Goal: Task Accomplishment & Management: Manage account settings

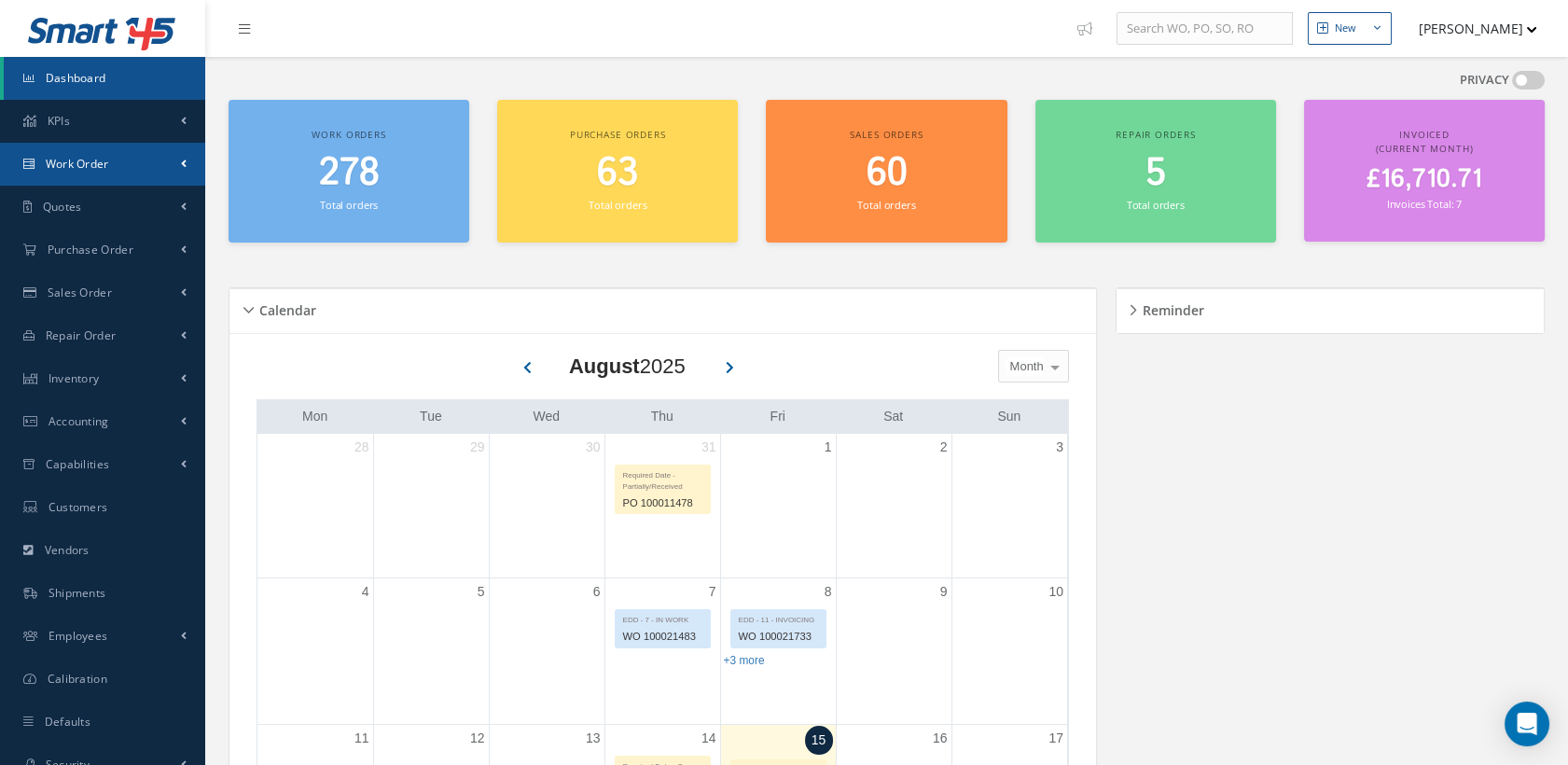
click at [124, 165] on link "Work Order" at bounding box center [102, 164] width 205 height 43
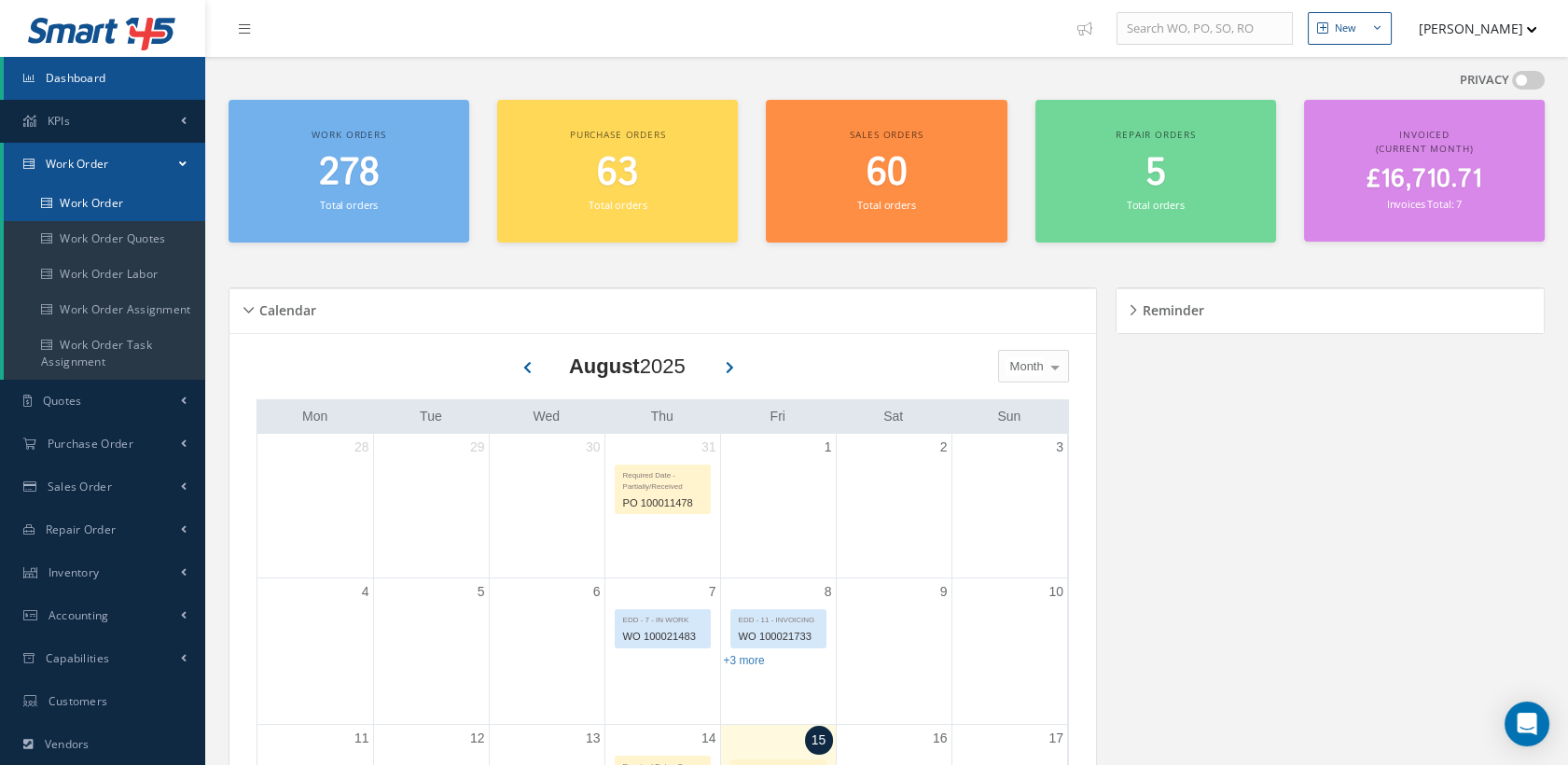
click at [125, 197] on link "Work Order" at bounding box center [104, 203] width 202 height 35
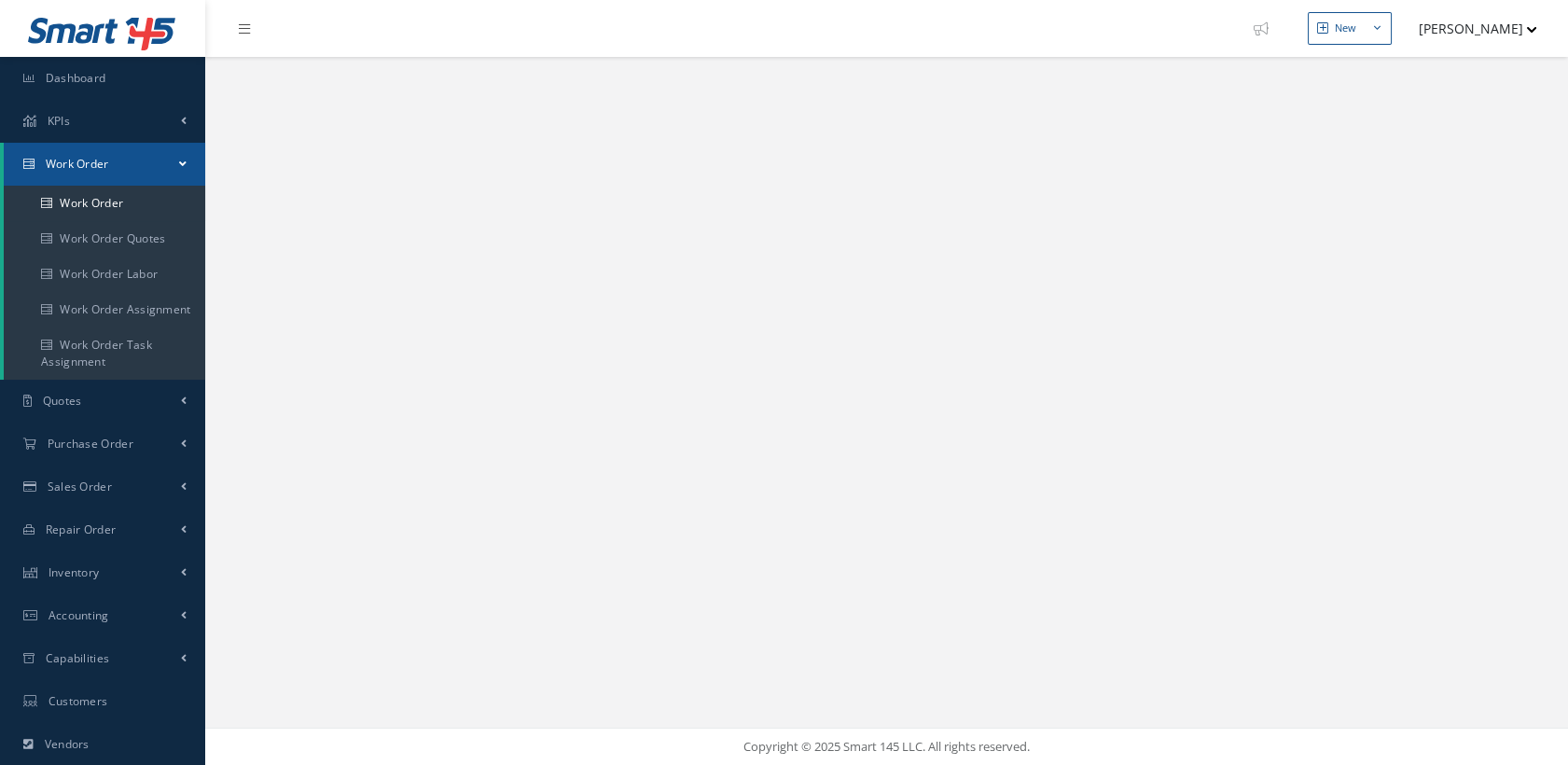
select select "25"
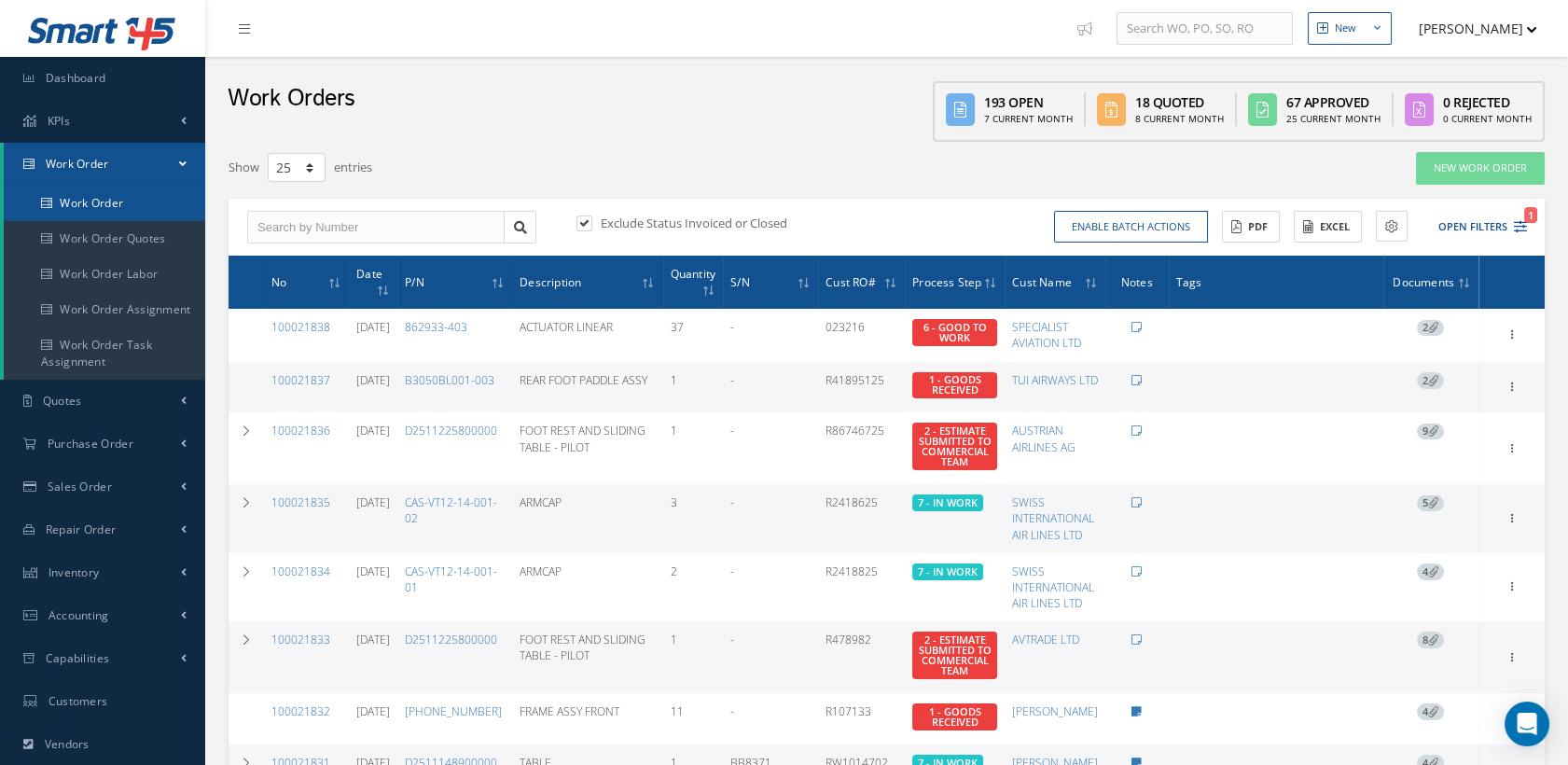
click at [134, 194] on link "Work Order" at bounding box center [104, 203] width 202 height 35
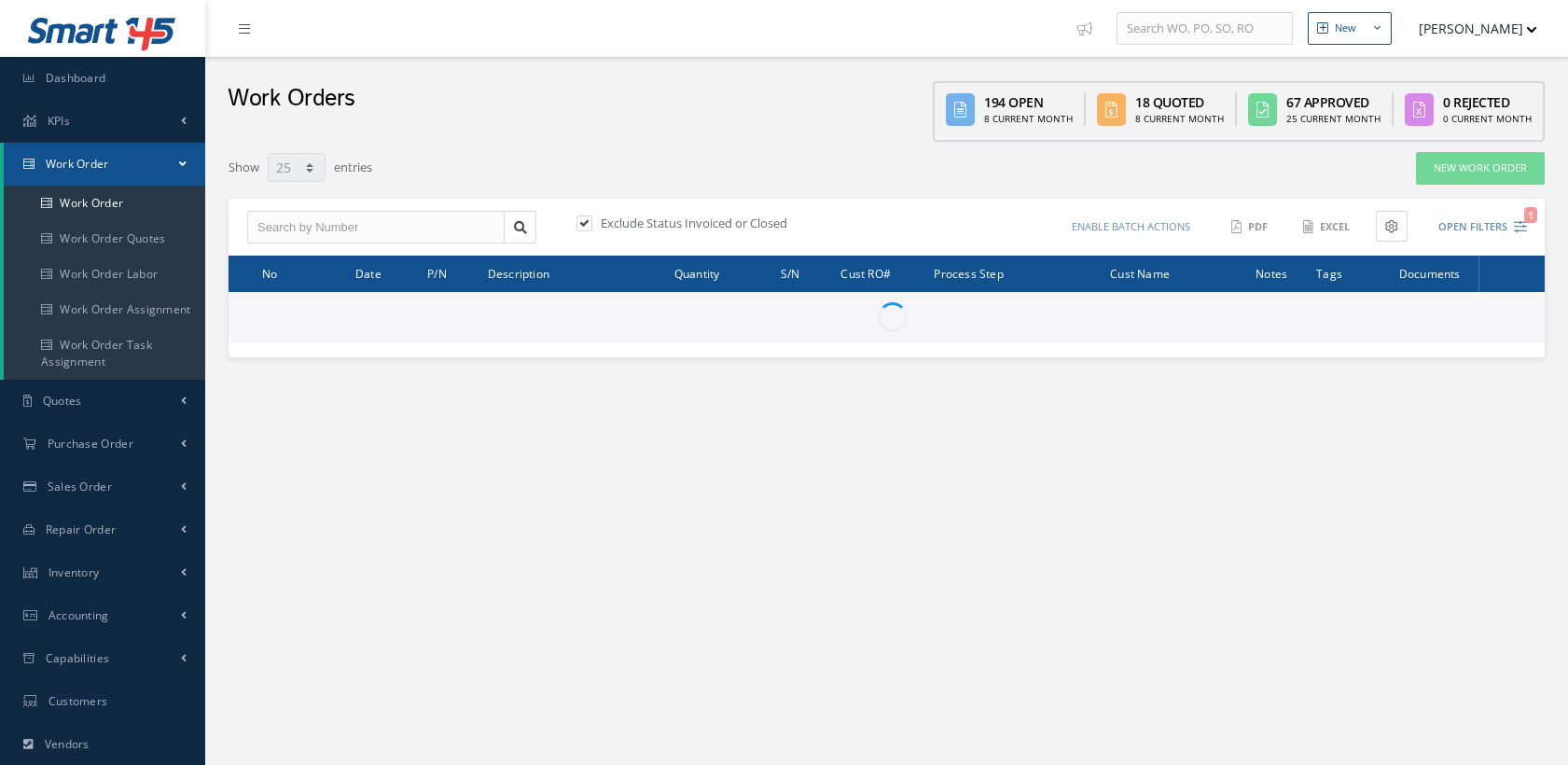
select select "25"
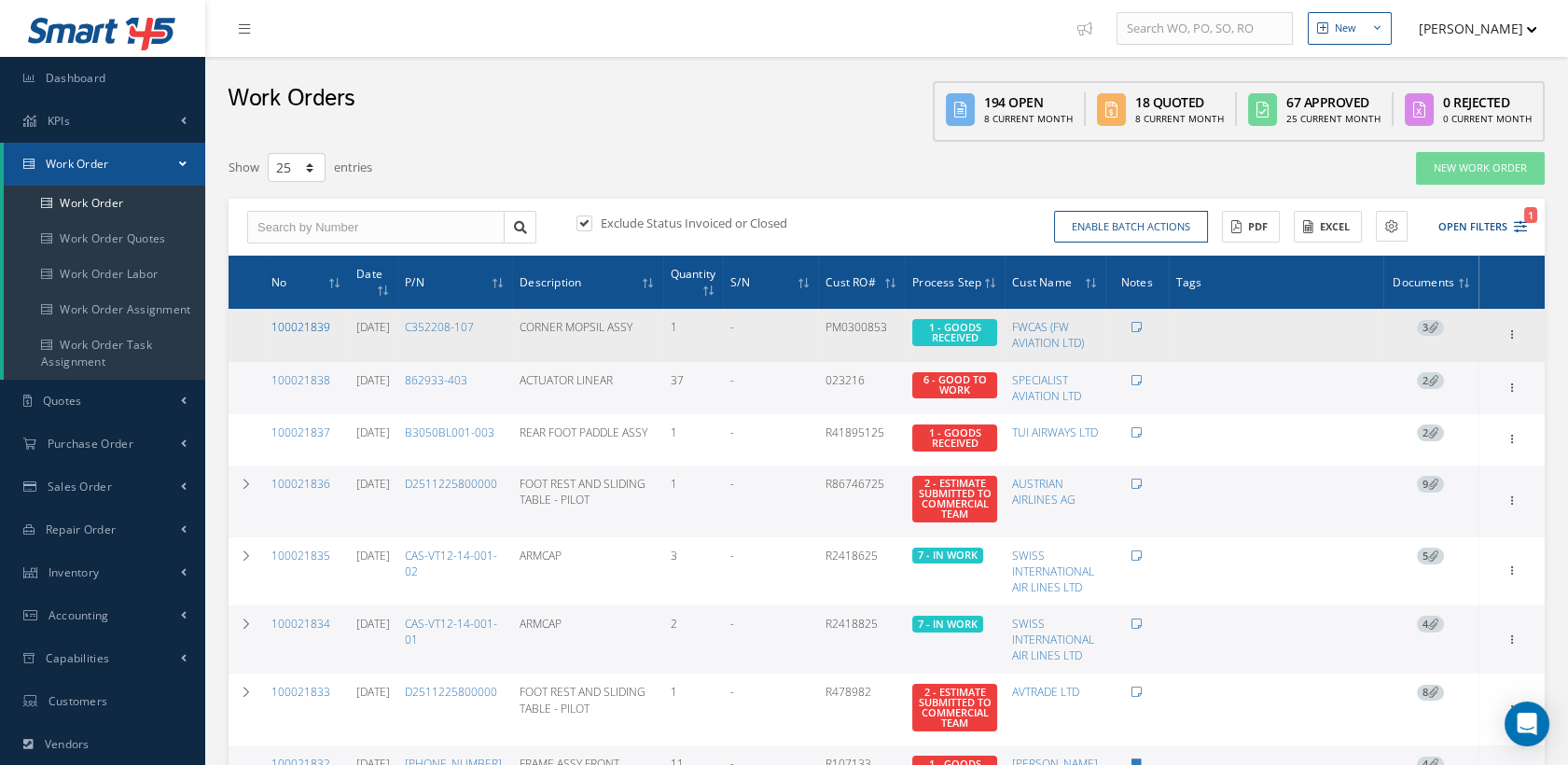
click at [308, 324] on link "100021839" at bounding box center [301, 327] width 59 height 16
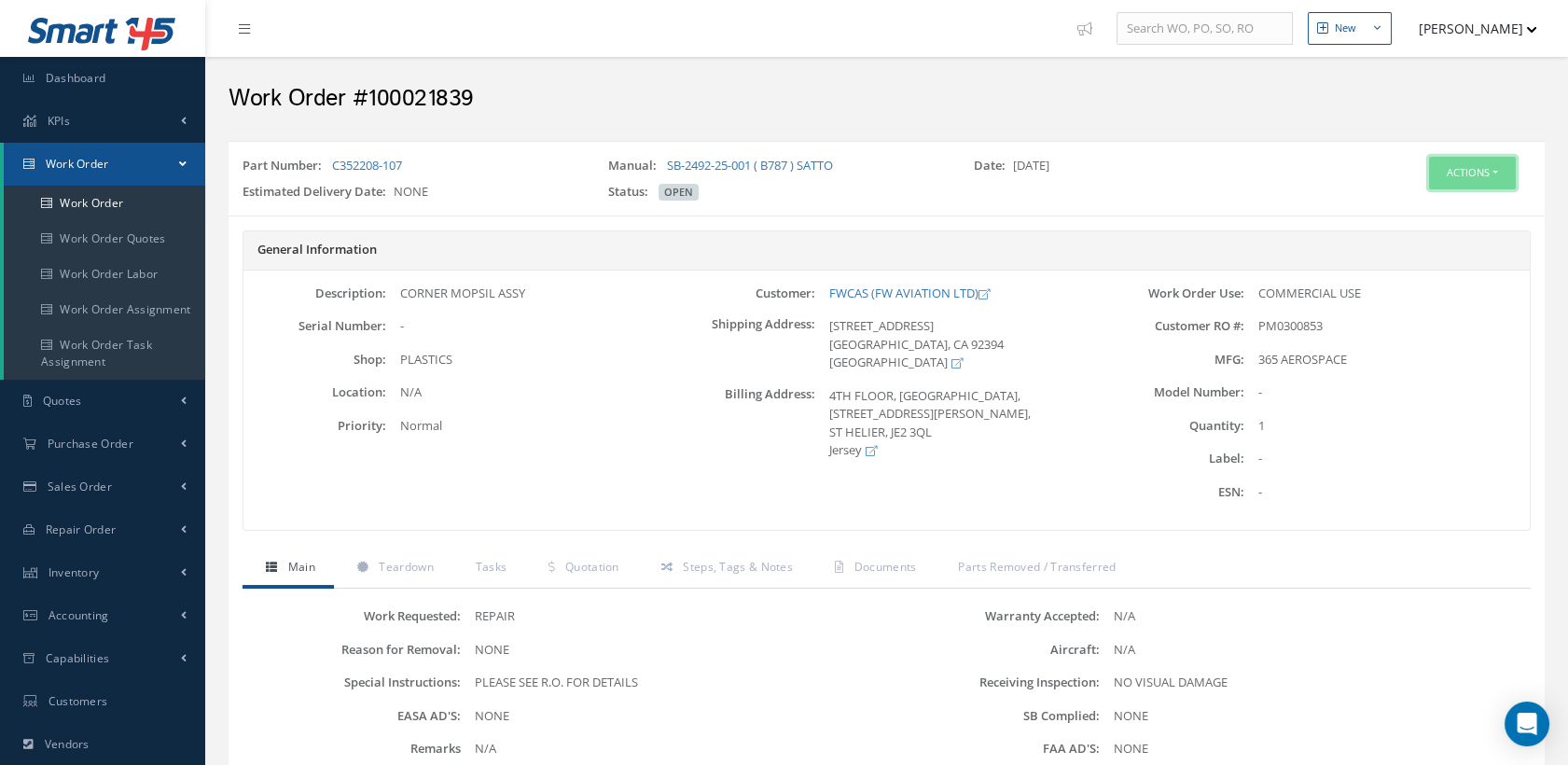
click at [1434, 166] on button "Actions" at bounding box center [1472, 172] width 87 height 32
click at [1396, 199] on link "Edit" at bounding box center [1442, 209] width 150 height 26
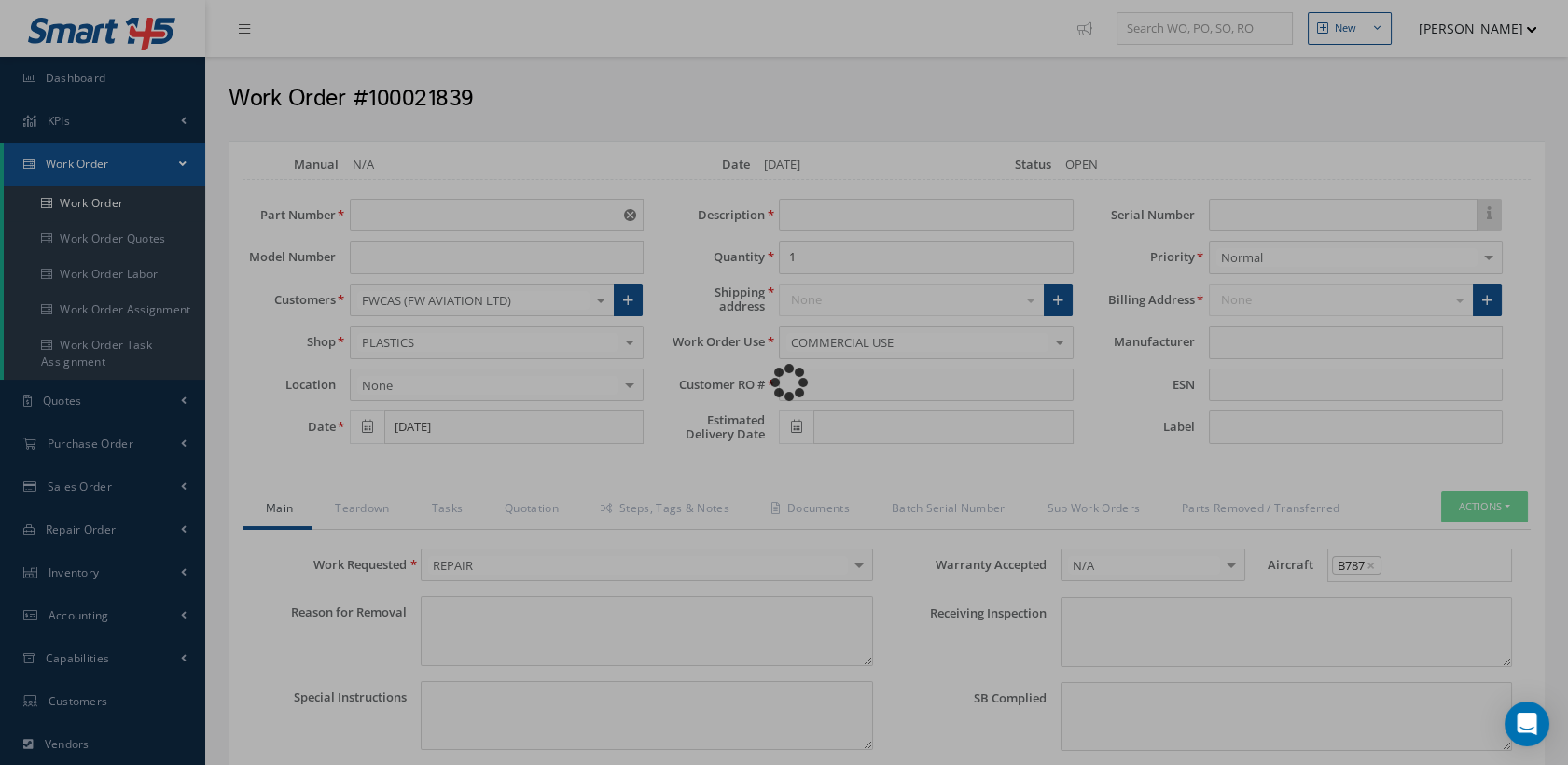
type input "C352208-107"
type input "CORNER MOPSIL ASSY"
type input "PM0300853"
type textarea "NONE"
type textarea "PLEASE SEE R.O. FOR DETAILS"
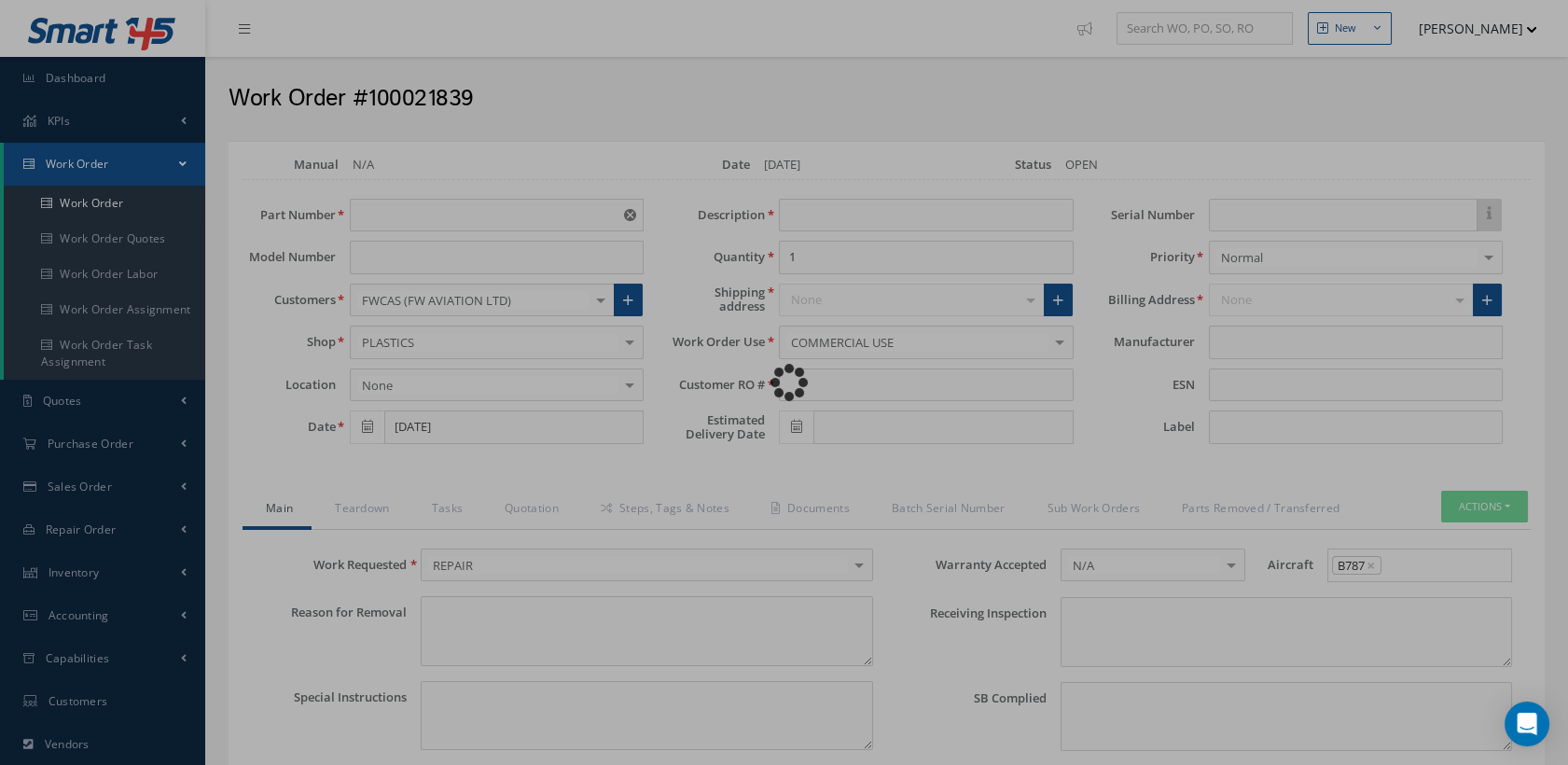
type input "NONE"
type textarea "NO VISUAL DAMAGE"
type textarea "NONE"
type input "NONE"
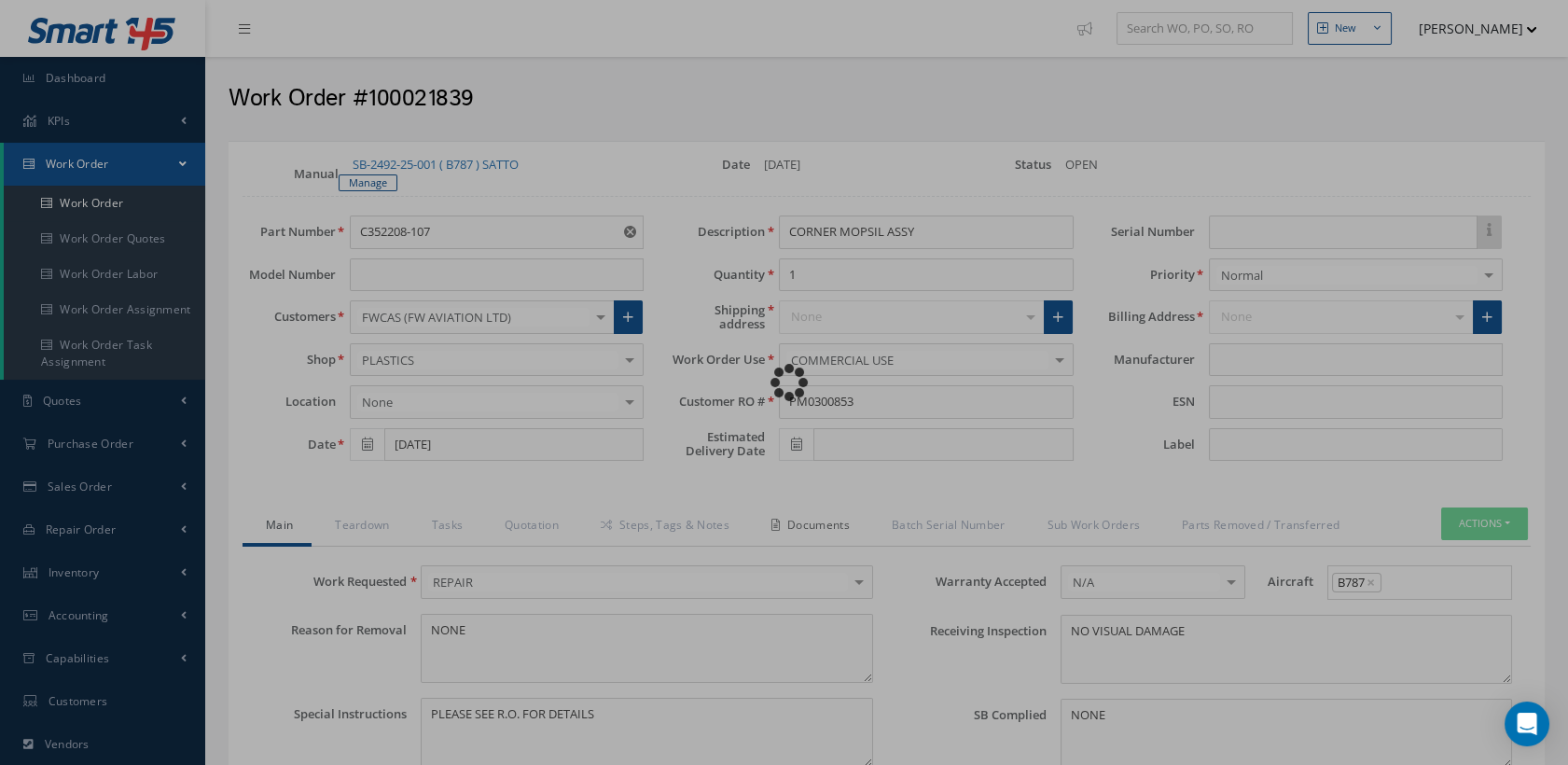
type input "365 AEROSPACE"
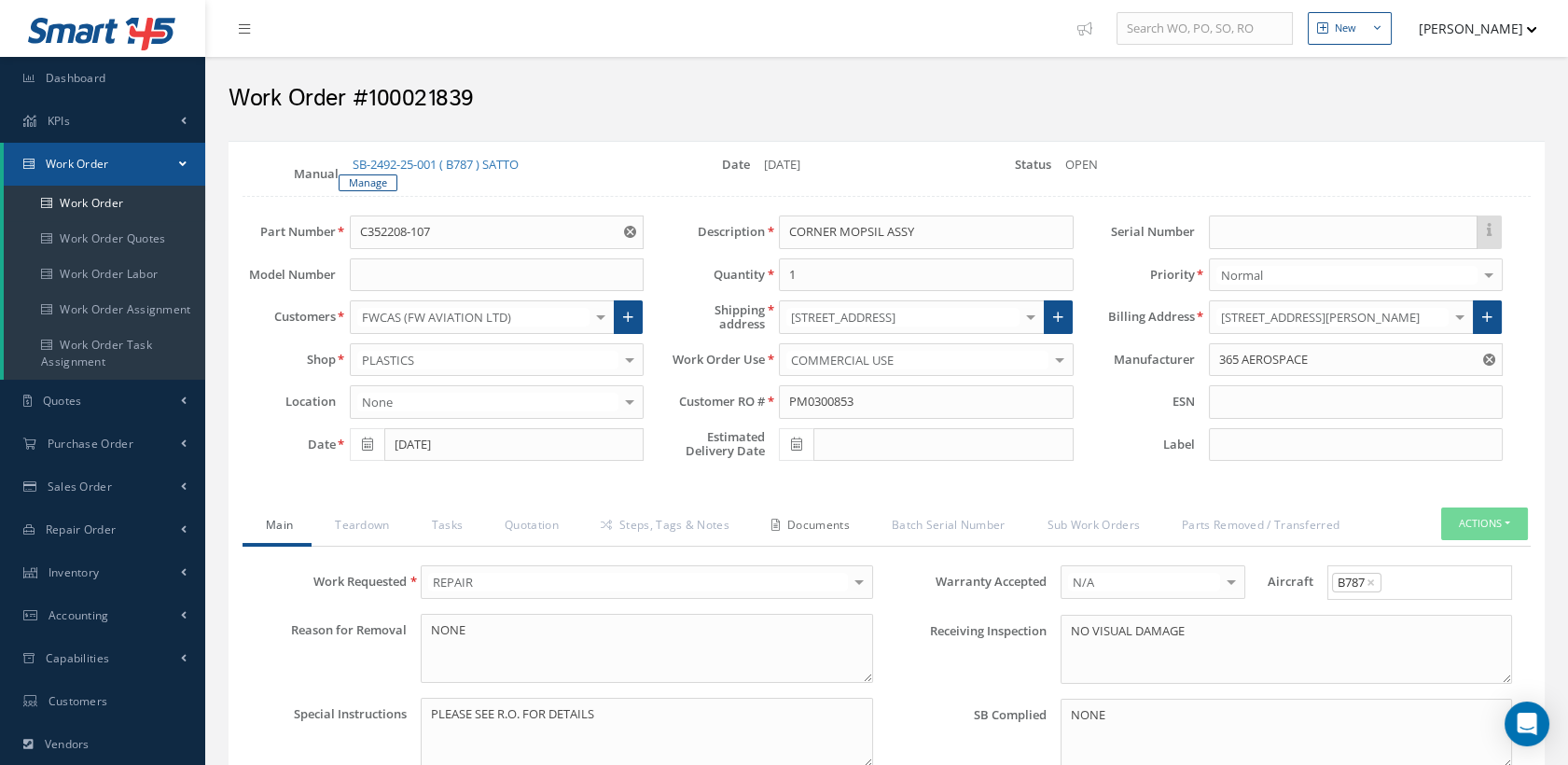
click at [833, 511] on link "Documents" at bounding box center [808, 527] width 120 height 39
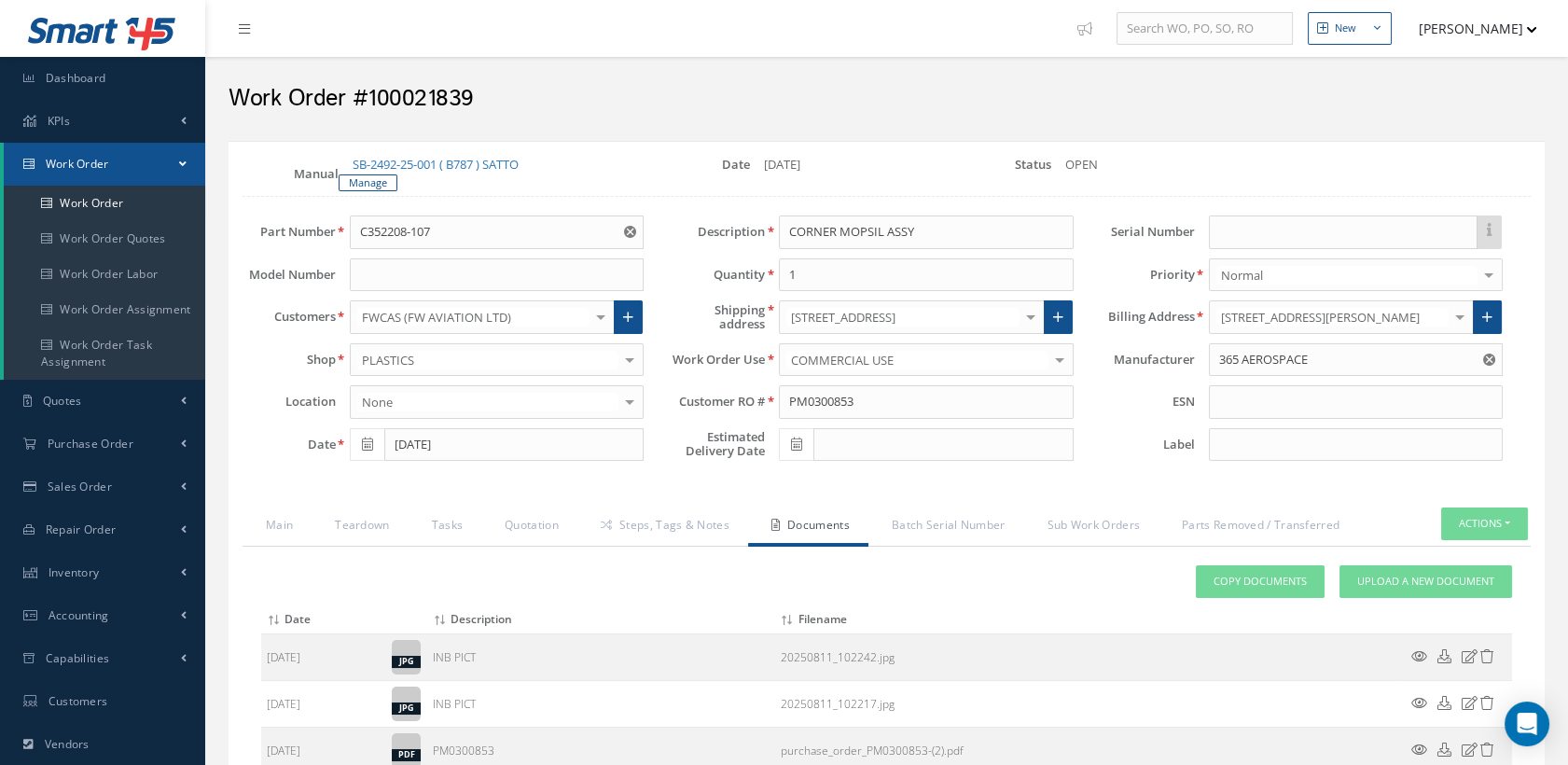
click at [825, 517] on link "Documents" at bounding box center [808, 527] width 120 height 39
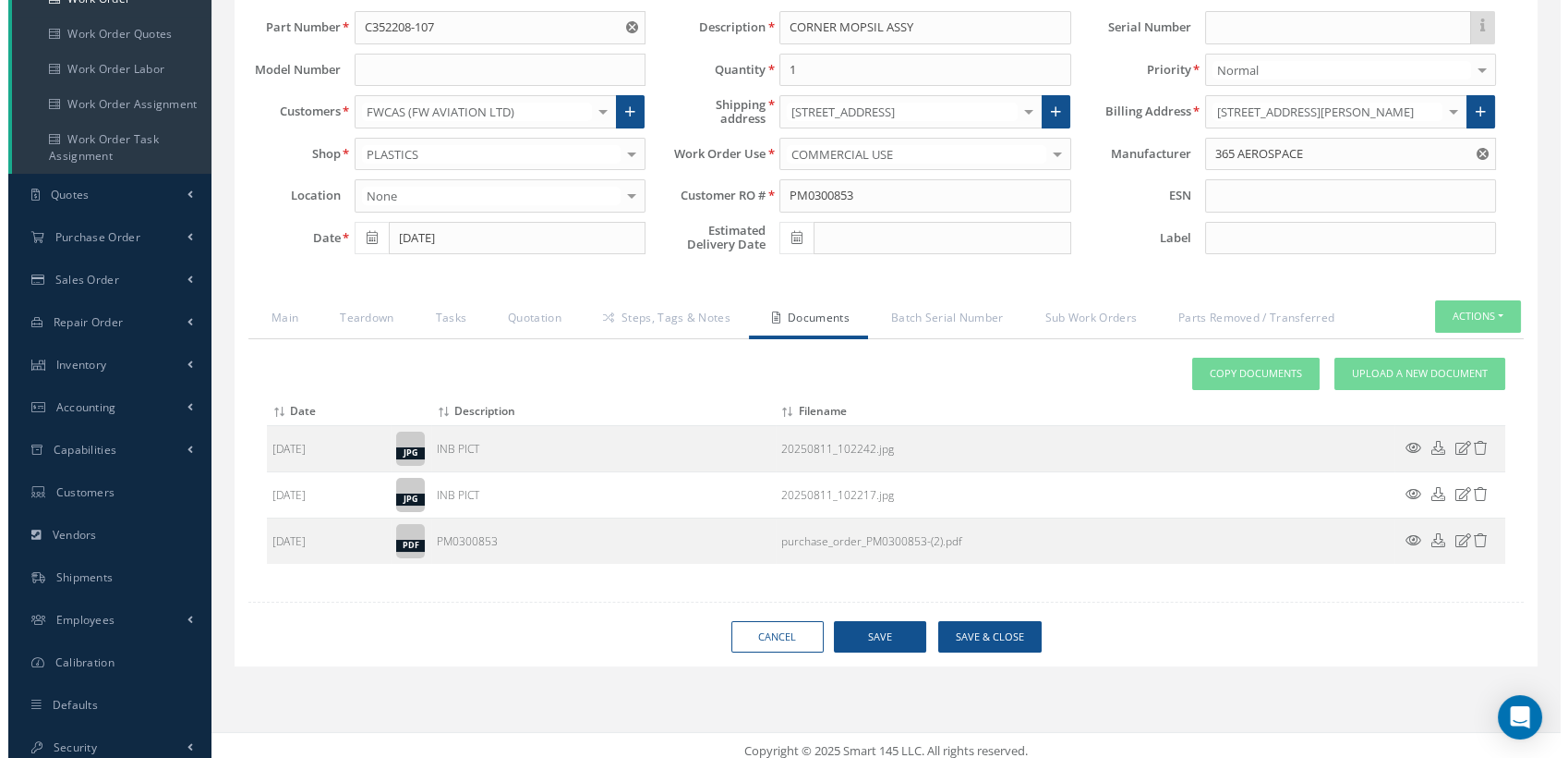
scroll to position [213, 0]
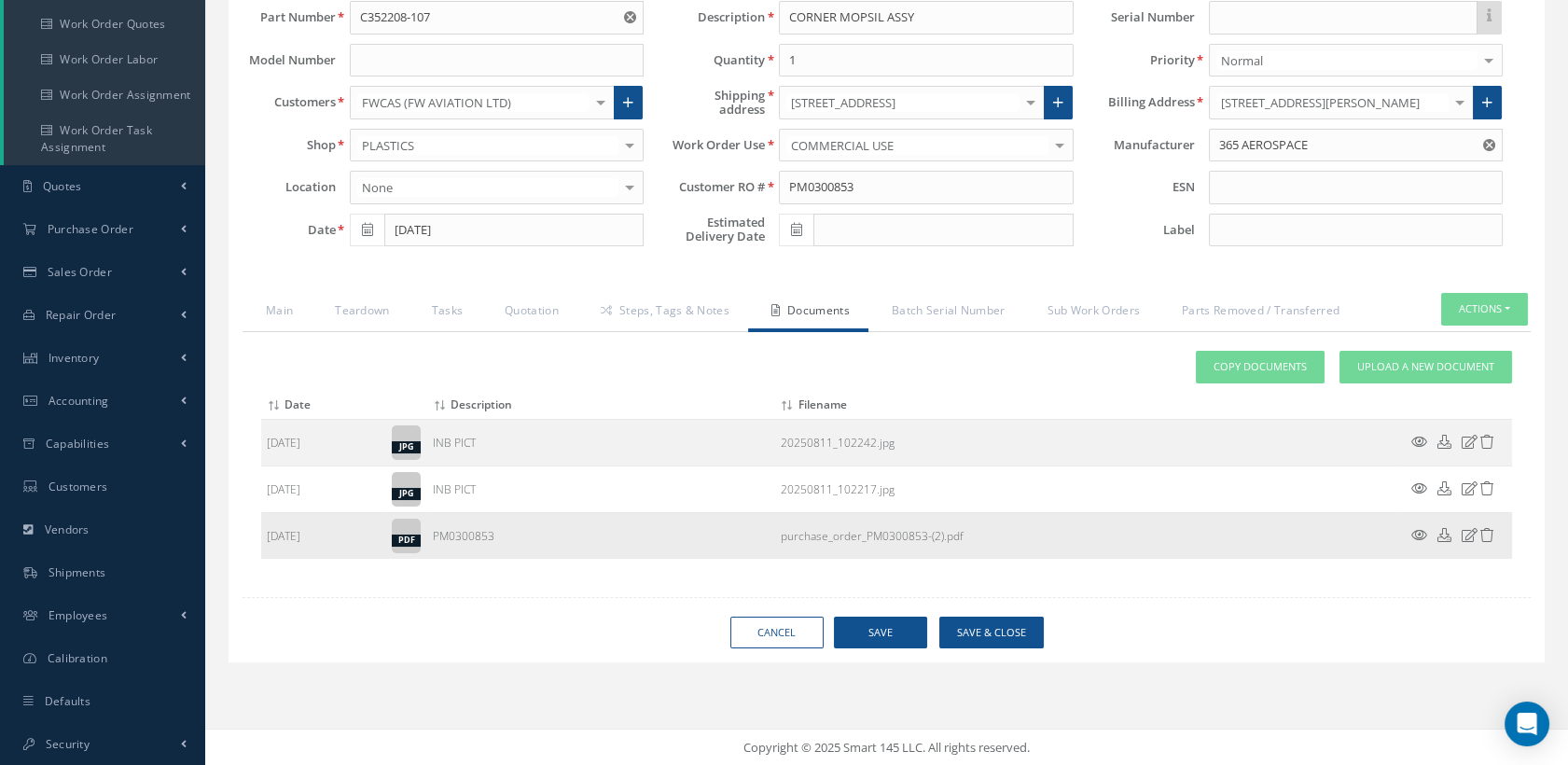
click at [1417, 535] on icon at bounding box center [1419, 535] width 16 height 14
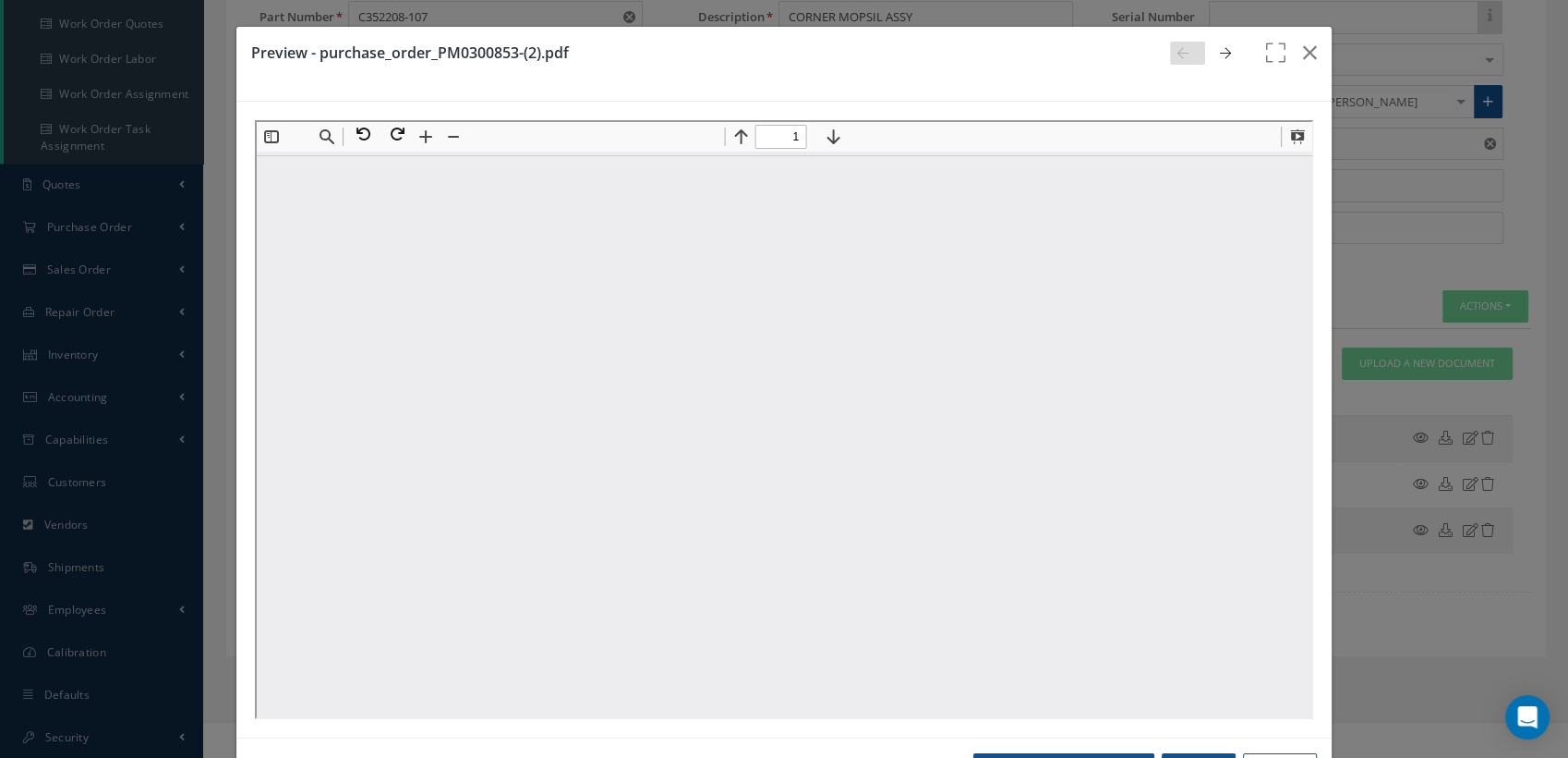
scroll to position [0, 0]
type input "1"
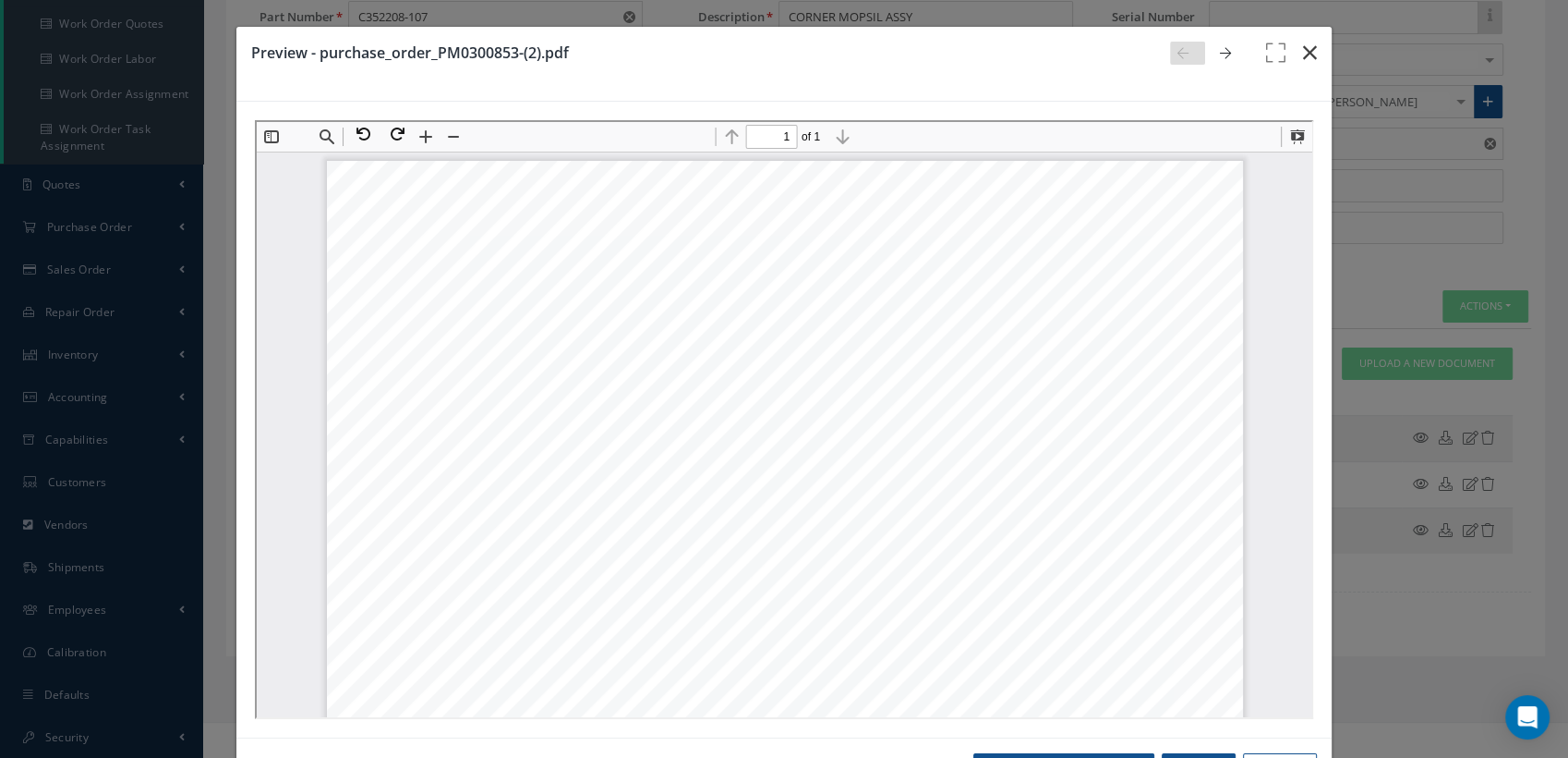
click at [1303, 51] on icon "button" at bounding box center [1310, 53] width 14 height 22
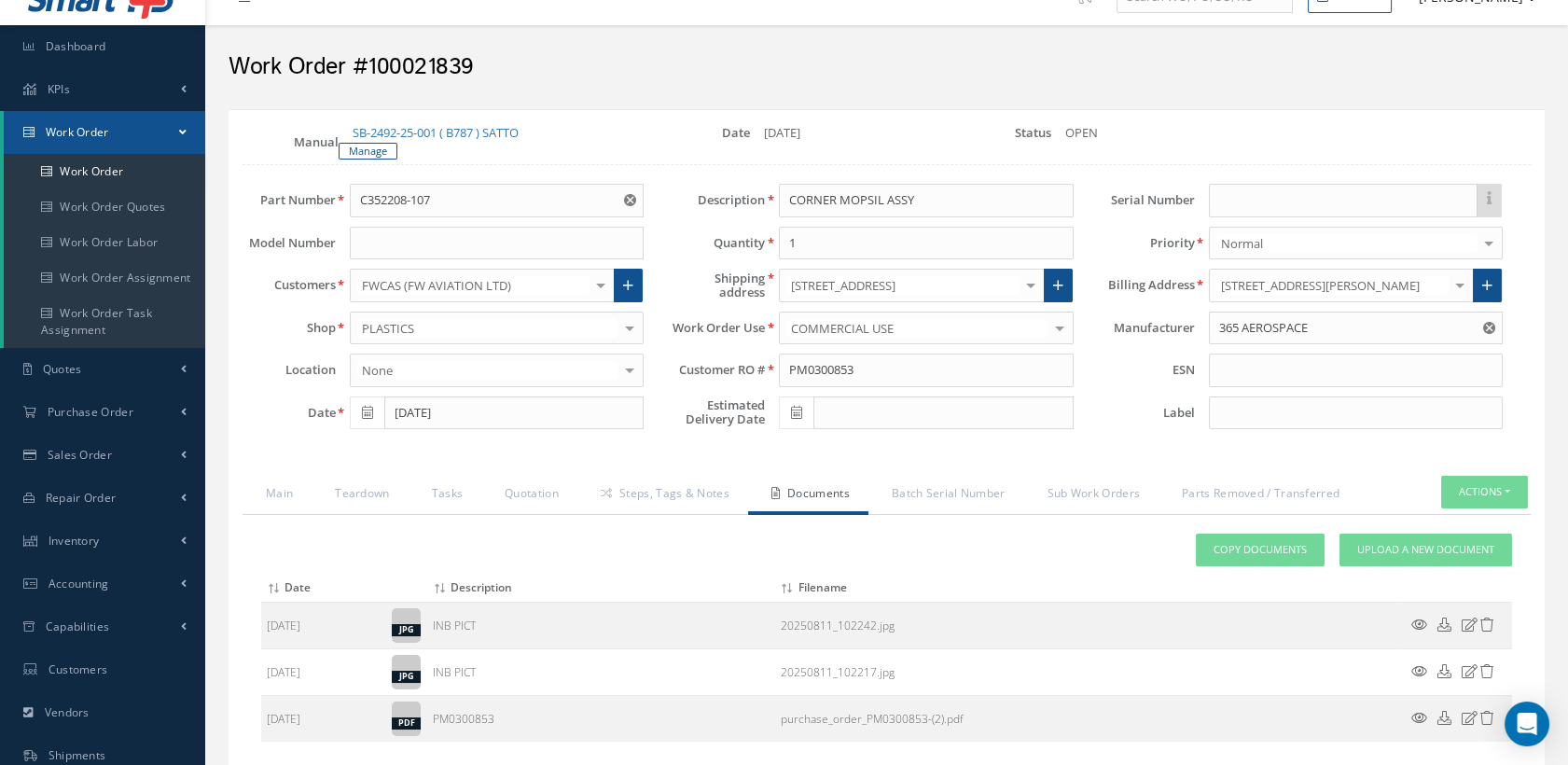
scroll to position [8, 0]
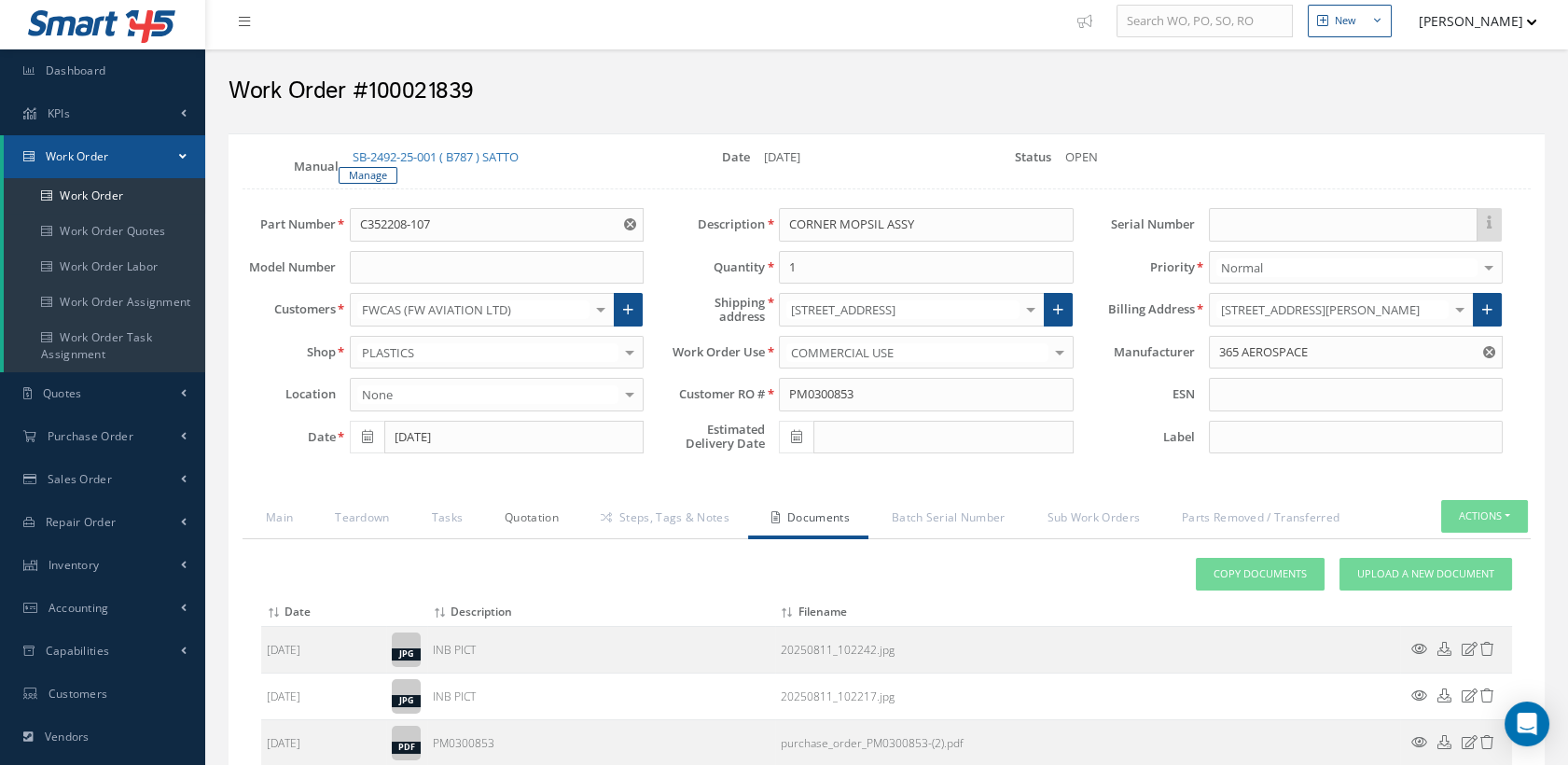
click at [520, 516] on link "Quotation" at bounding box center [530, 520] width 97 height 39
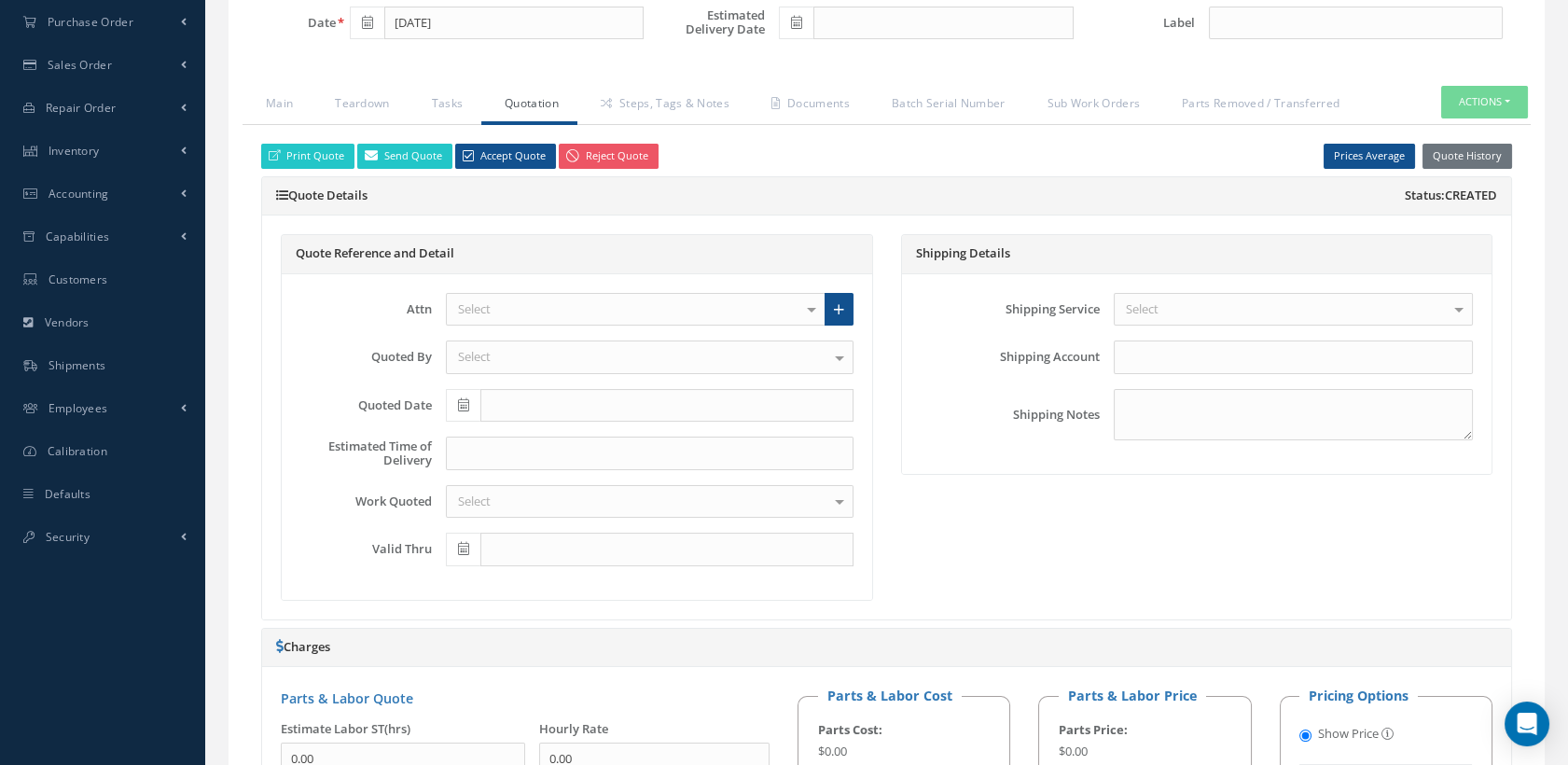
scroll to position [940, 0]
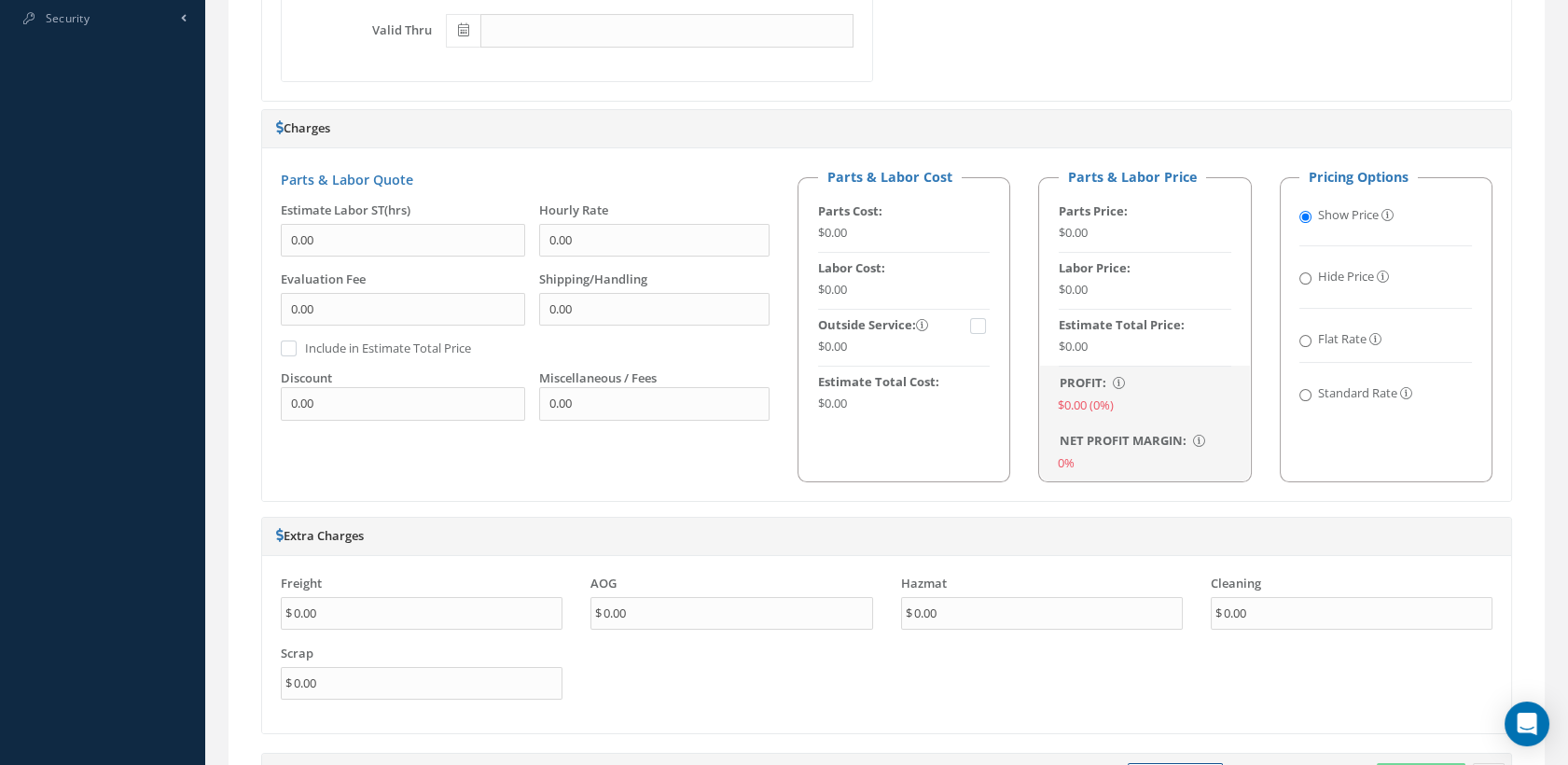
click at [1300, 392] on input "Standard Rate" at bounding box center [1305, 395] width 12 height 12
radio input "true"
radio input "false"
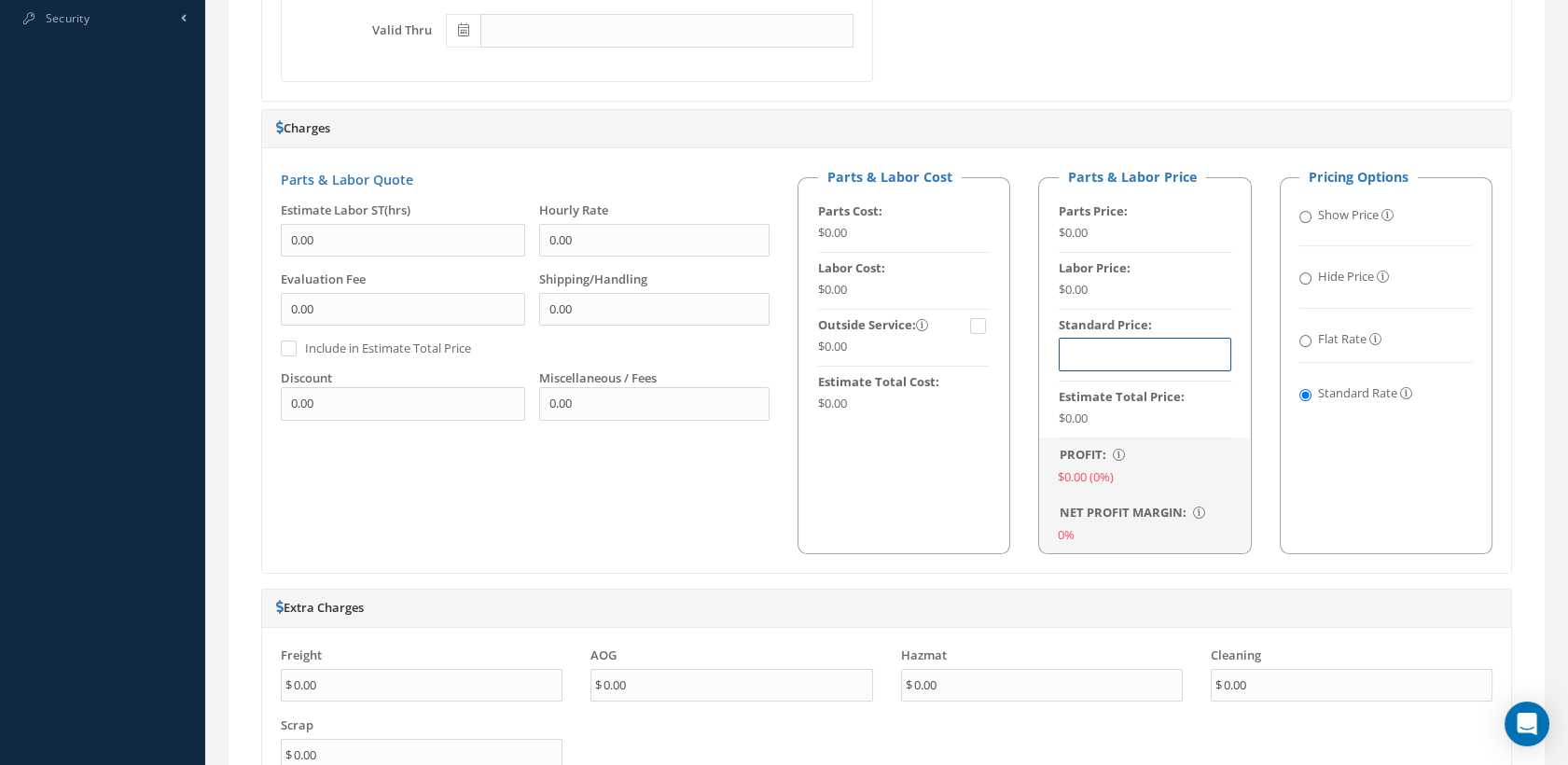
click at [1123, 360] on input "text" at bounding box center [1144, 354] width 172 height 33
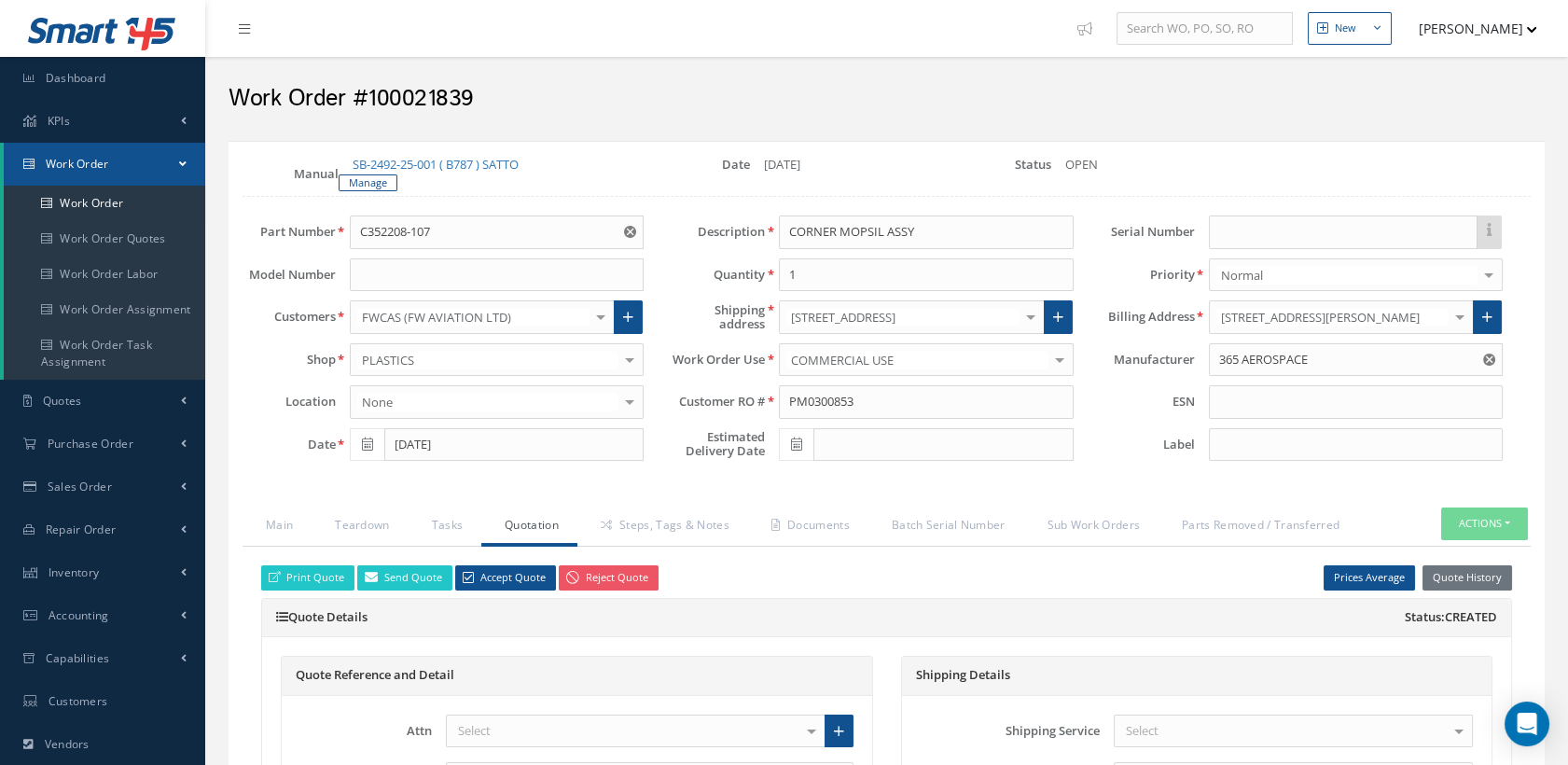
scroll to position [310, 0]
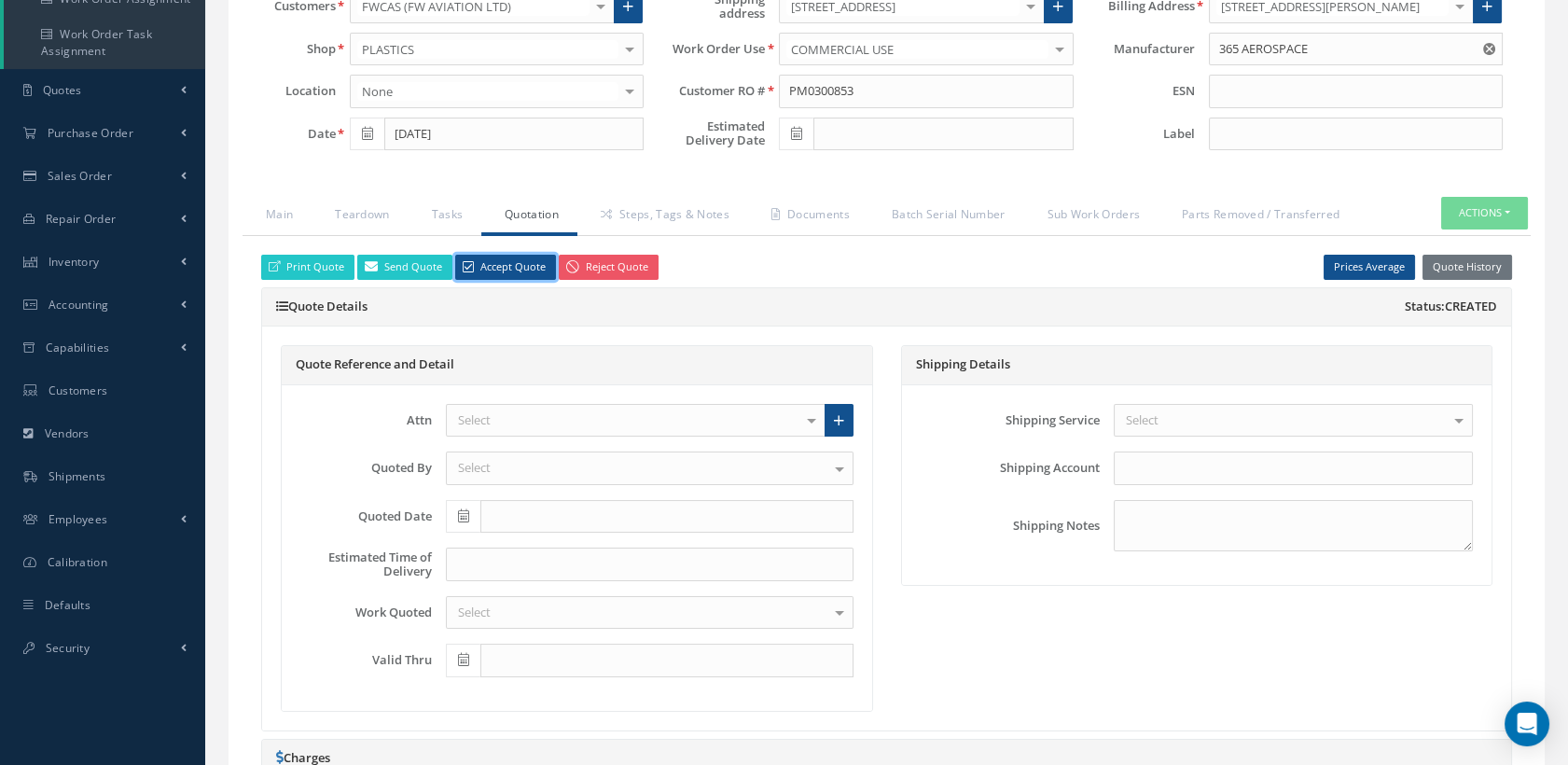
click at [495, 261] on link "Accept Quote" at bounding box center [505, 268] width 100 height 26
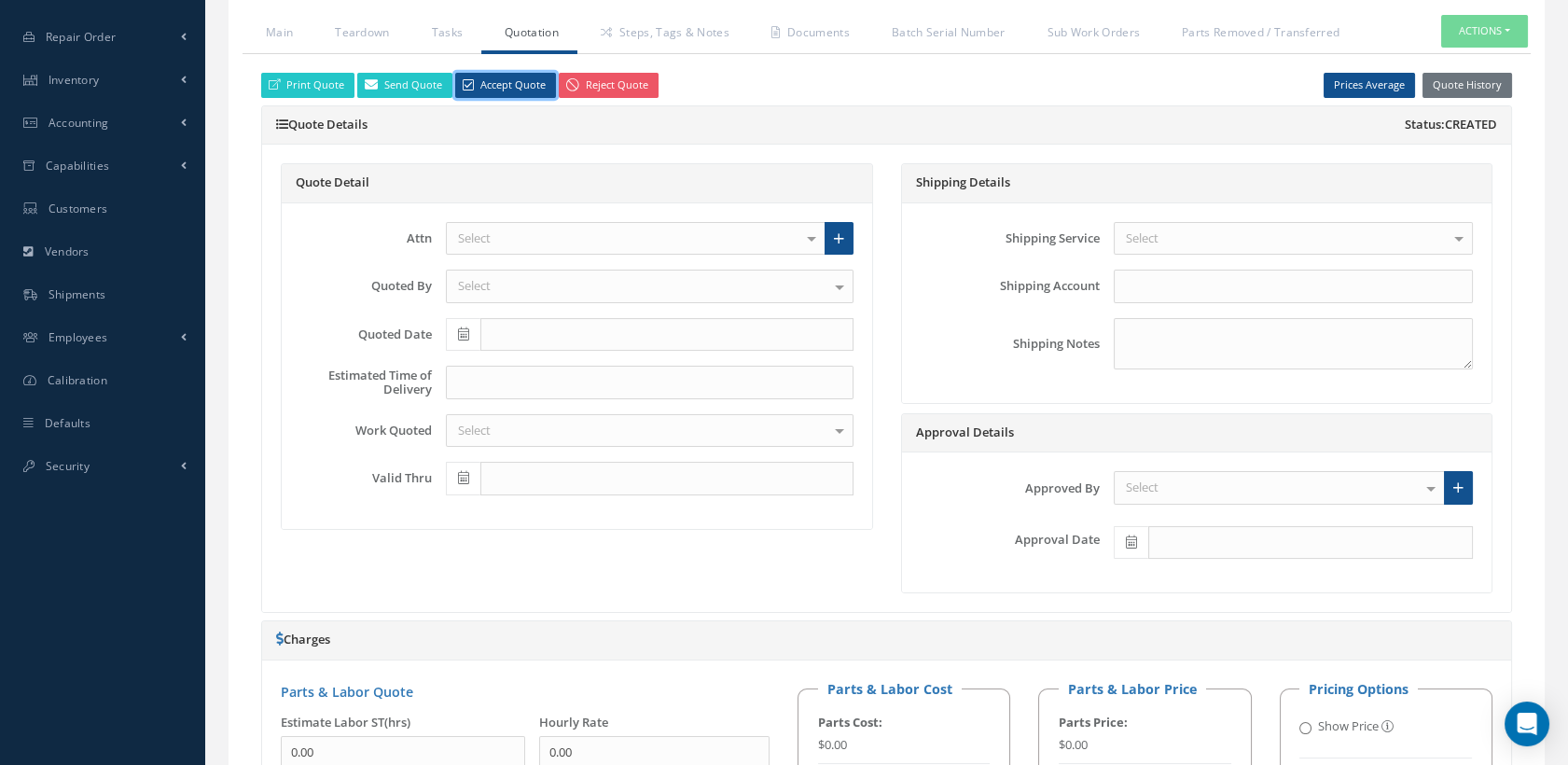
scroll to position [725, 0]
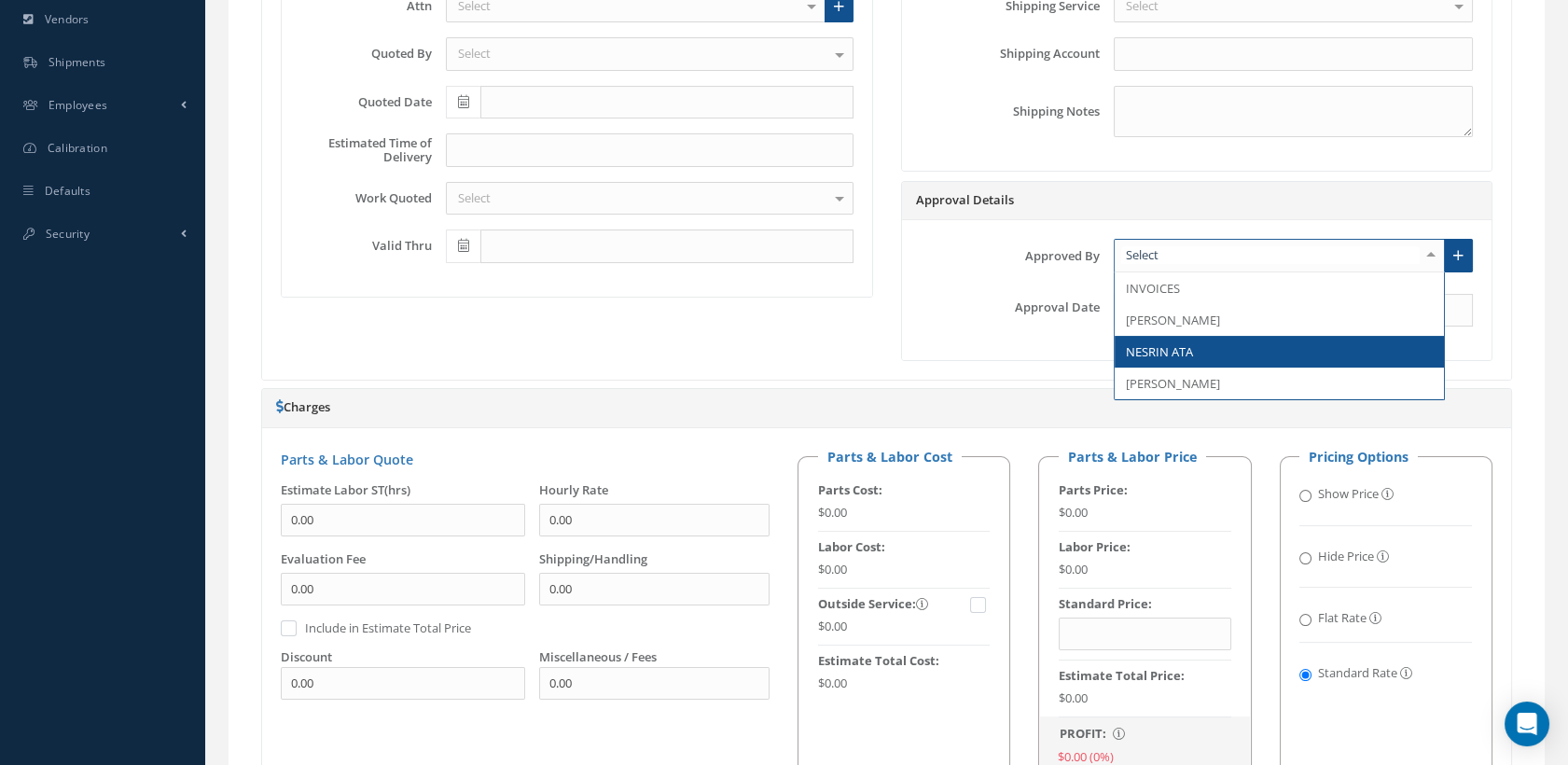
click at [1158, 347] on span "NESRIN ATA" at bounding box center [1159, 351] width 67 height 17
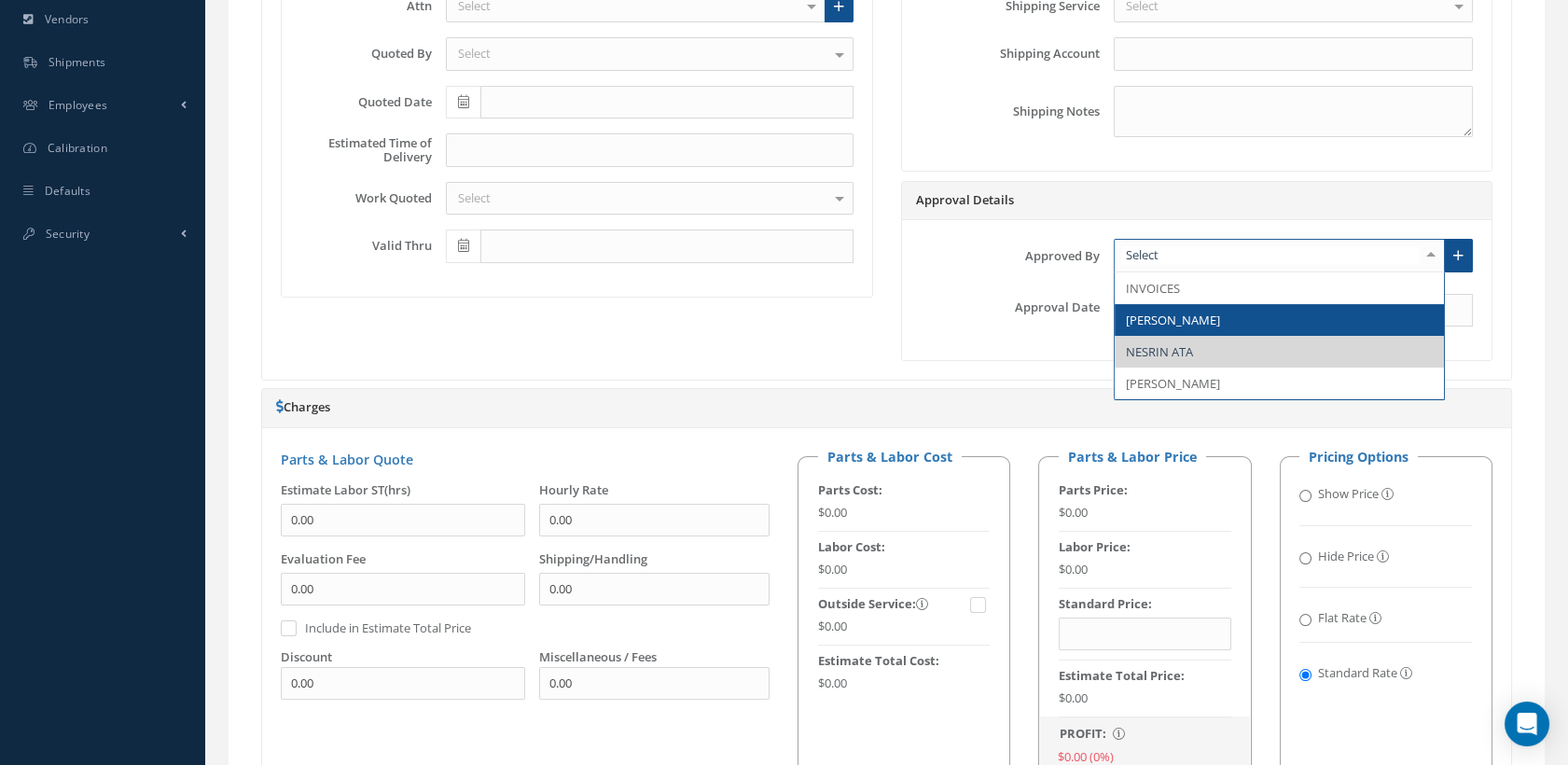
click at [1160, 312] on span "JOHN CLEAR" at bounding box center [1173, 319] width 95 height 17
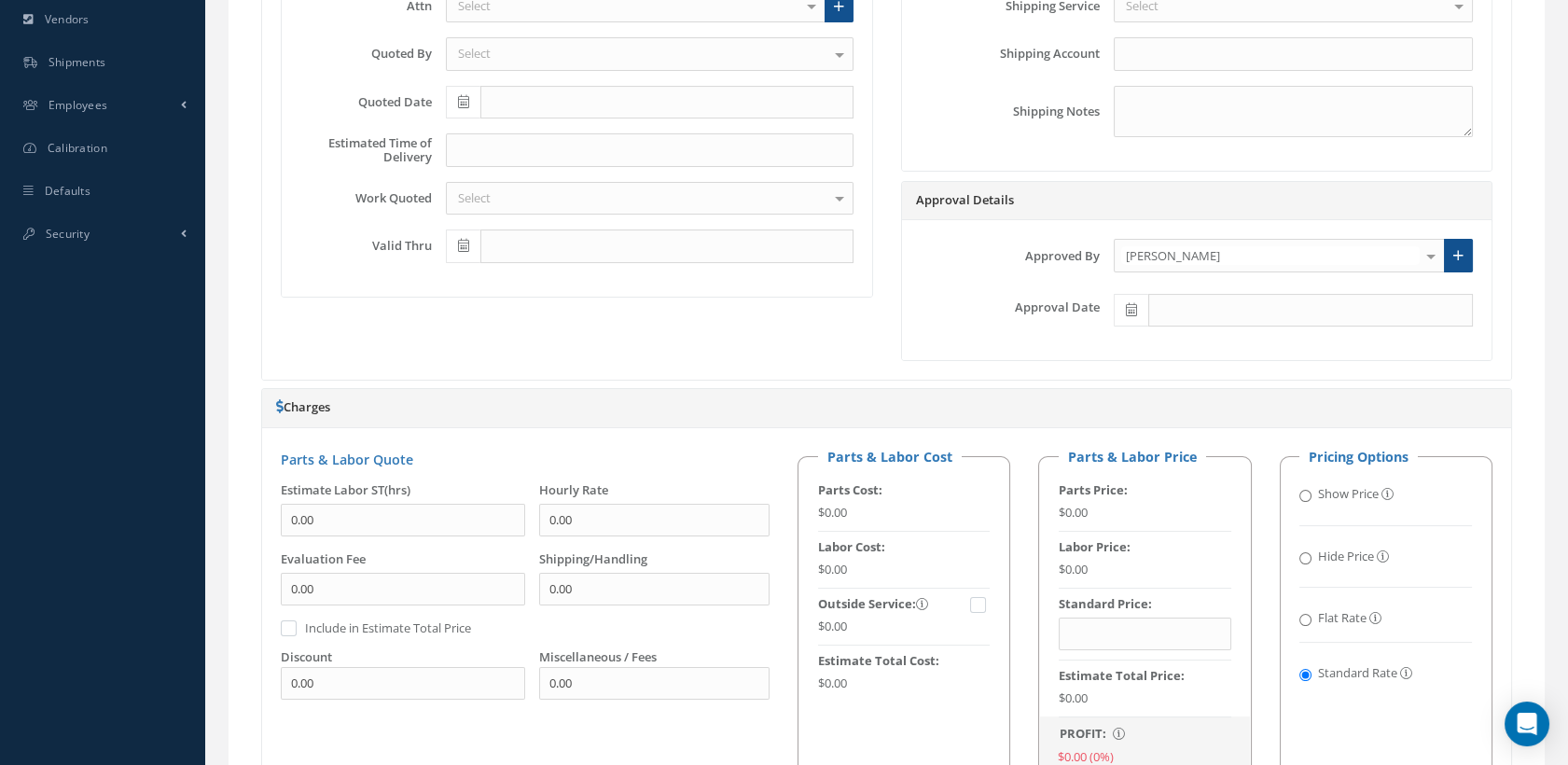
click at [1134, 309] on icon at bounding box center [1131, 309] width 11 height 13
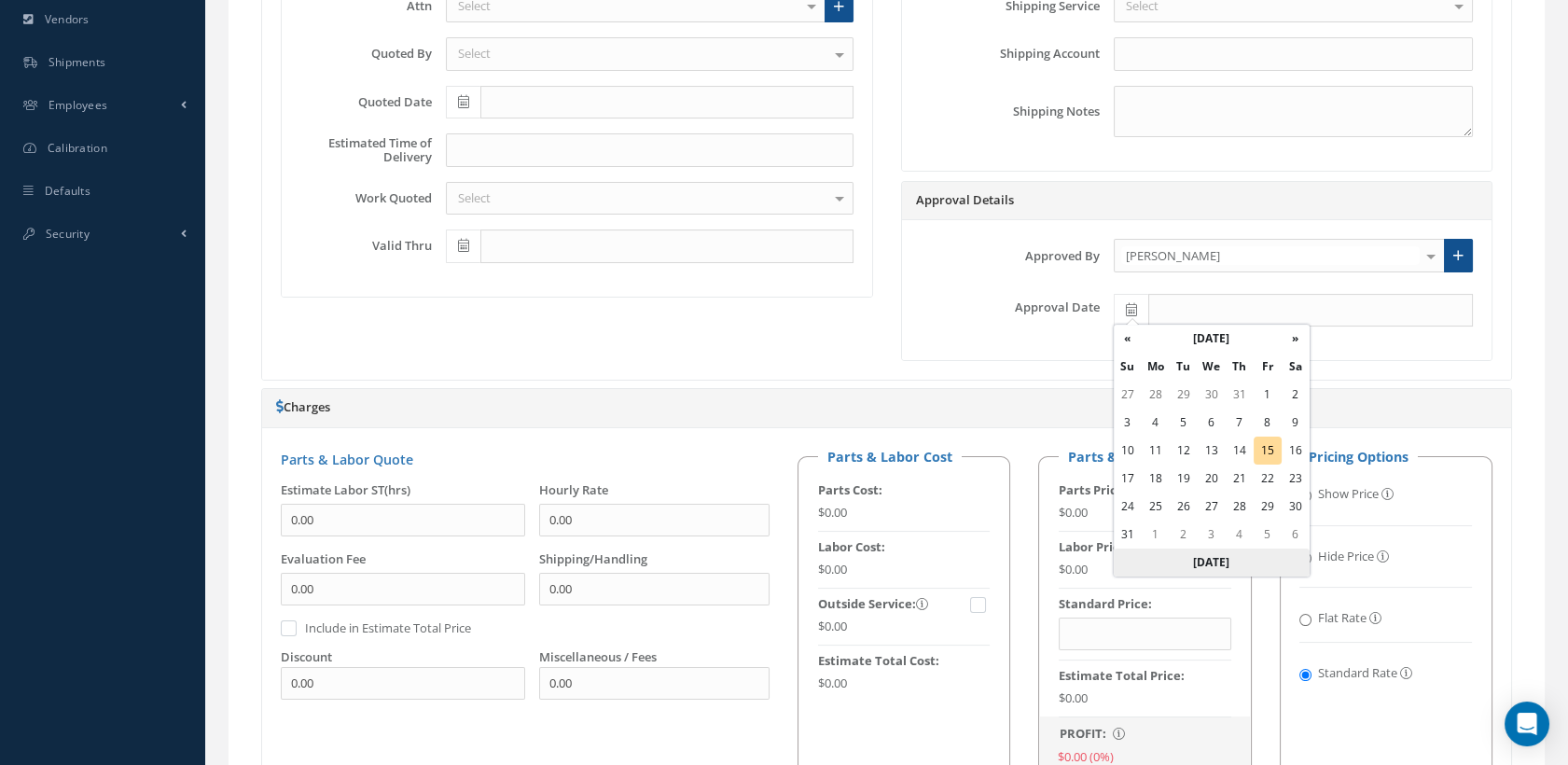
click at [1213, 561] on th "Today" at bounding box center [1211, 562] width 196 height 28
type input "08/15/2025"
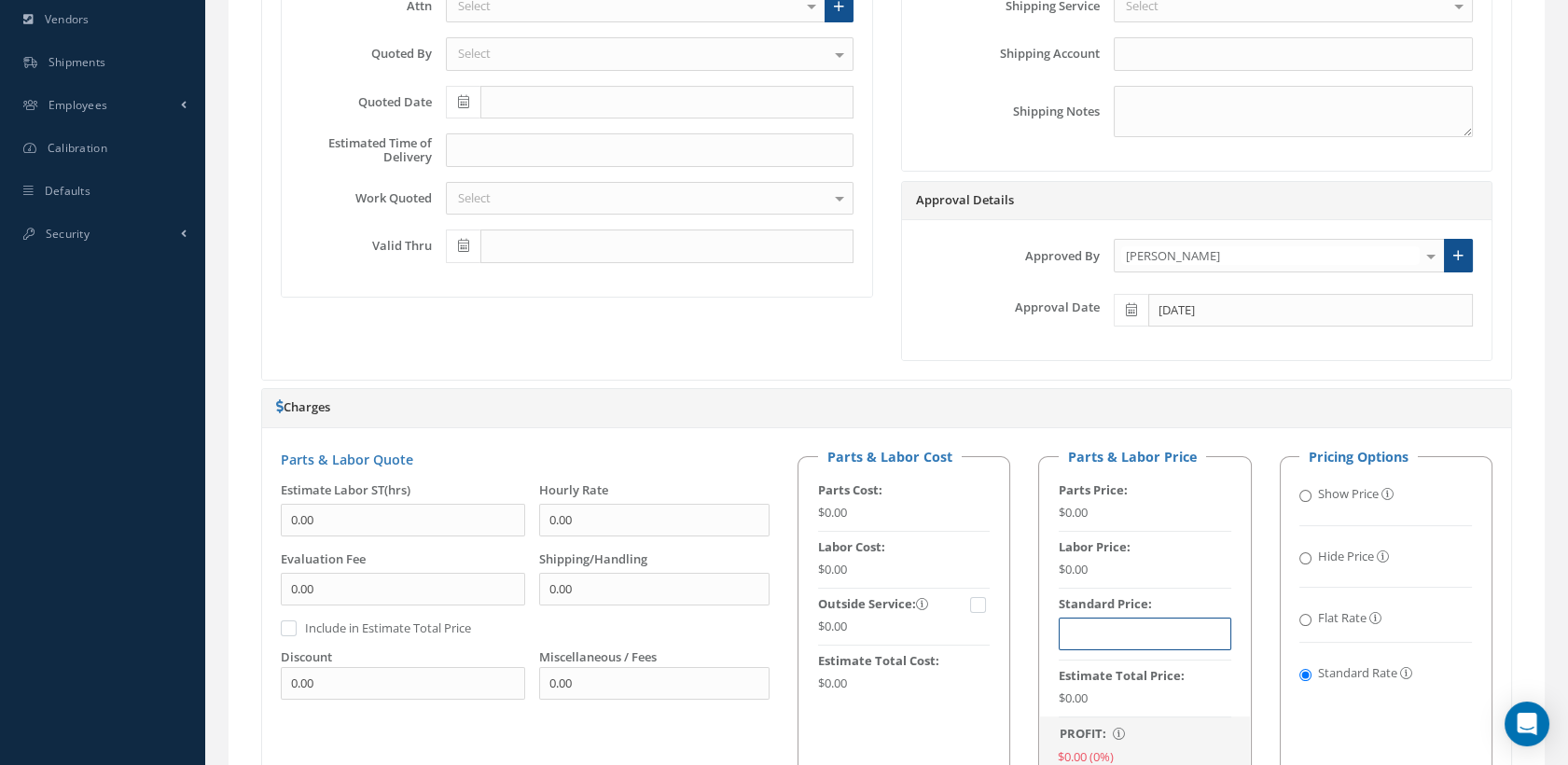
click at [1069, 617] on input "text" at bounding box center [1144, 634] width 172 height 33
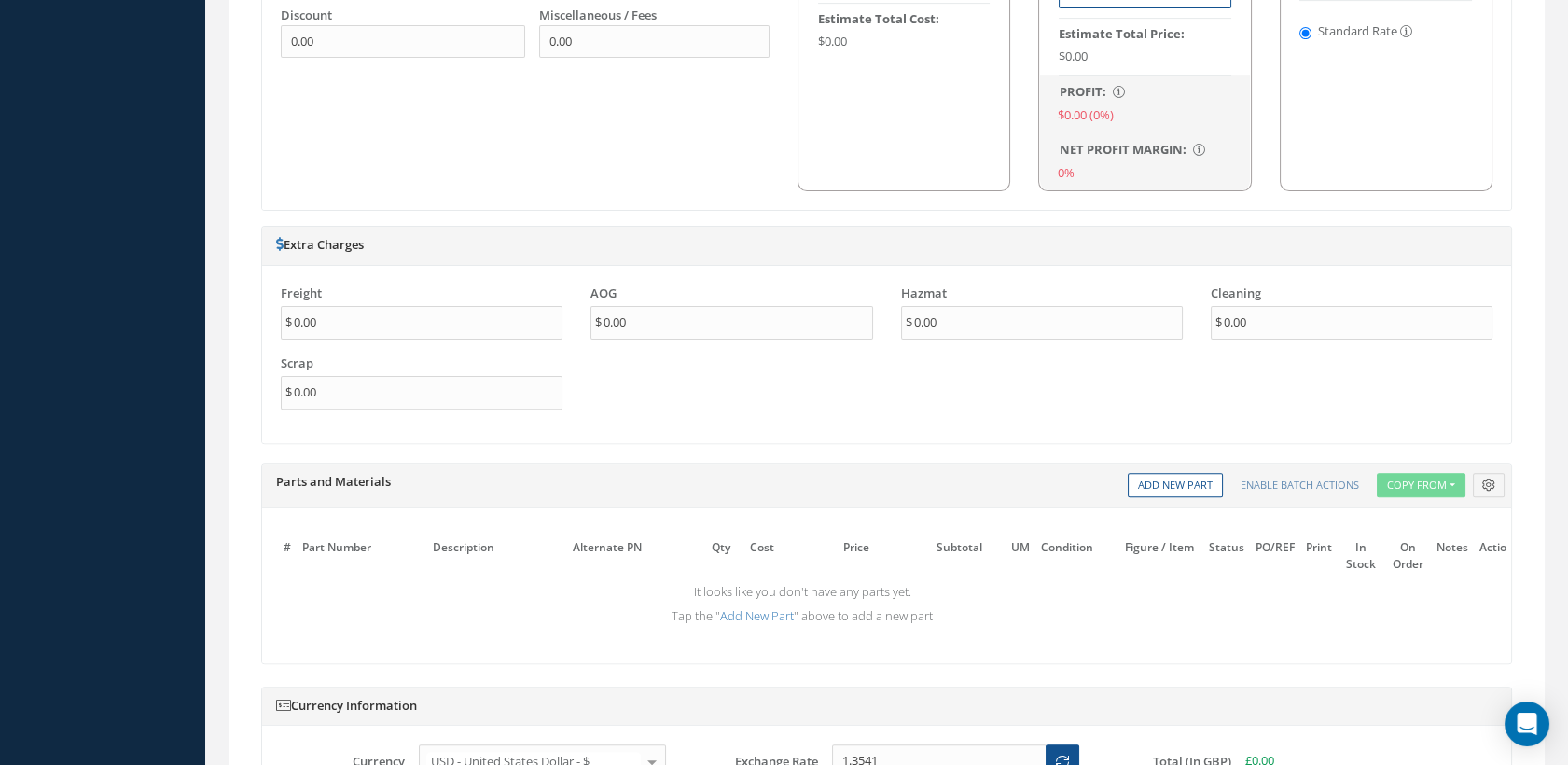
scroll to position [1657, 0]
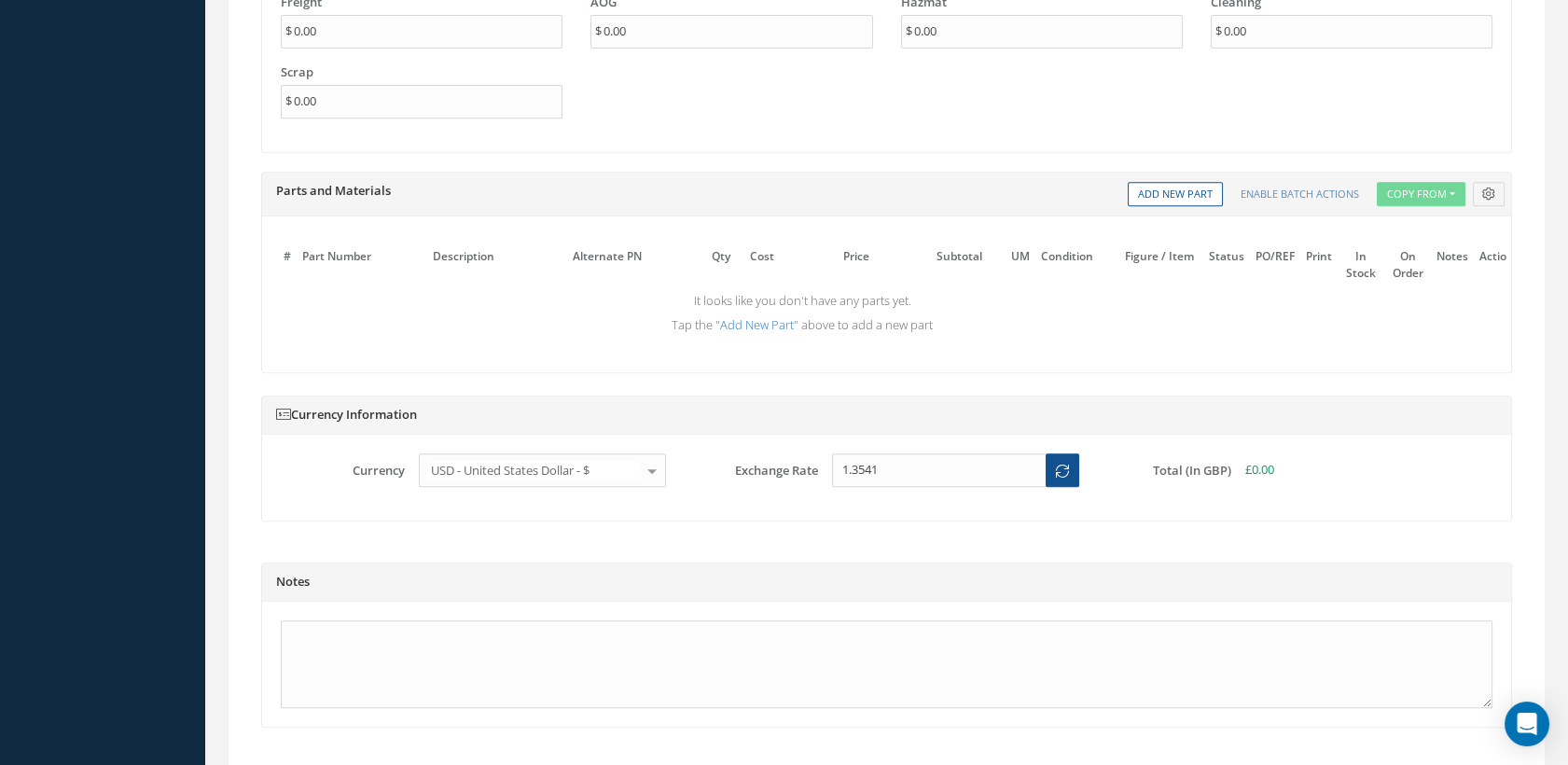
click at [648, 476] on div at bounding box center [652, 469] width 27 height 31
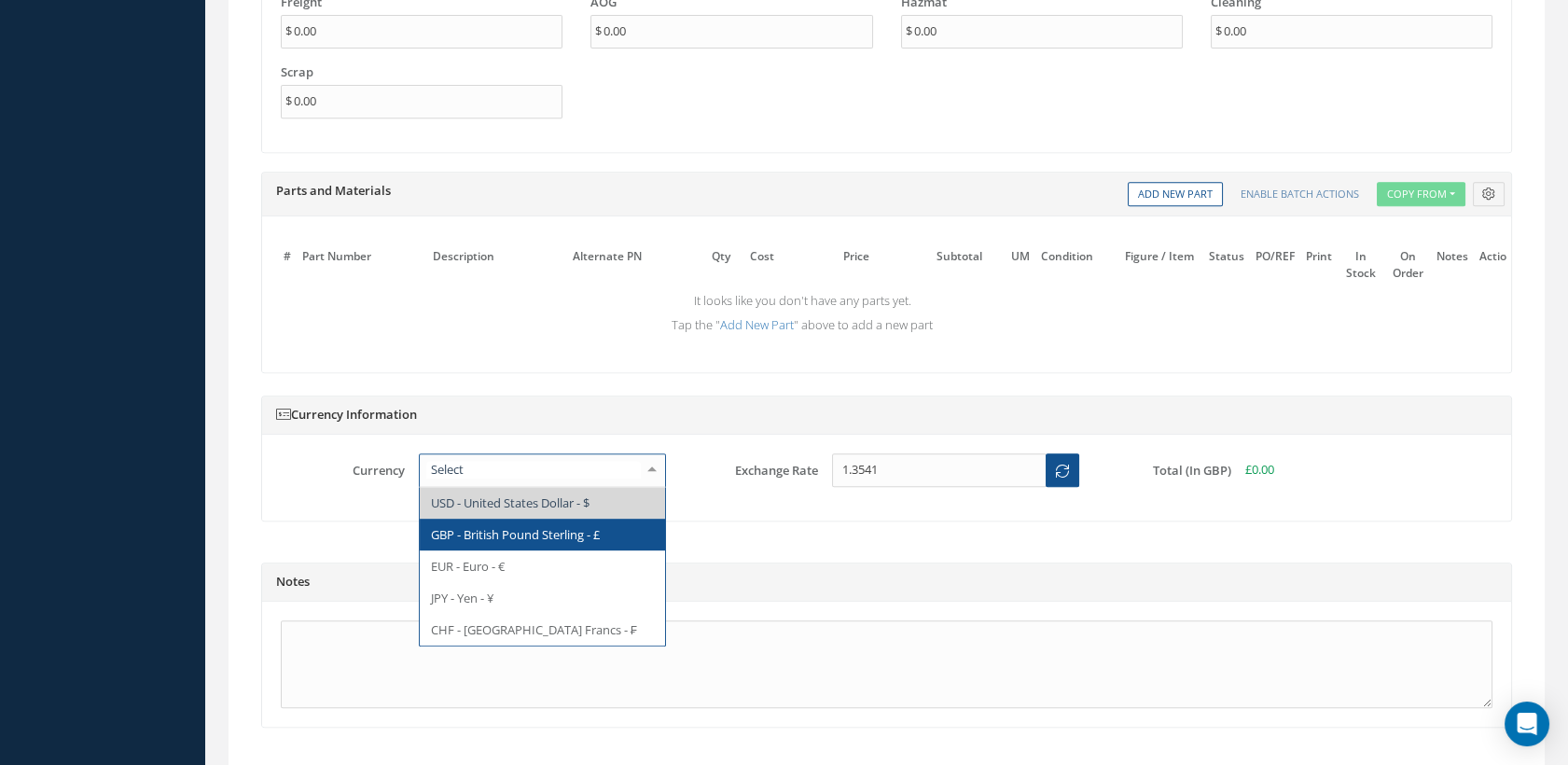
click at [503, 542] on span "GBP - British Pound Sterling - £" at bounding box center [515, 534] width 168 height 17
type input "1"
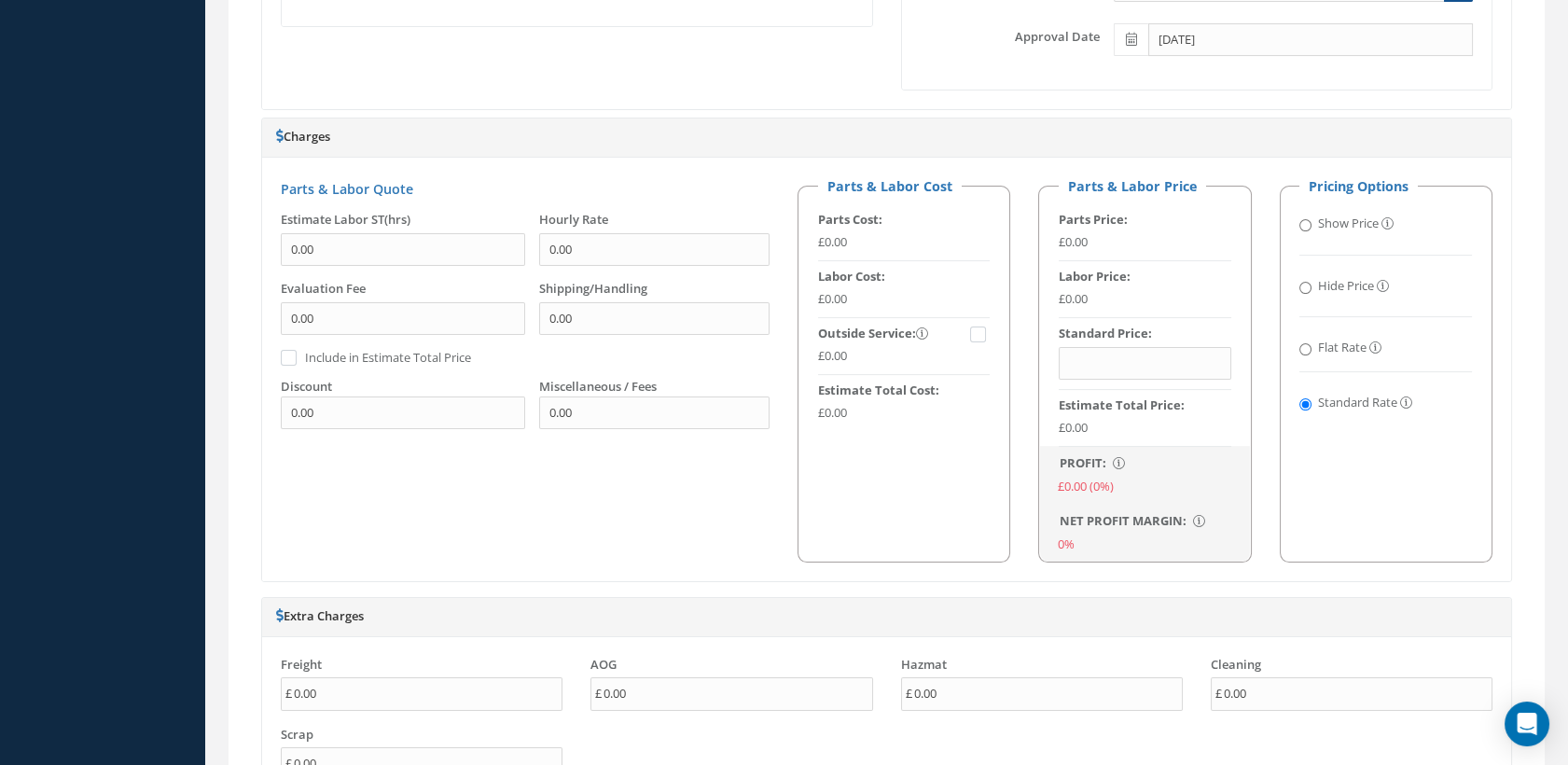
scroll to position [932, 0]
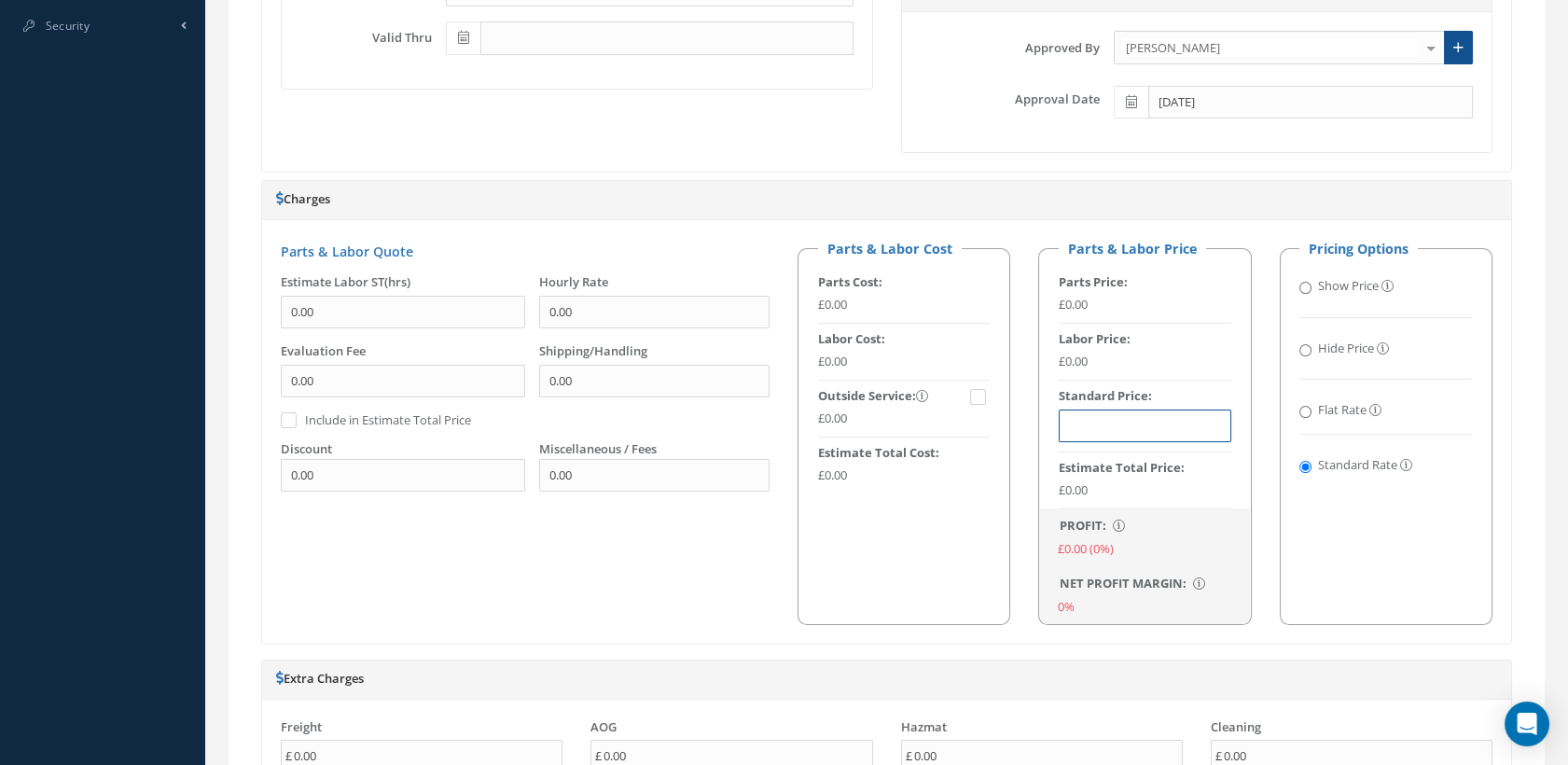
click at [1094, 431] on input "text" at bounding box center [1144, 426] width 172 height 33
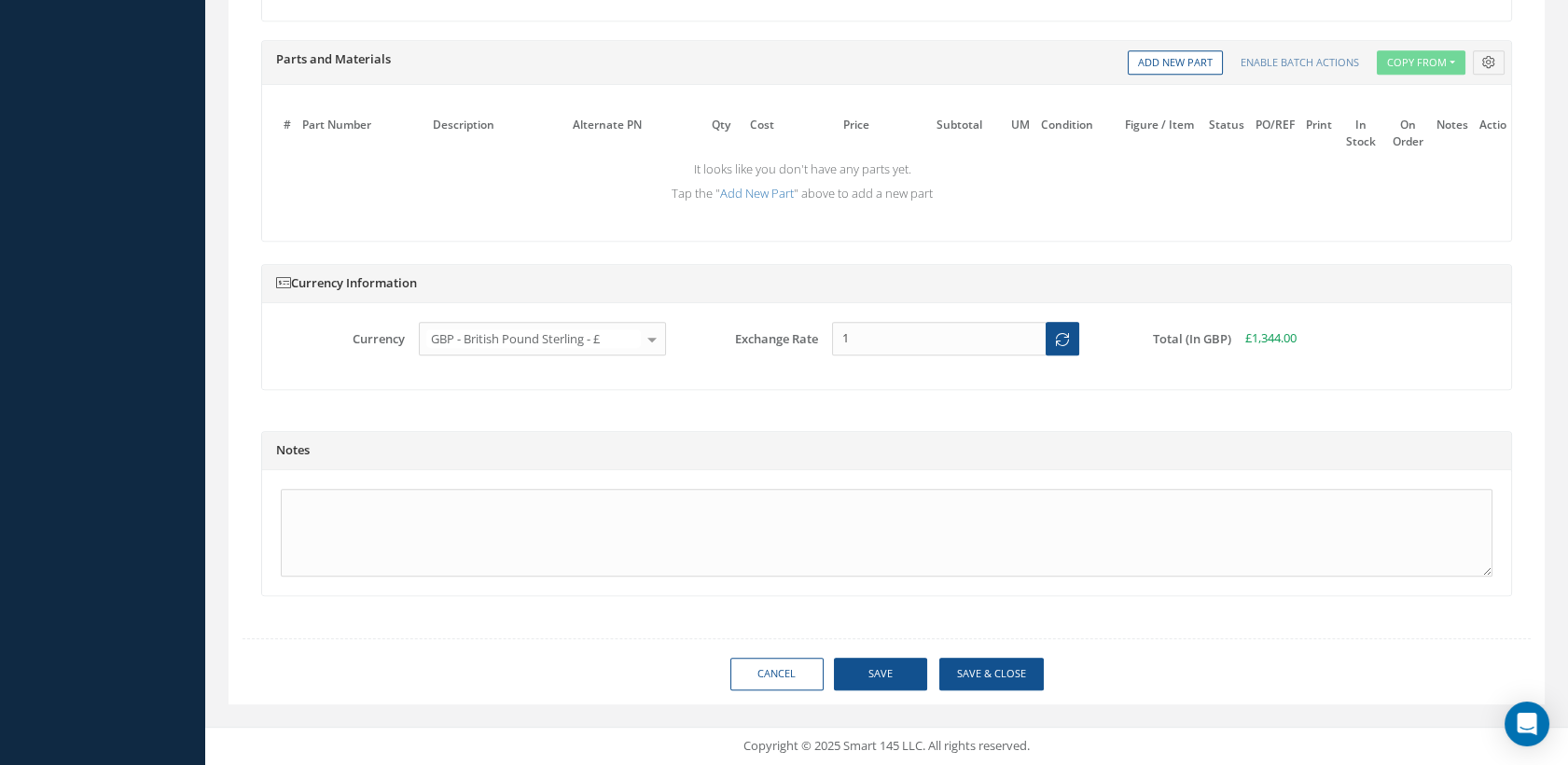
scroll to position [1796, 0]
type input "£1,344.00"
click at [882, 664] on button "Save" at bounding box center [881, 673] width 94 height 32
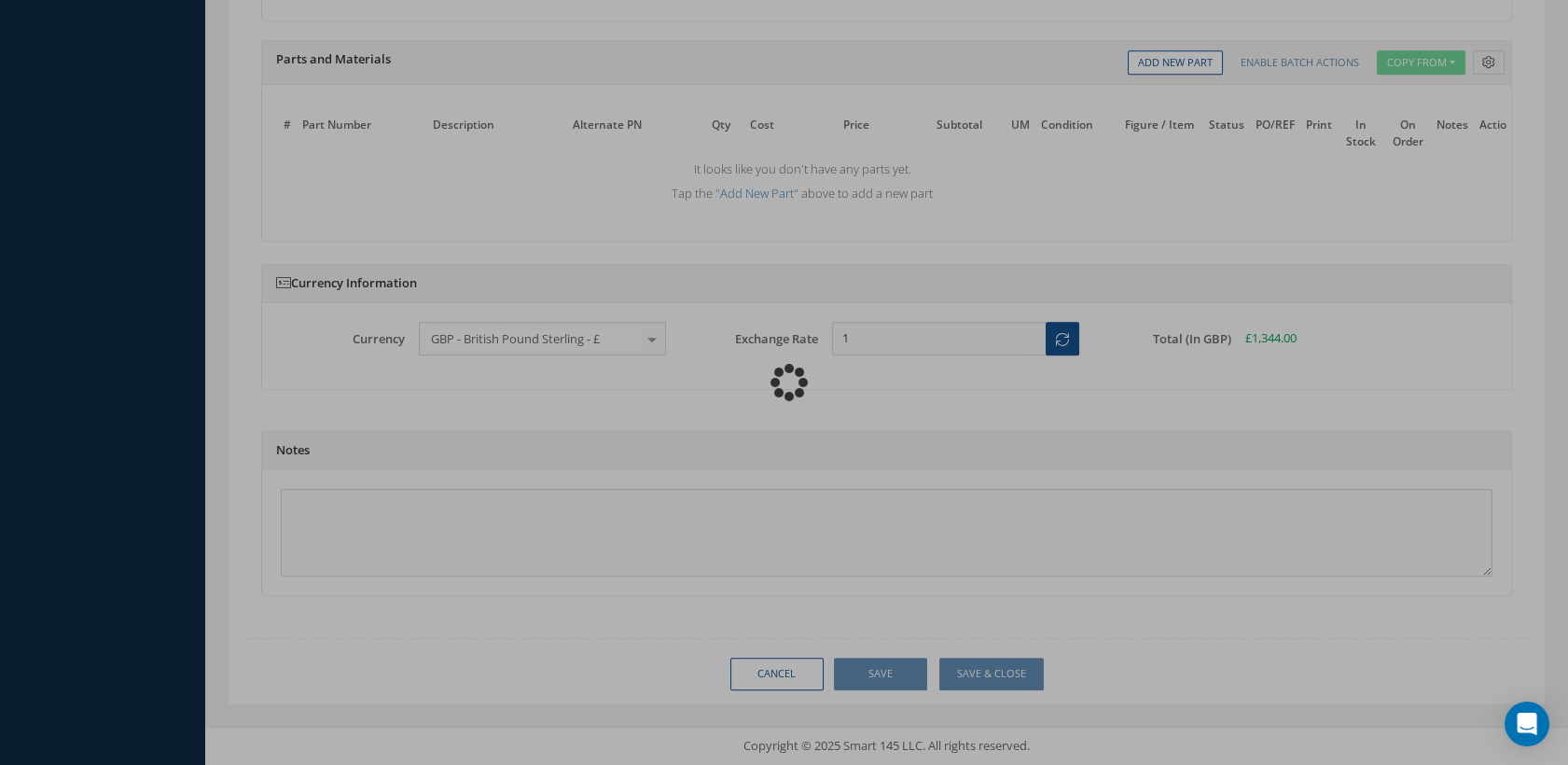
type input "£1,344"
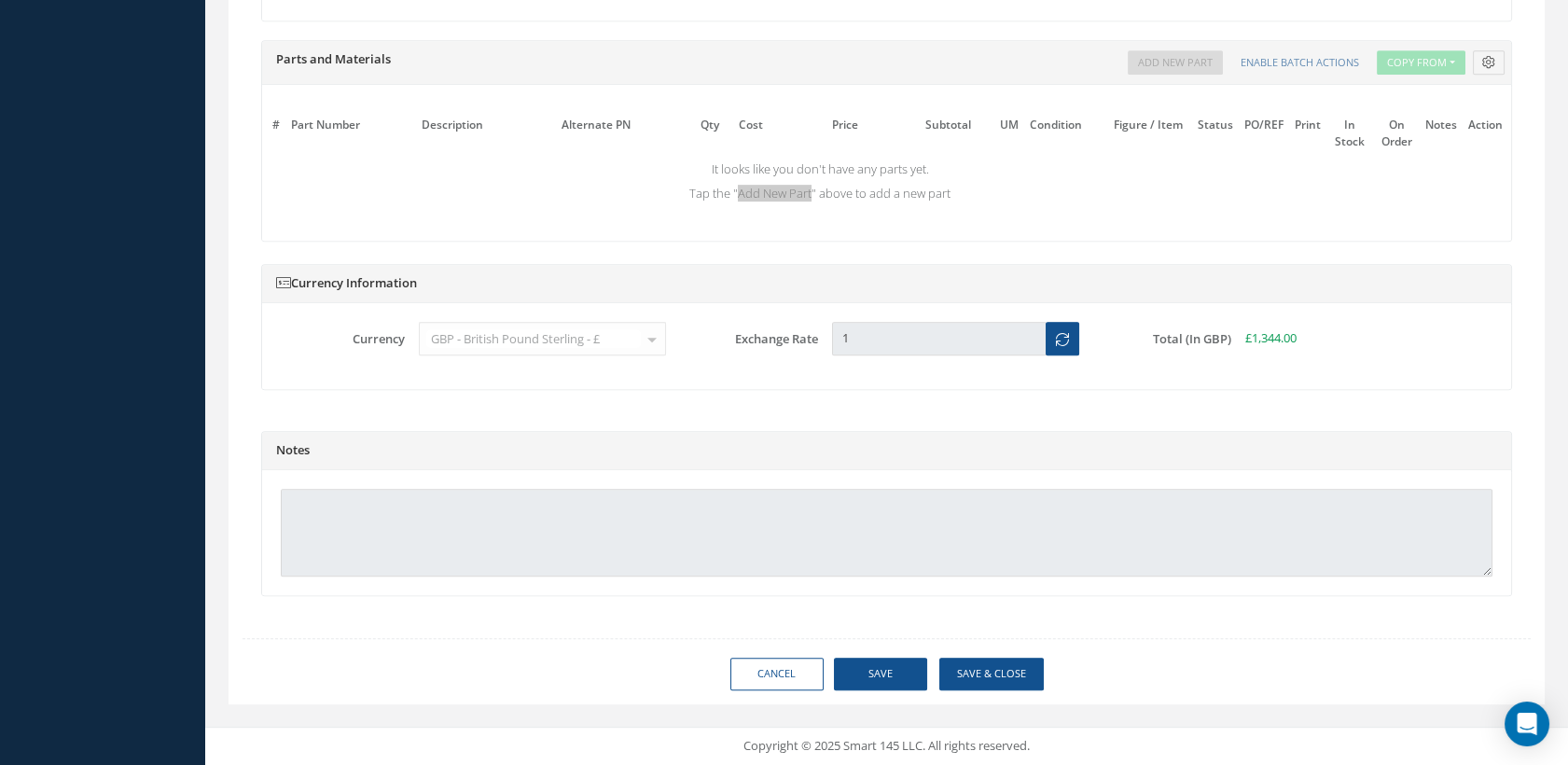
type input "365 AEROSPACE"
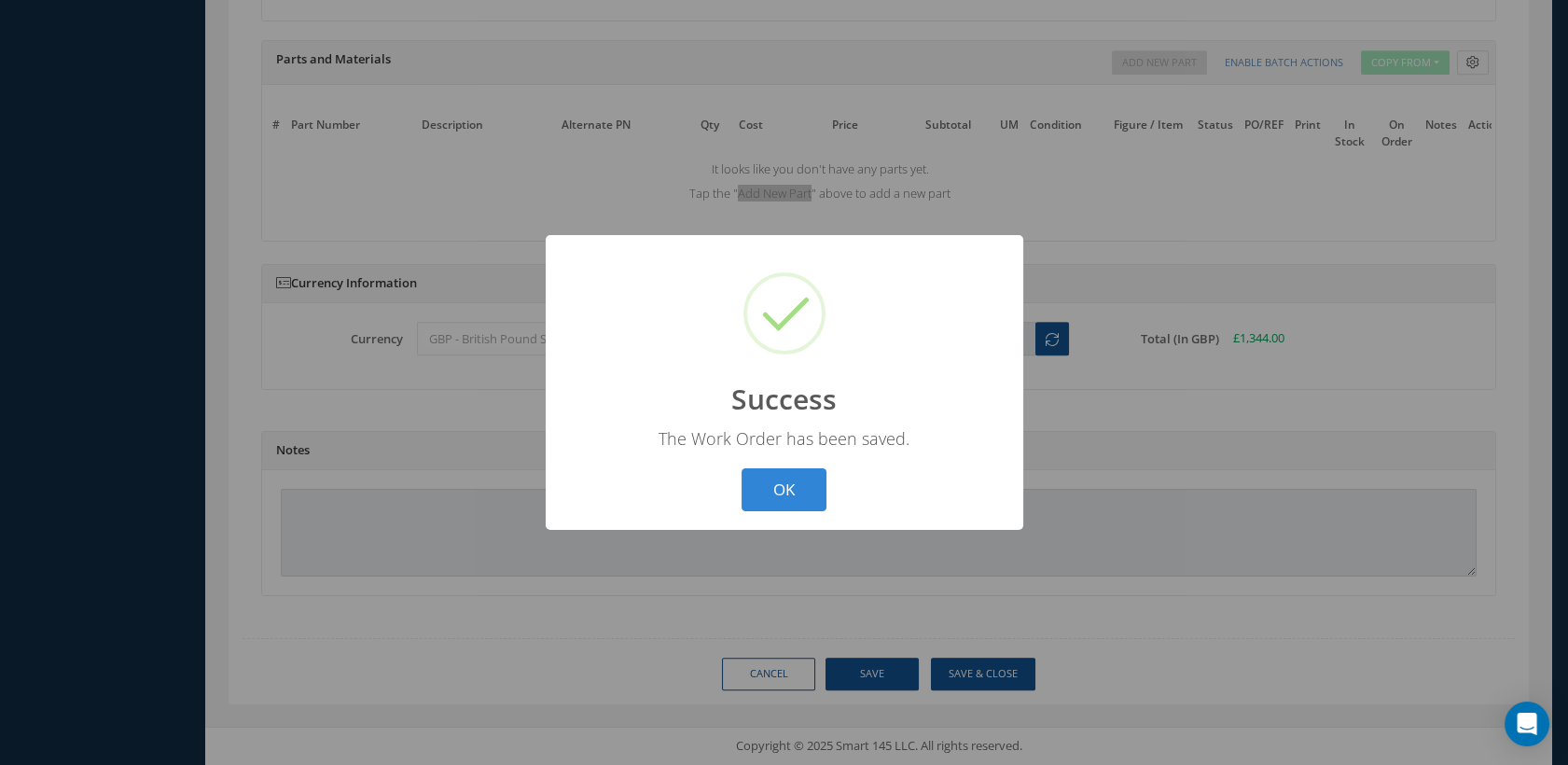
scroll to position [1780, 0]
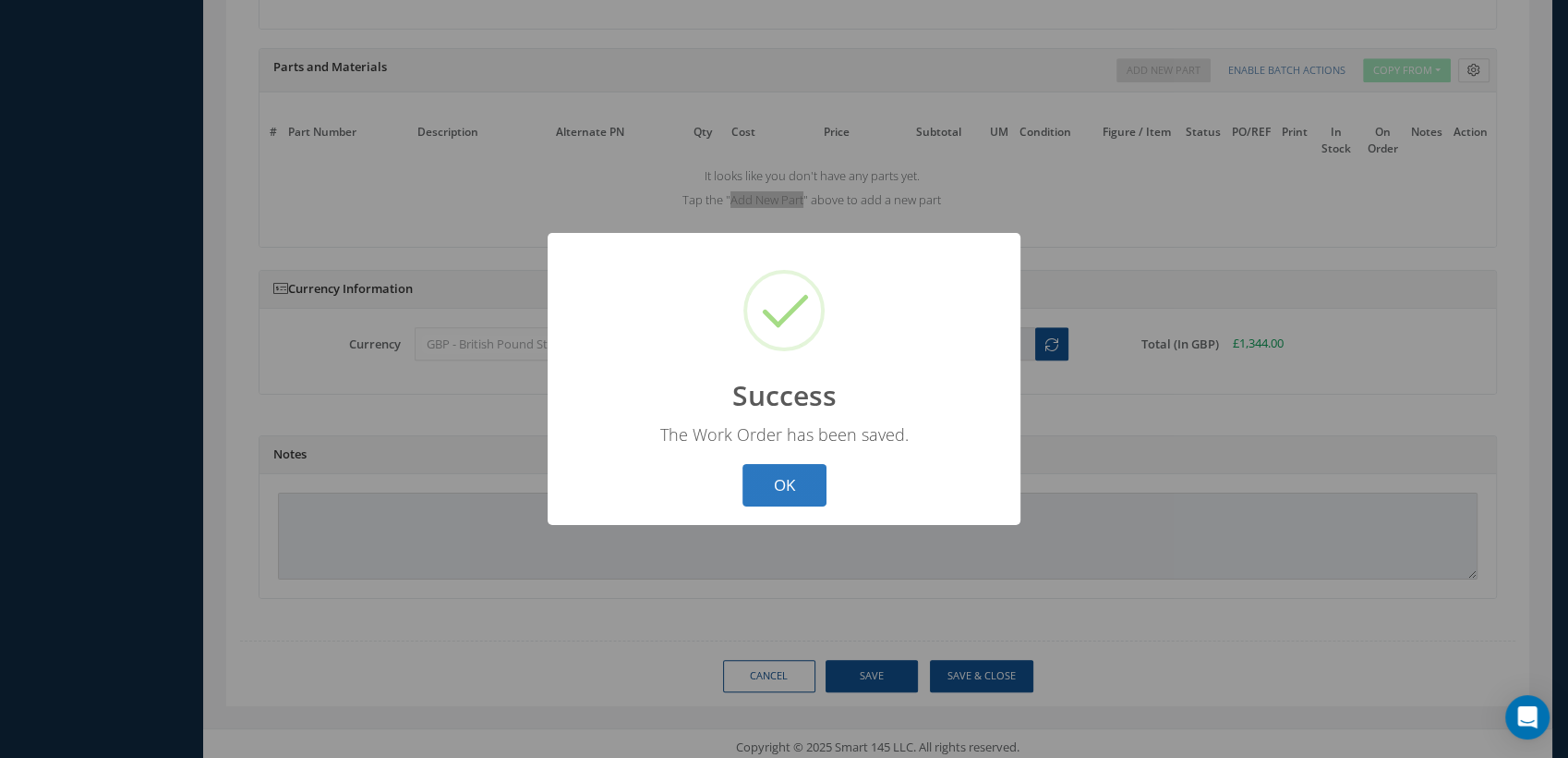
click at [784, 470] on button "OK" at bounding box center [784, 485] width 84 height 44
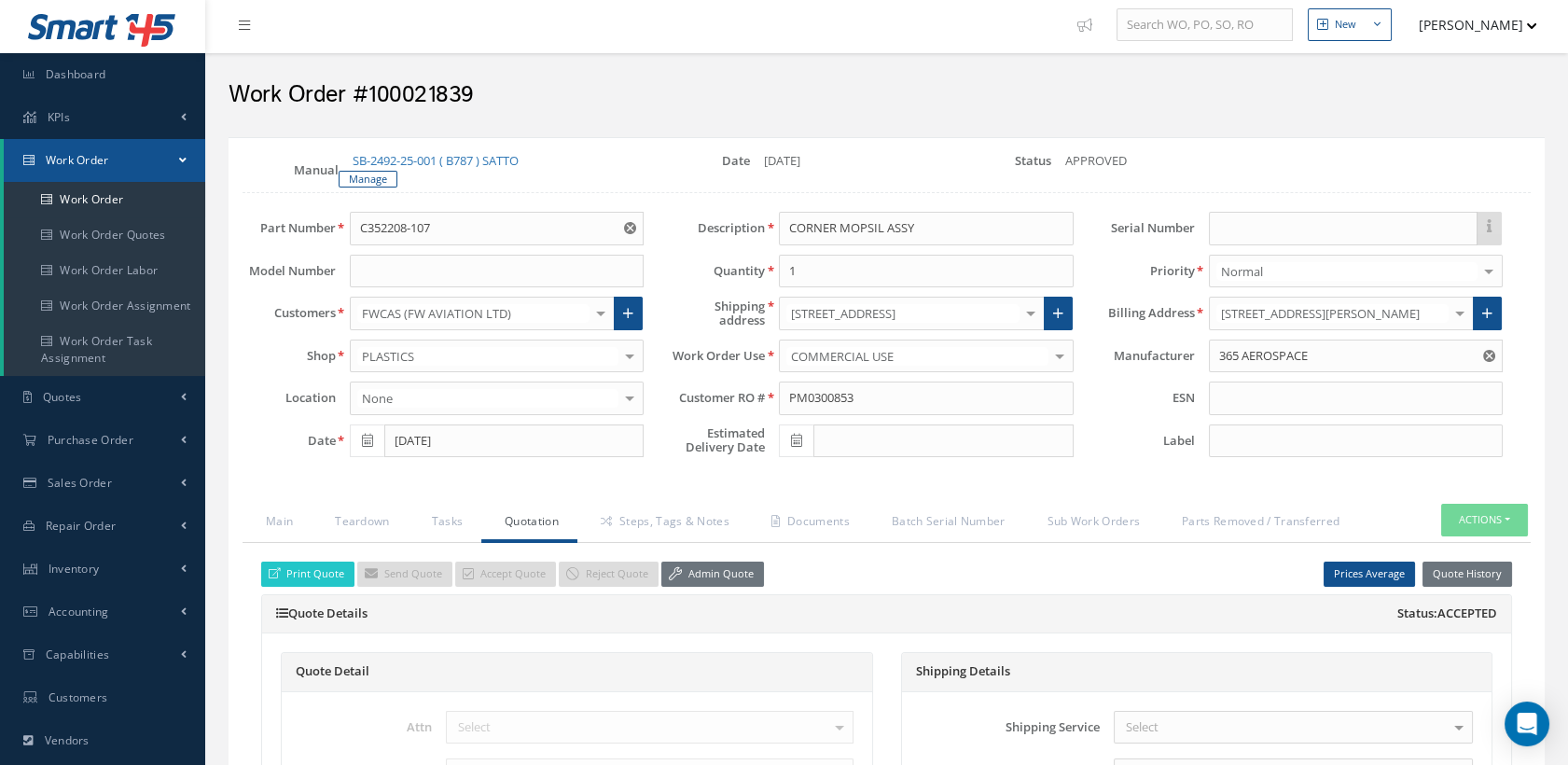
scroll to position [0, 0]
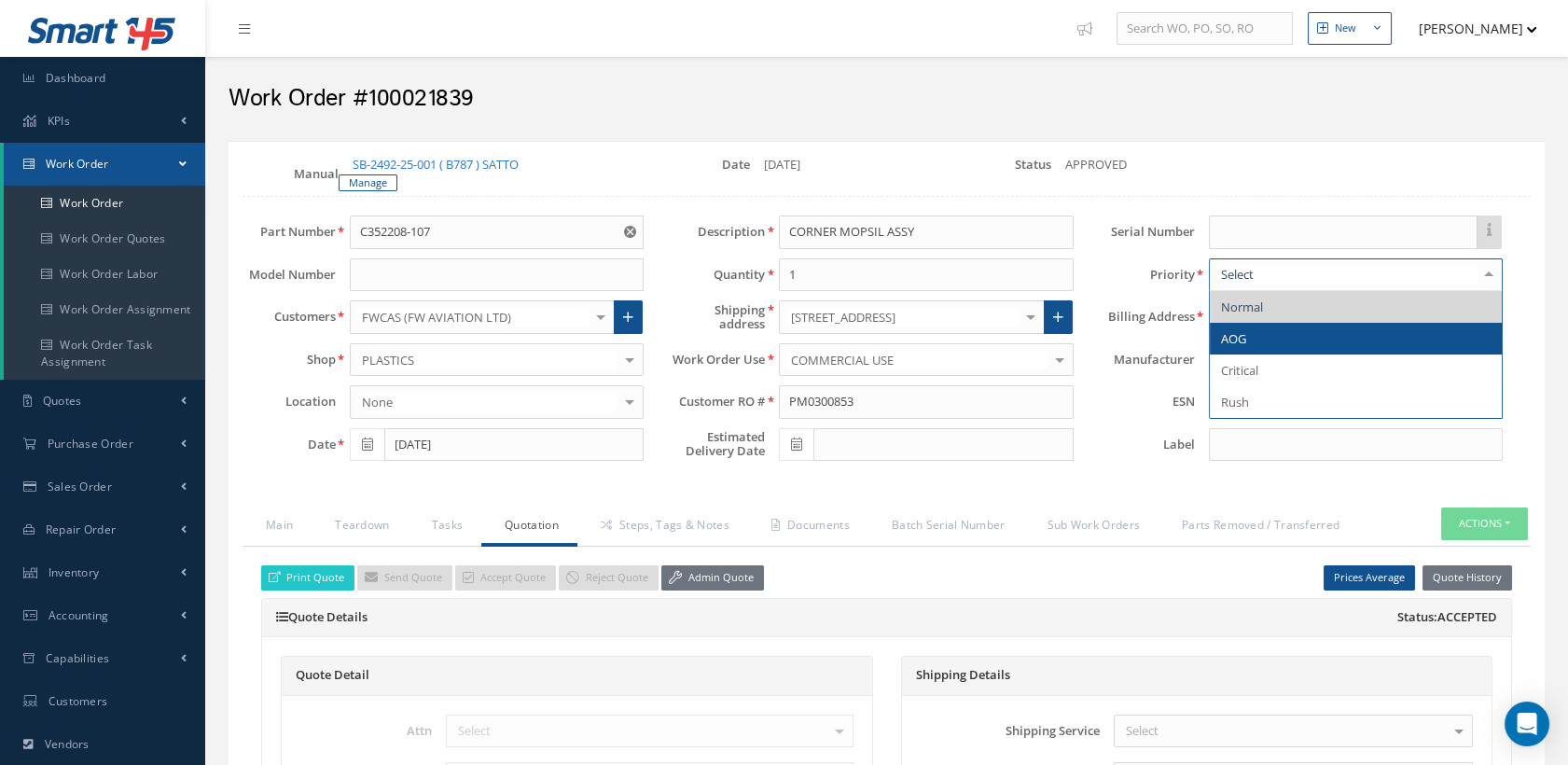
click at [1255, 340] on span "AOG" at bounding box center [1355, 339] width 292 height 32
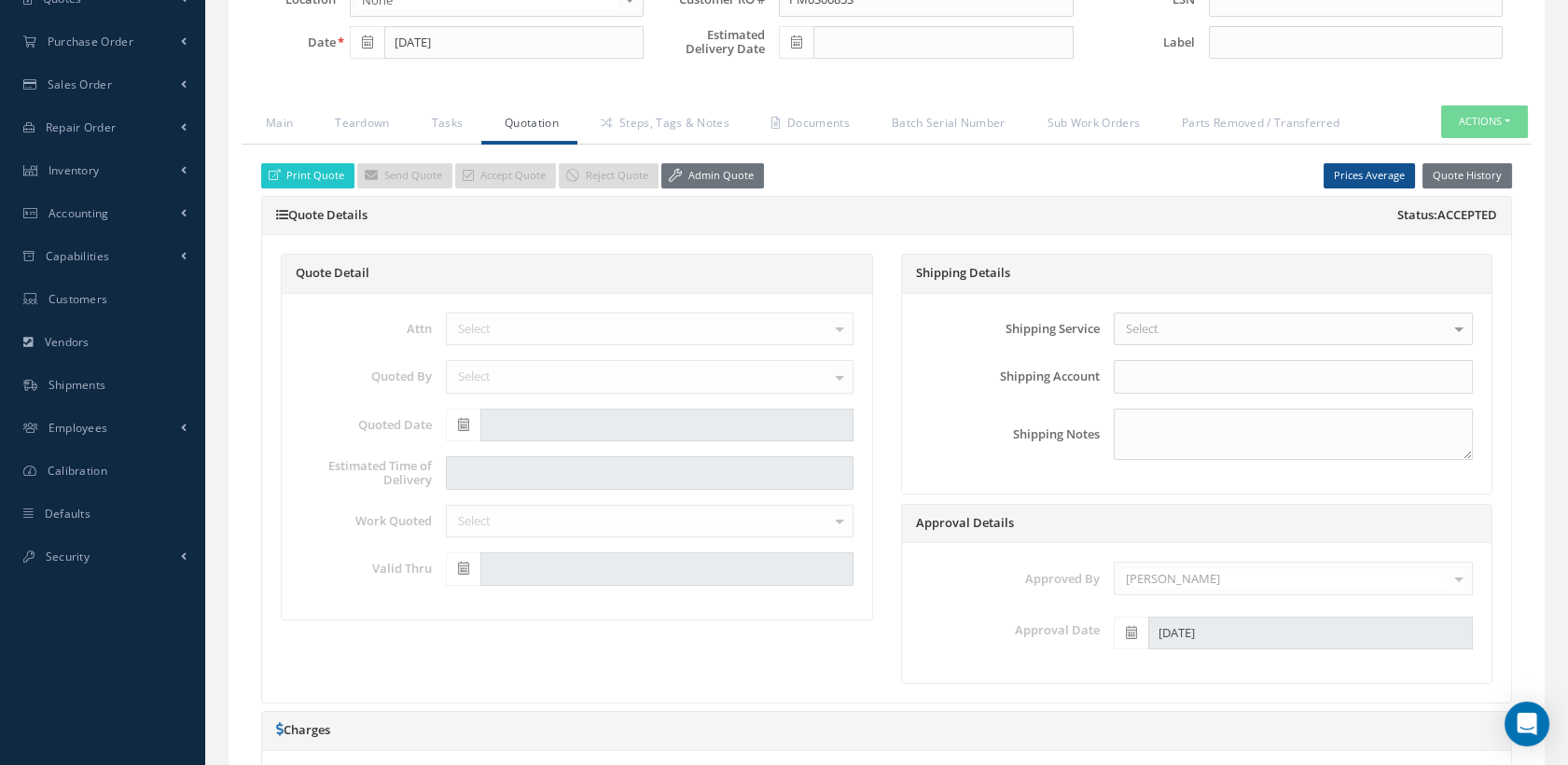
scroll to position [414, 0]
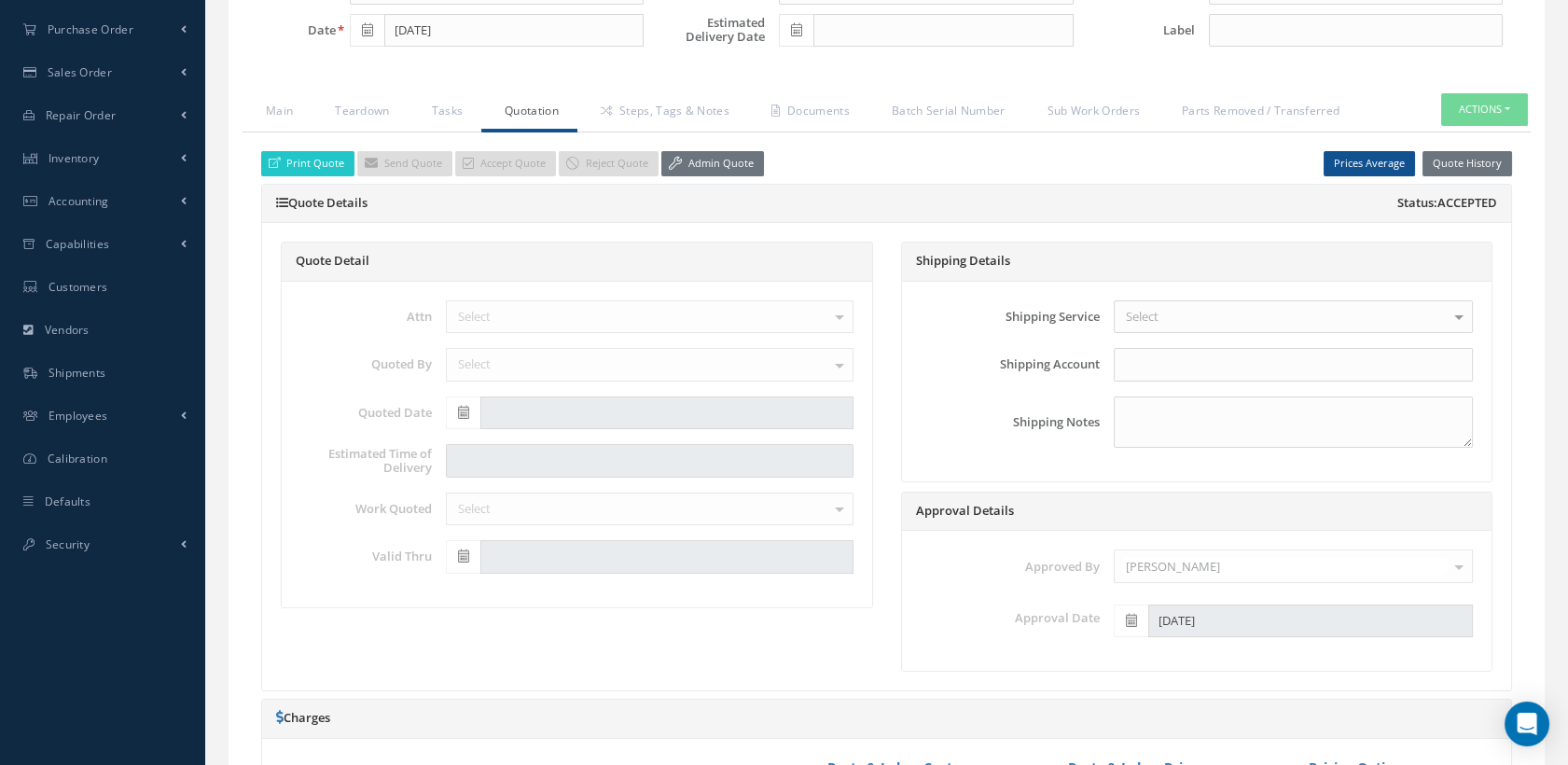
click at [487, 511] on div "Select WARRANTY REPAIR REPAIR OVERHAUL INSPECTION/ TESTING OTHER CERTIFICATION …" at bounding box center [649, 509] width 435 height 33
click at [685, 151] on link "Admin Quote" at bounding box center [712, 163] width 102 height 26
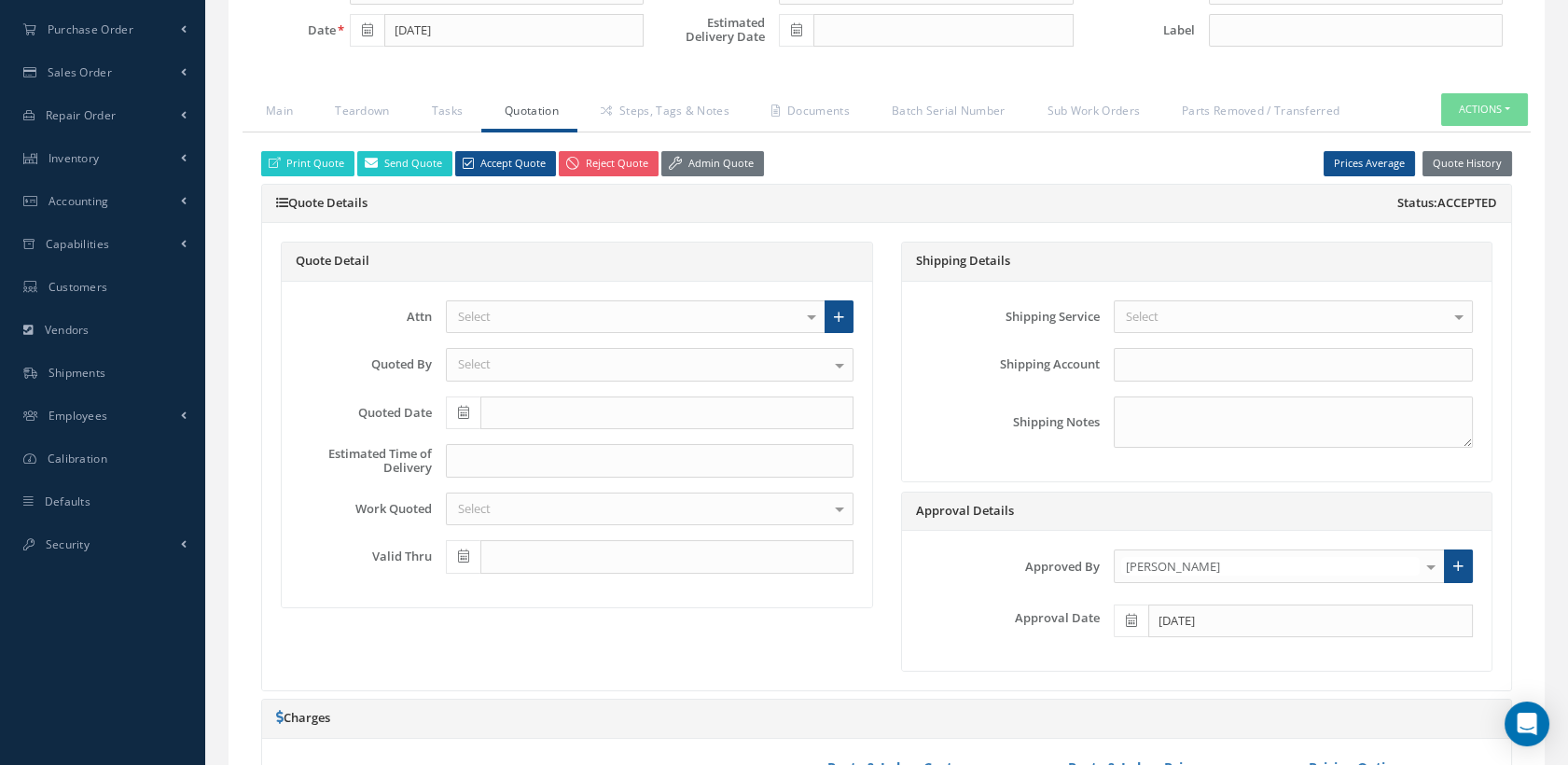
click at [560, 503] on div "Select" at bounding box center [650, 509] width 408 height 33
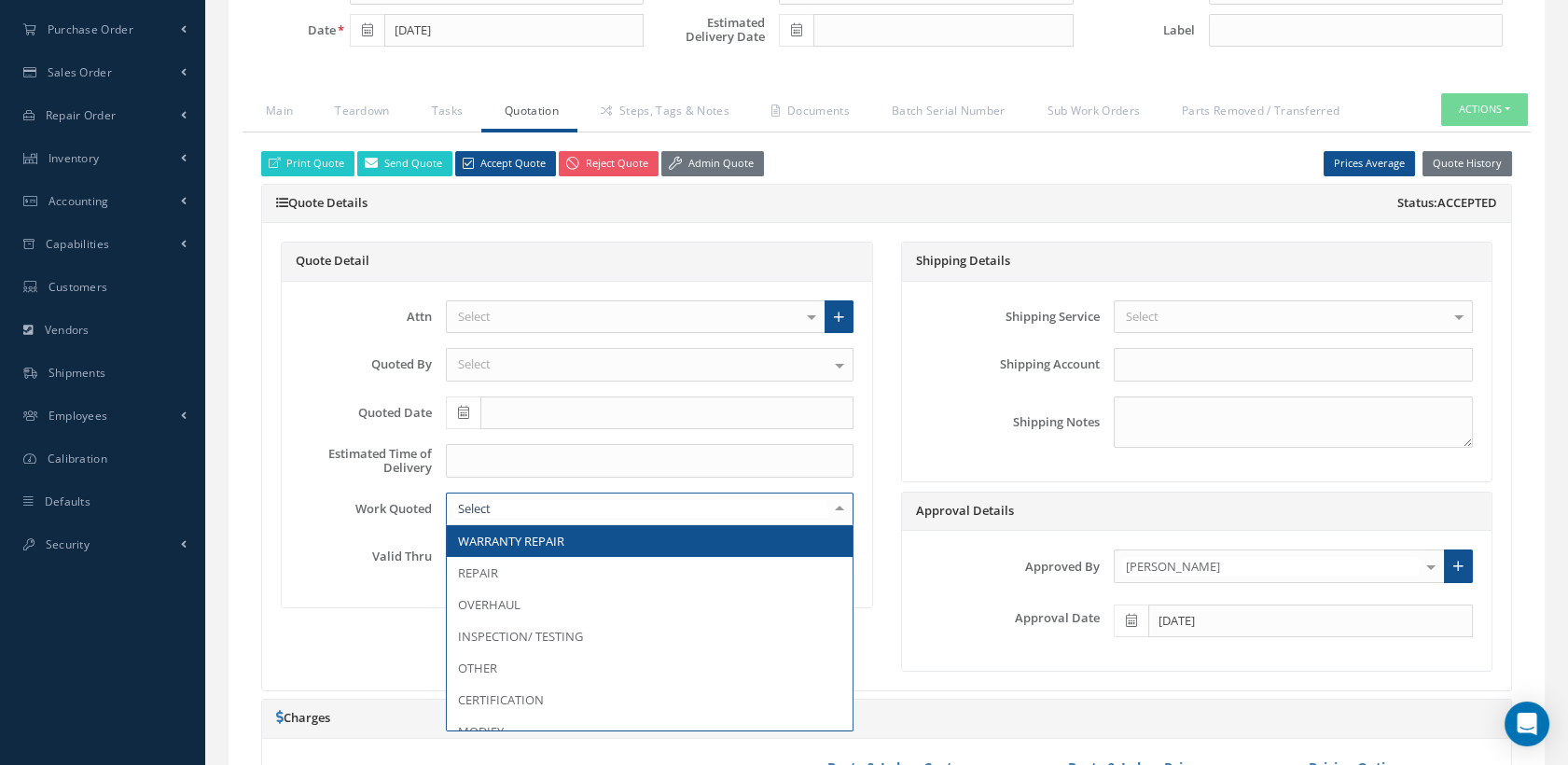
scroll to position [518, 0]
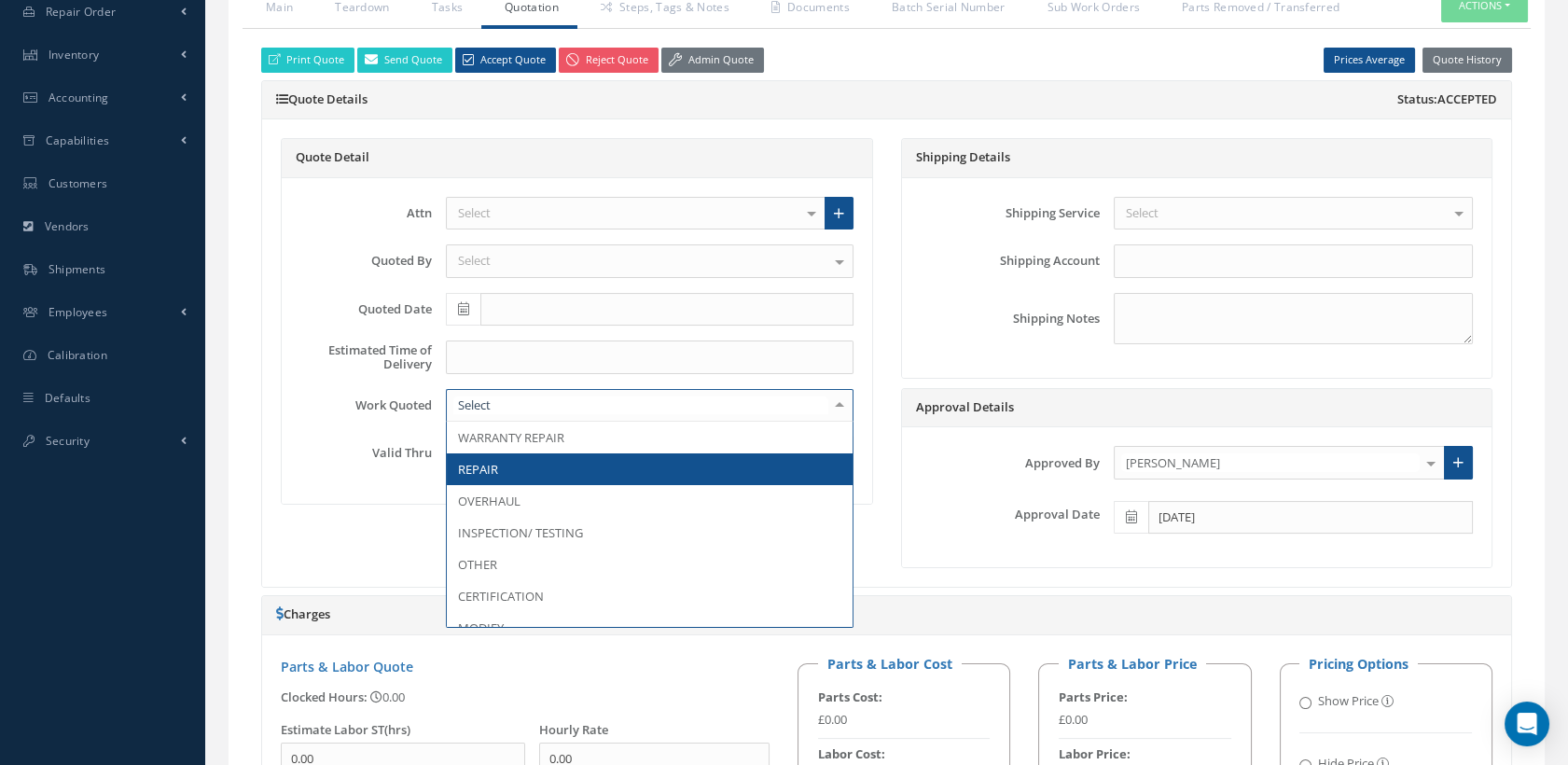
click at [507, 472] on span "REPAIR" at bounding box center [650, 469] width 406 height 32
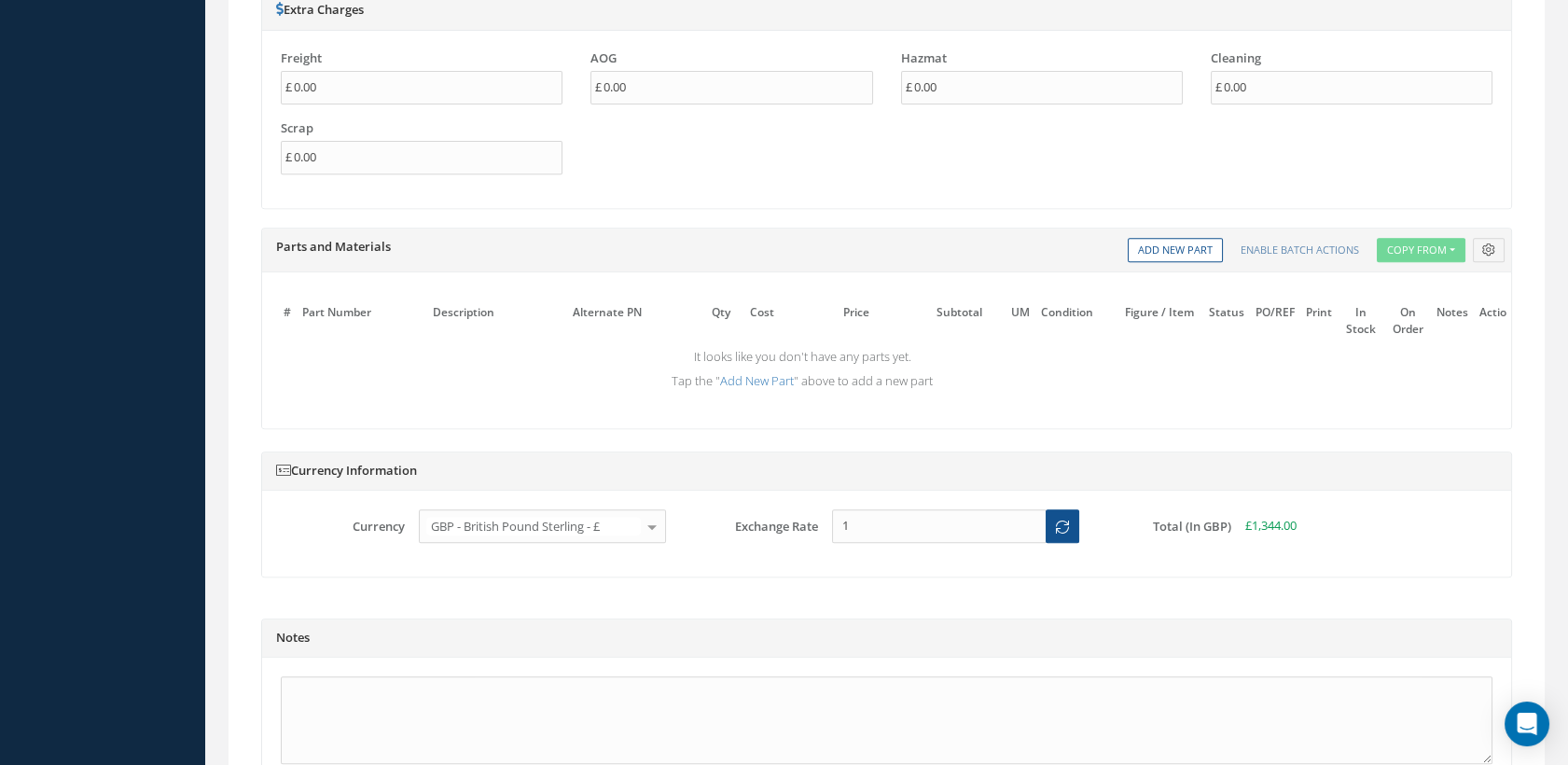
scroll to position [1796, 0]
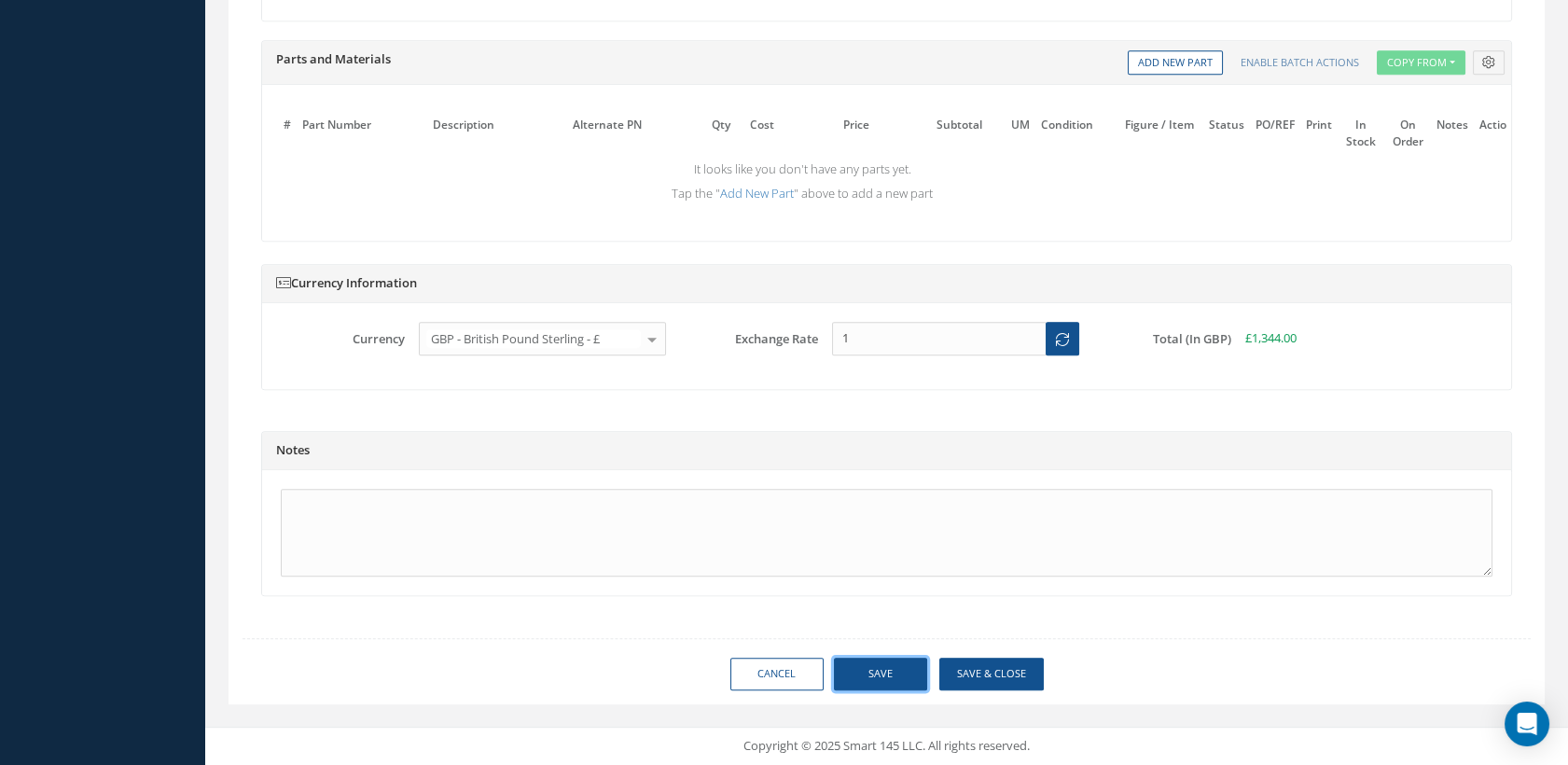
click at [853, 670] on button "Save" at bounding box center [881, 673] width 94 height 32
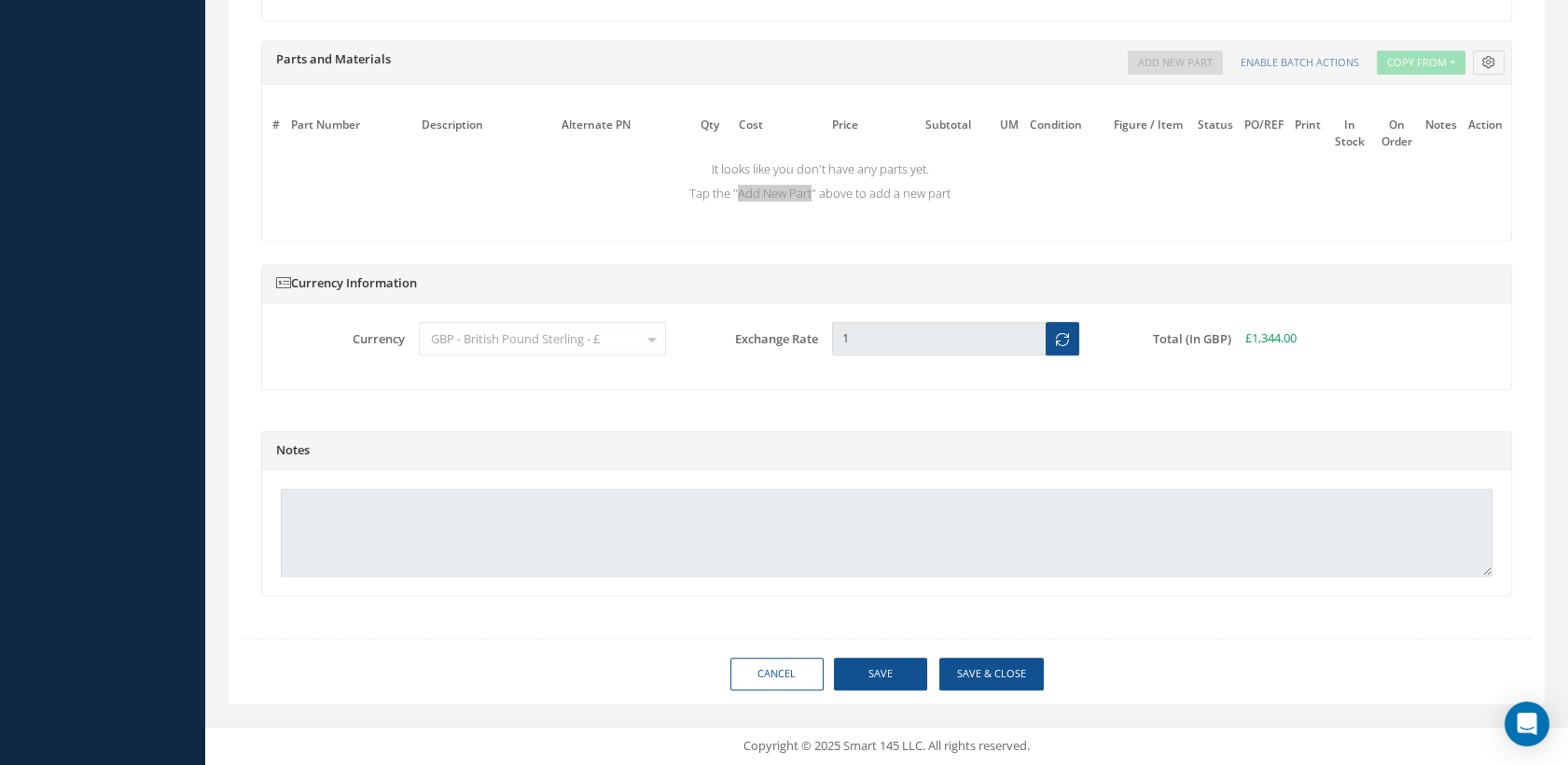
type input "365 AEROSPACE"
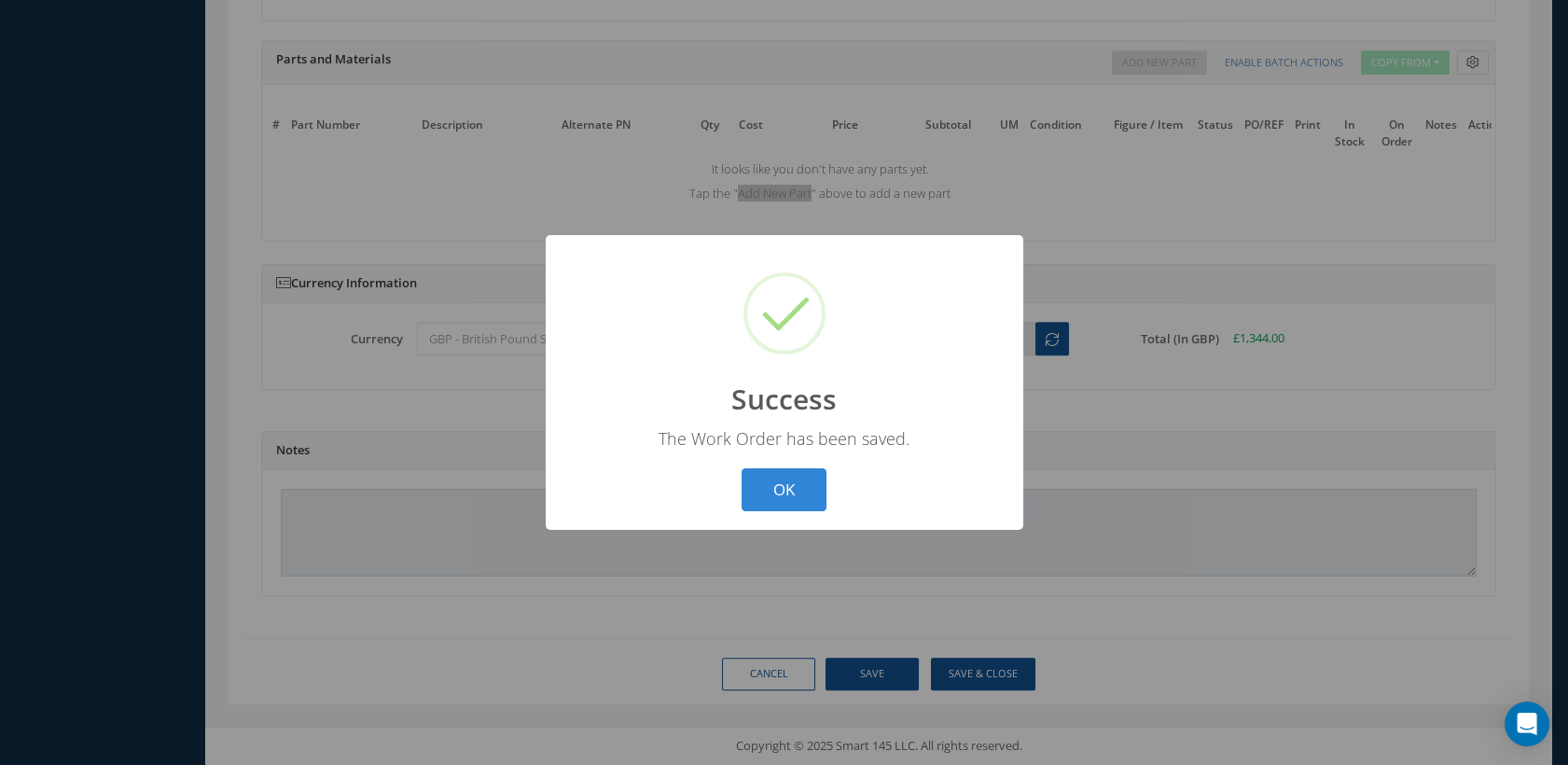
scroll to position [1780, 0]
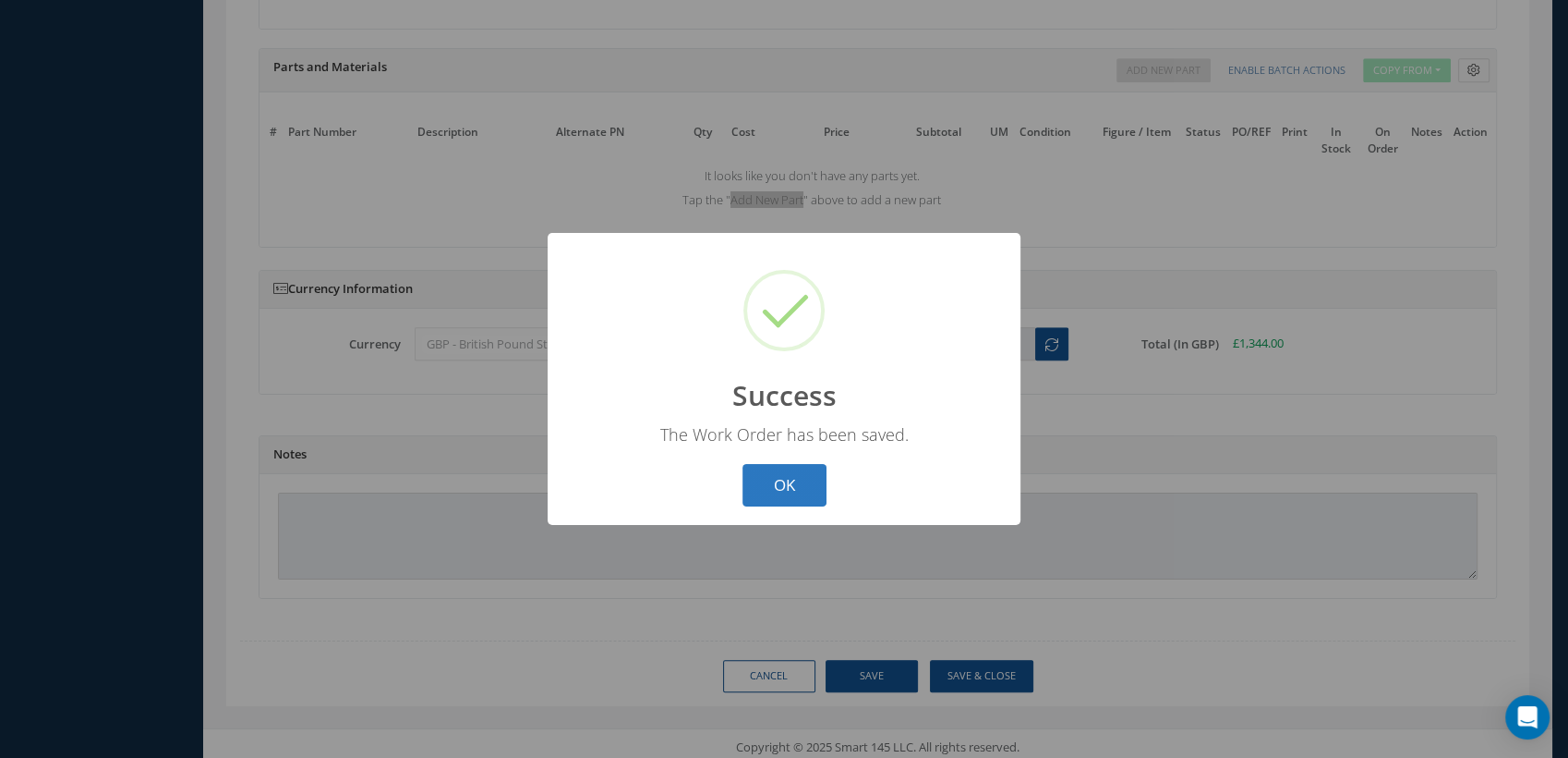
click at [796, 492] on button "OK" at bounding box center [784, 485] width 84 height 44
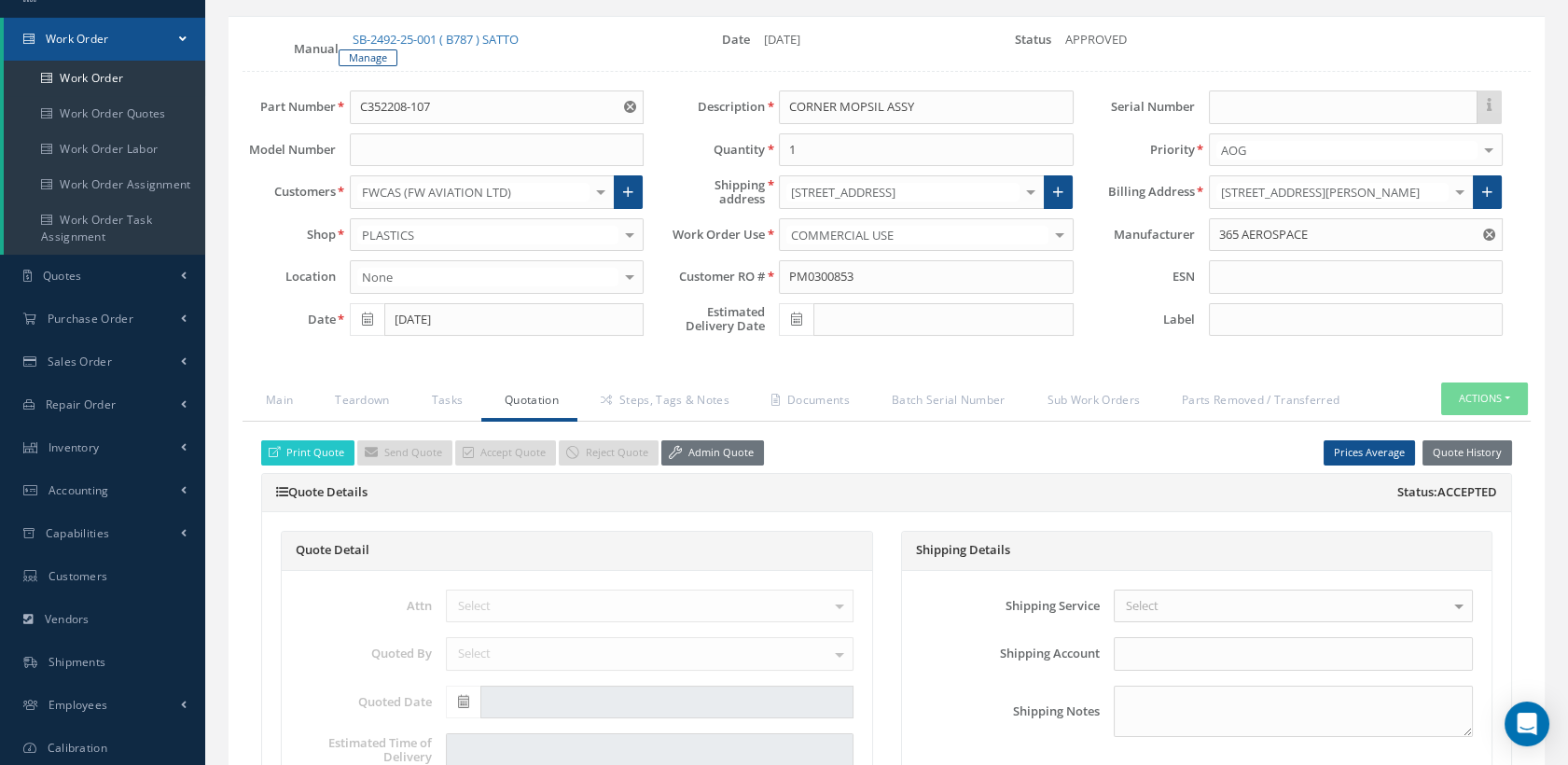
scroll to position [122, 0]
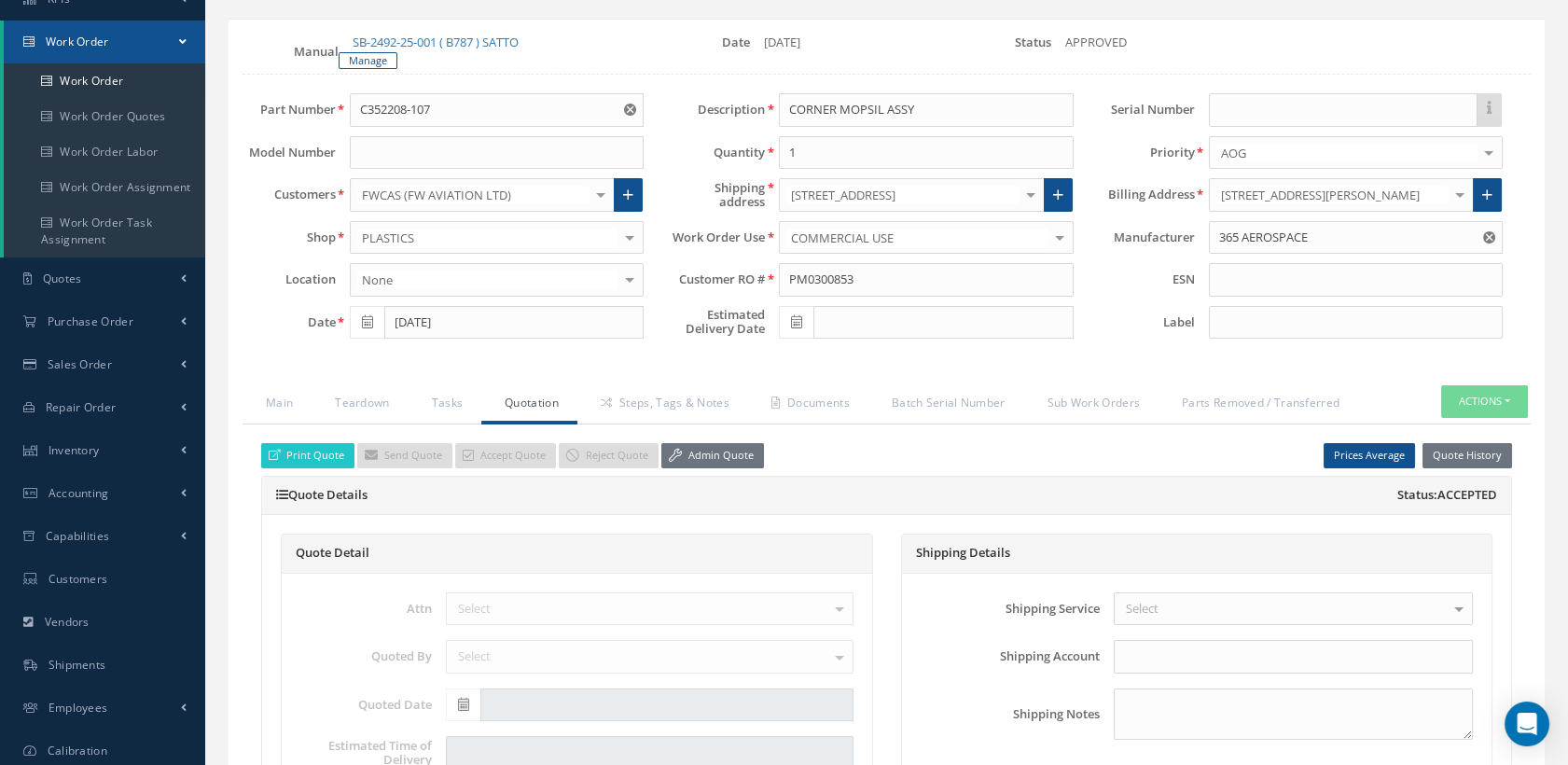
click at [799, 325] on icon at bounding box center [796, 321] width 11 height 13
click at [932, 489] on td "22" at bounding box center [933, 492] width 28 height 28
type input "08/22/2025"
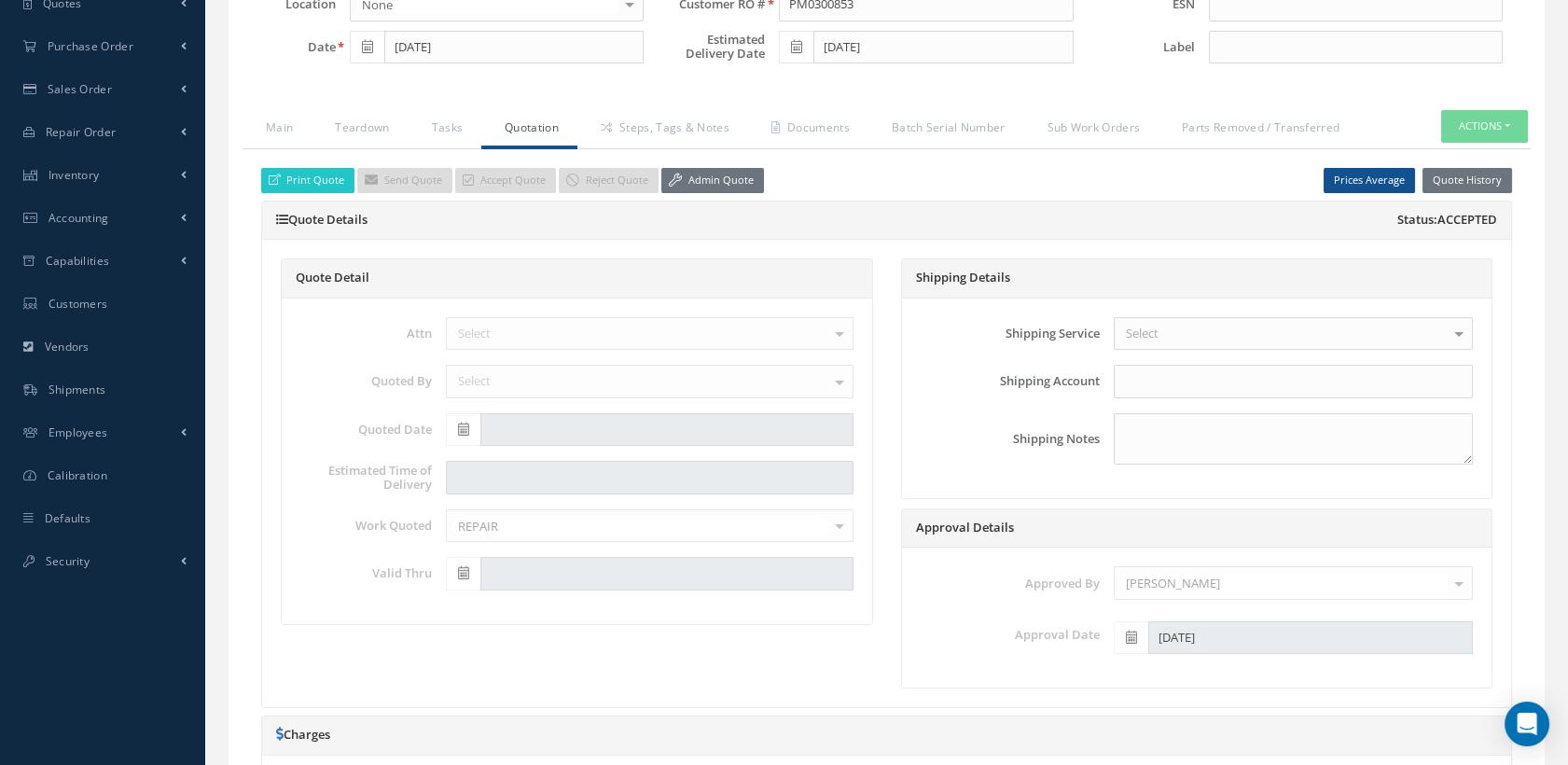
scroll to position [432, 0]
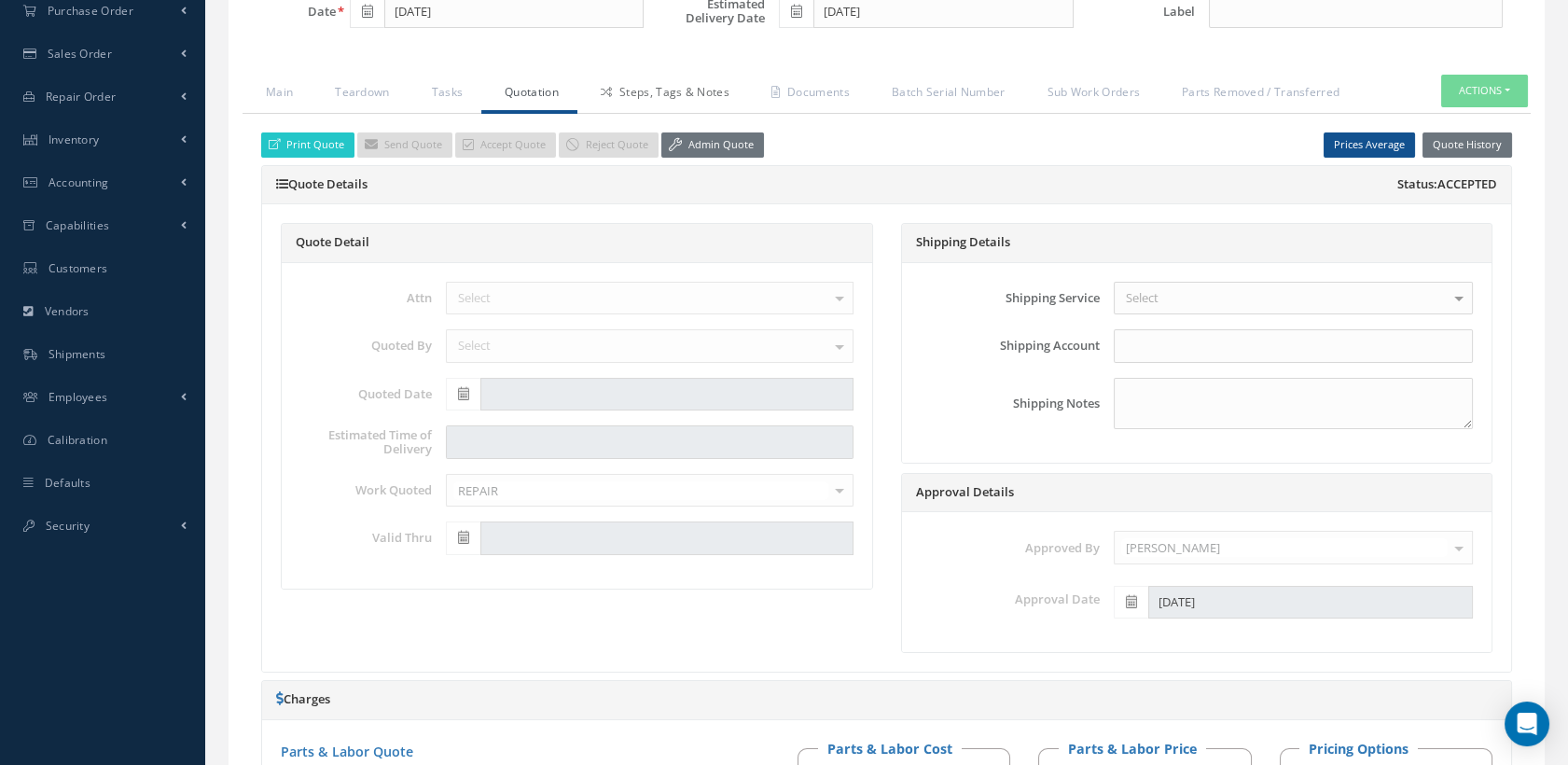
click at [642, 87] on link "Steps, Tags & Notes" at bounding box center [662, 95] width 170 height 39
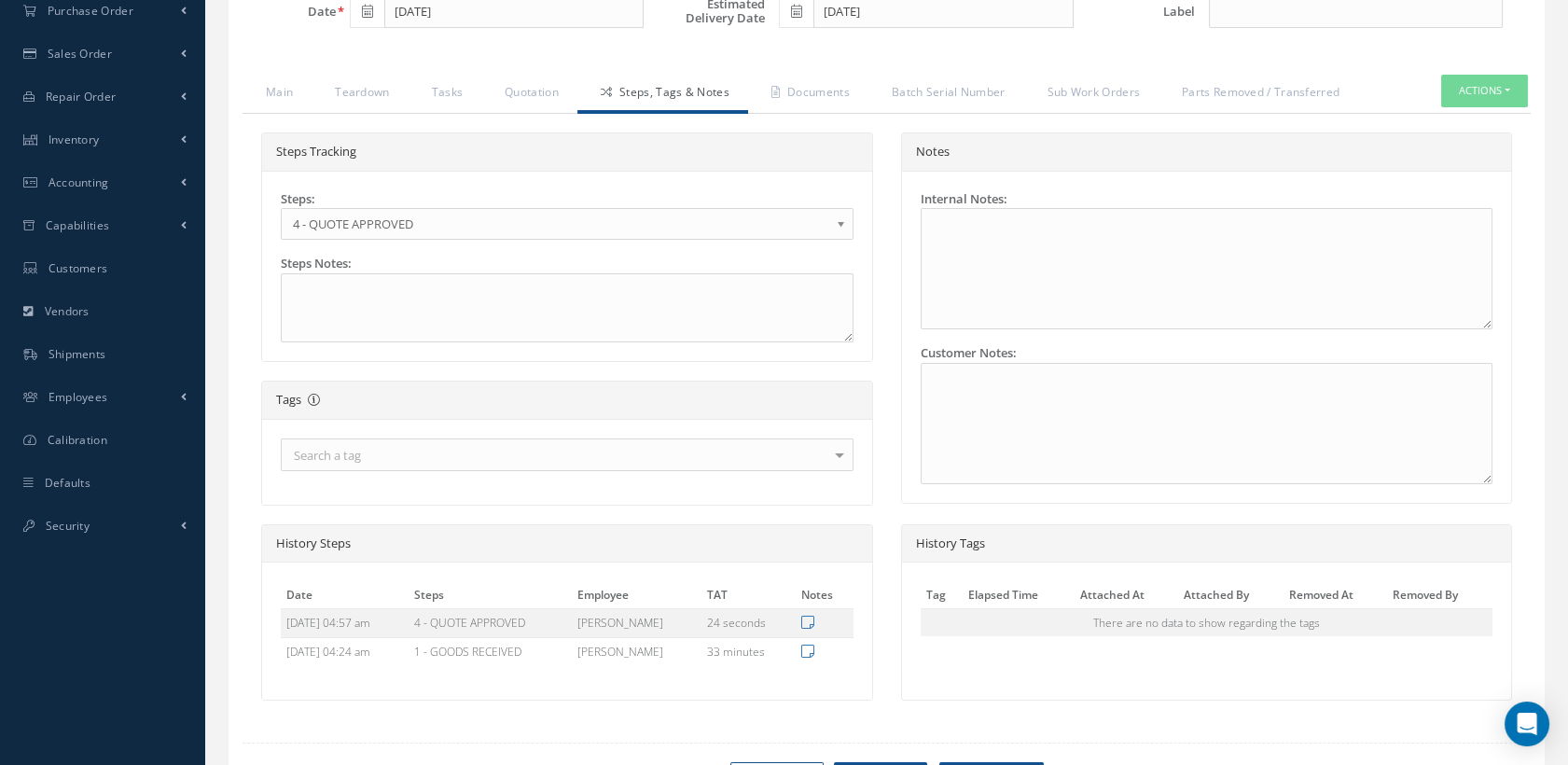
click at [452, 230] on span "4 - QUOTE APPROVED" at bounding box center [560, 223] width 537 height 23
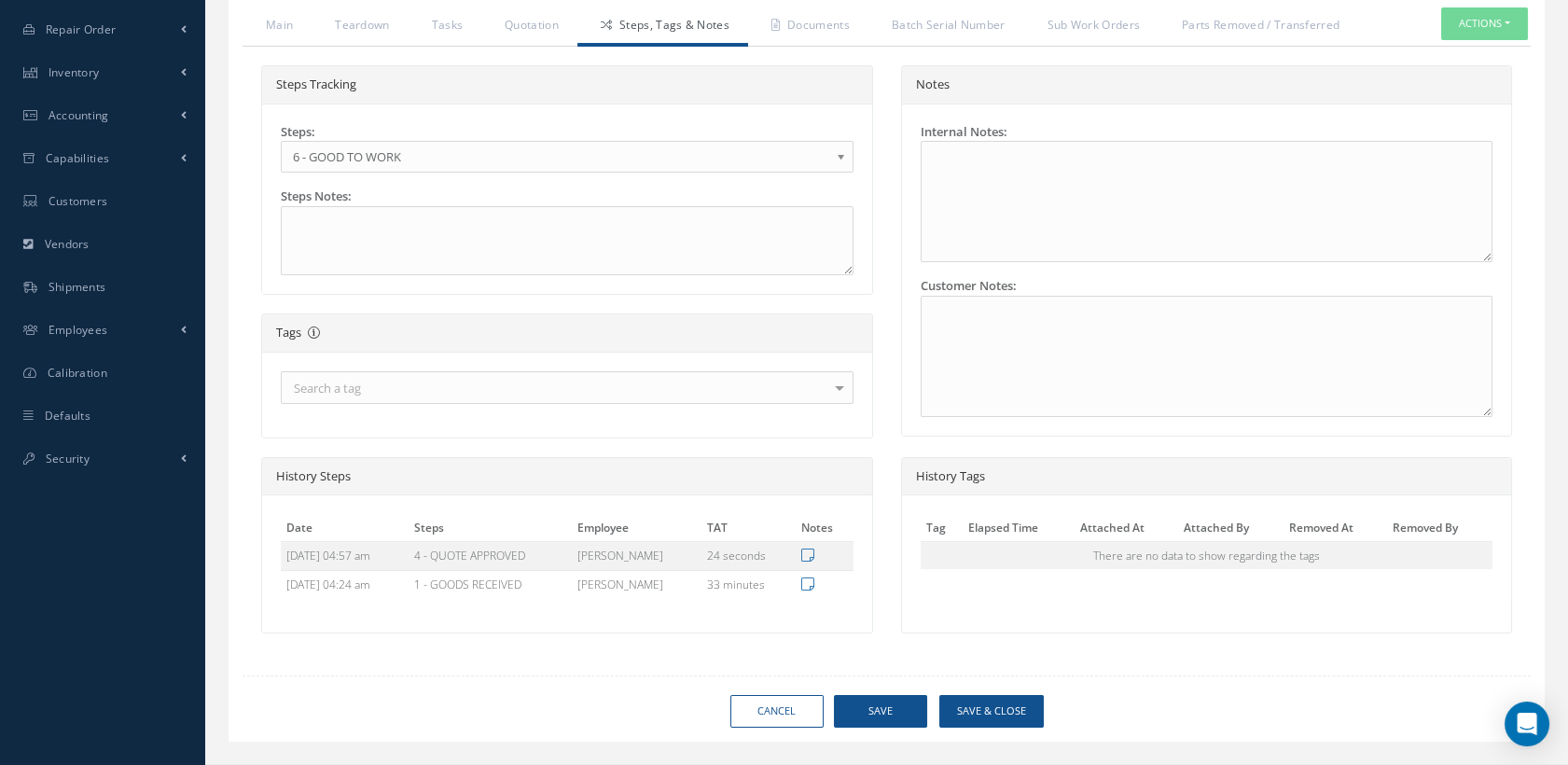
scroll to position [535, 0]
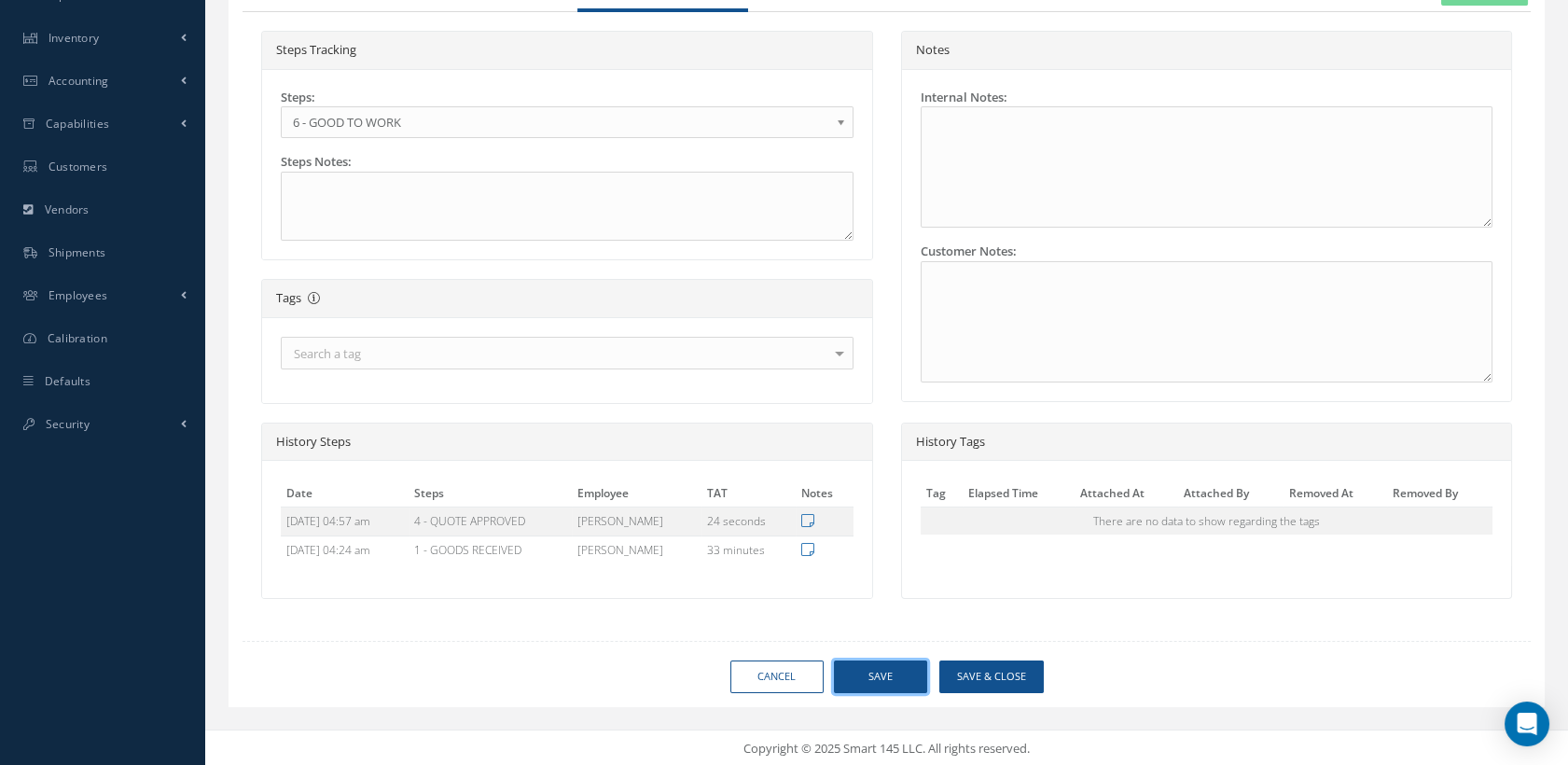
click at [872, 673] on button "Save" at bounding box center [881, 675] width 94 height 32
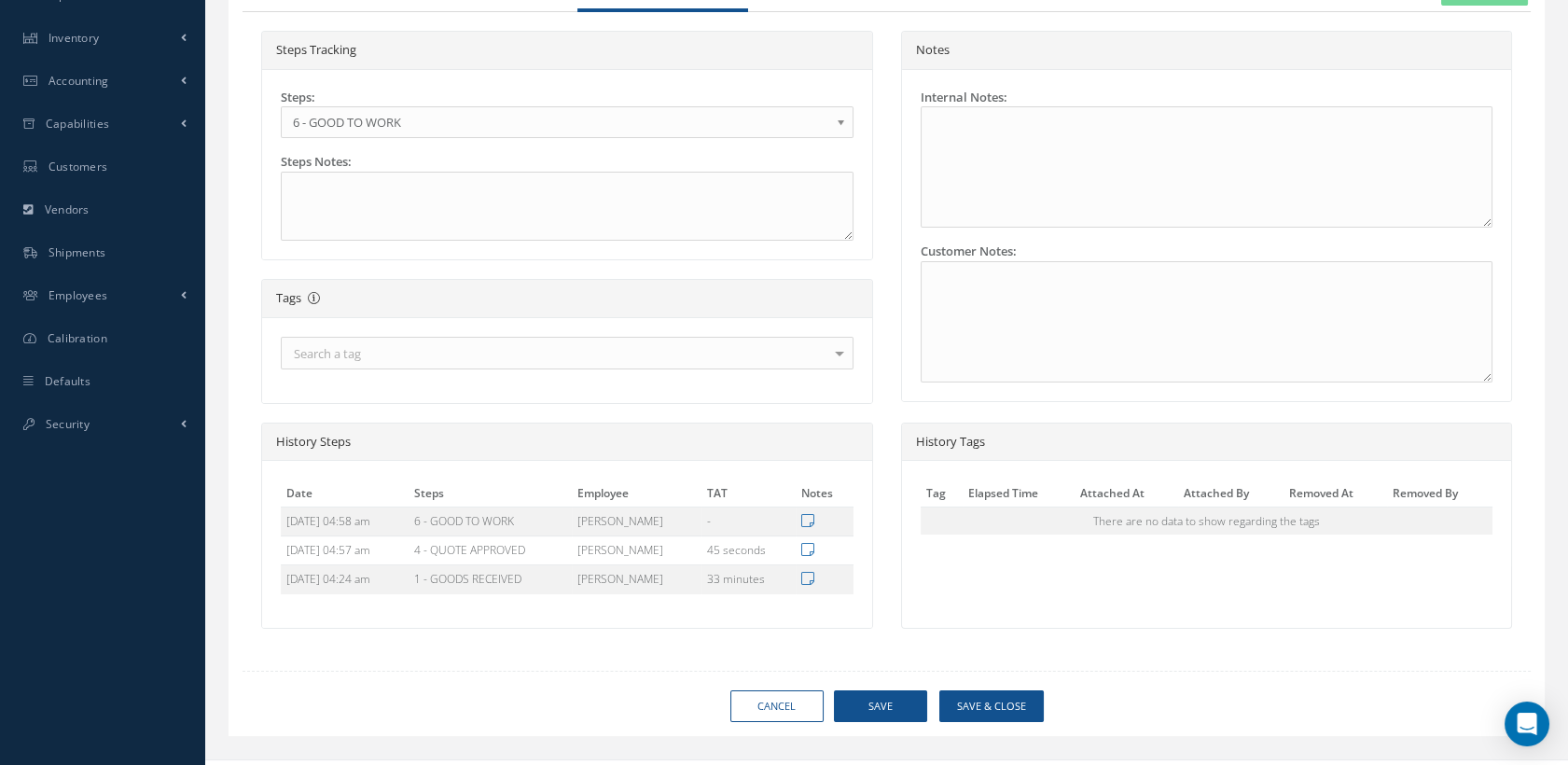
type input "365 AEROSPACE"
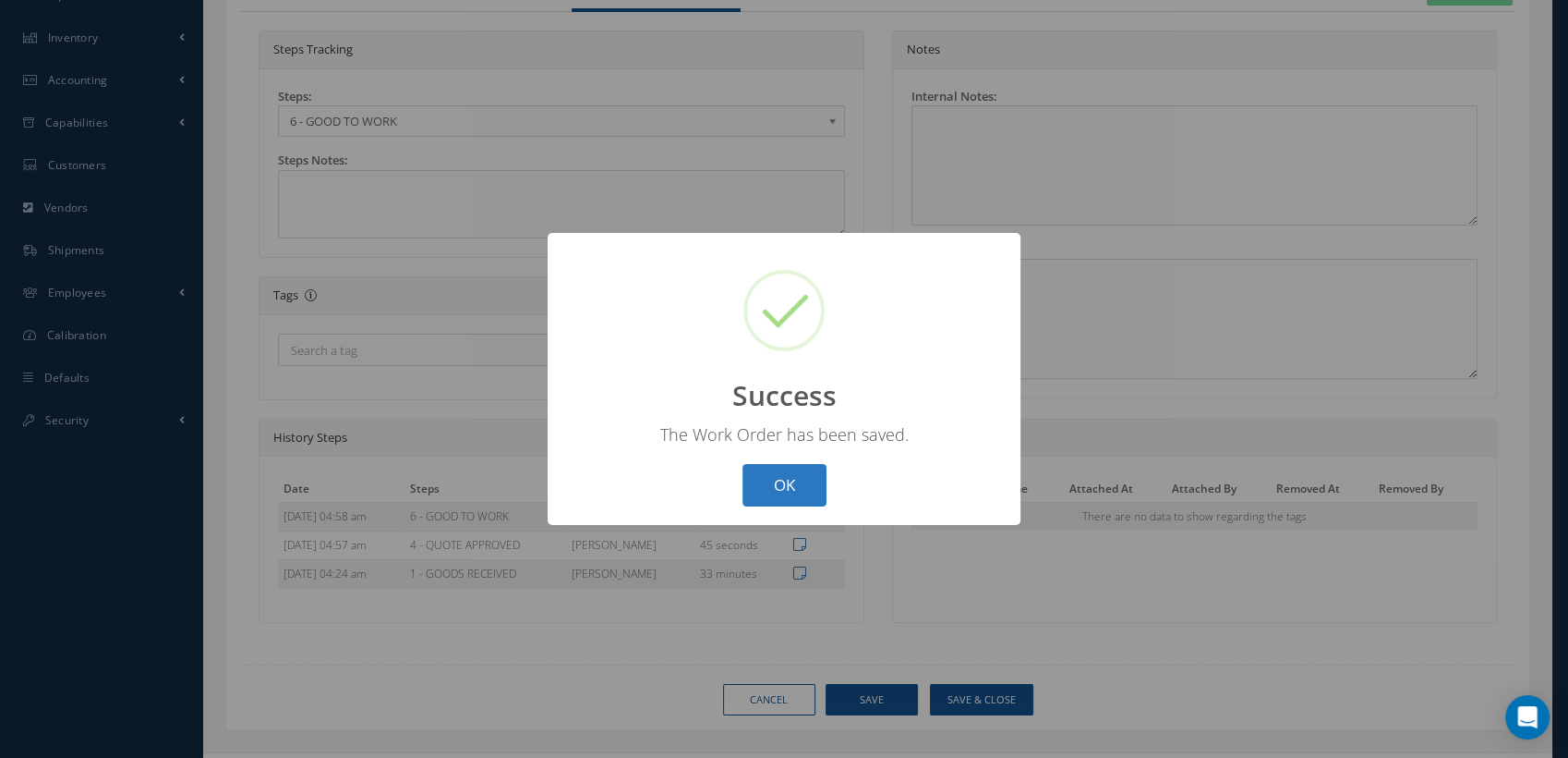
click at [788, 493] on button "OK" at bounding box center [784, 485] width 84 height 44
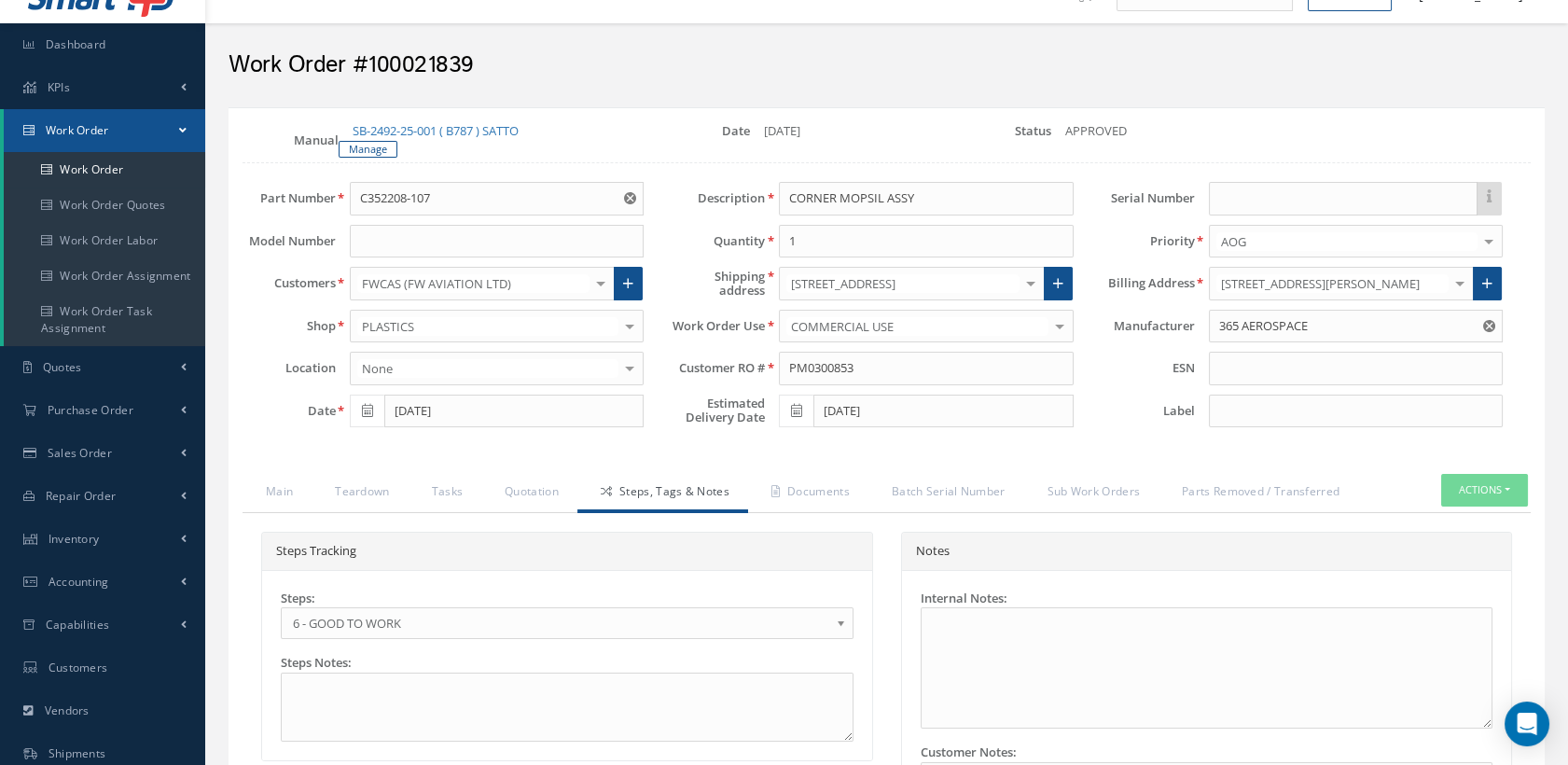
scroll to position [16, 0]
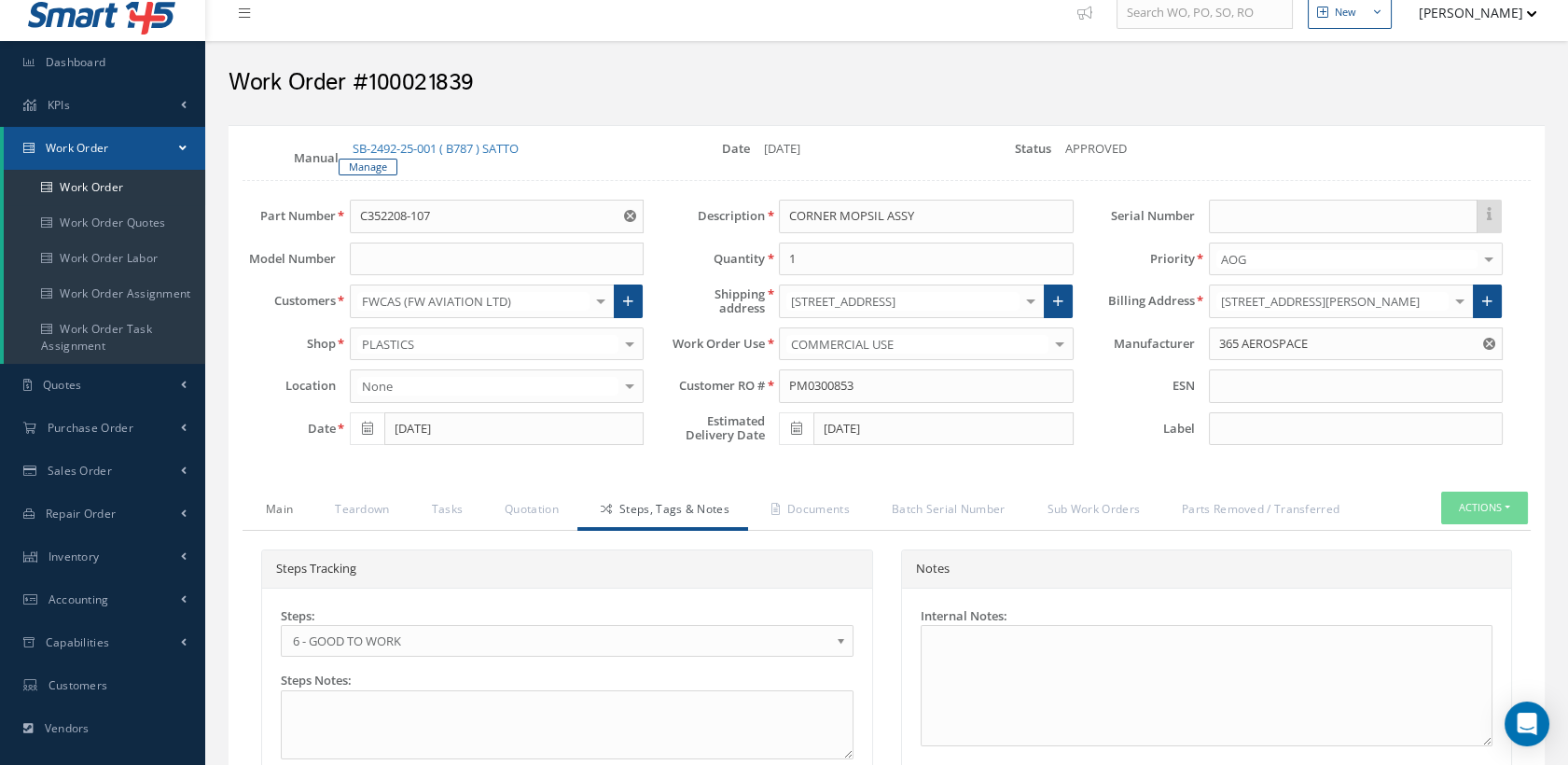
click at [279, 510] on link "Main" at bounding box center [277, 511] width 69 height 39
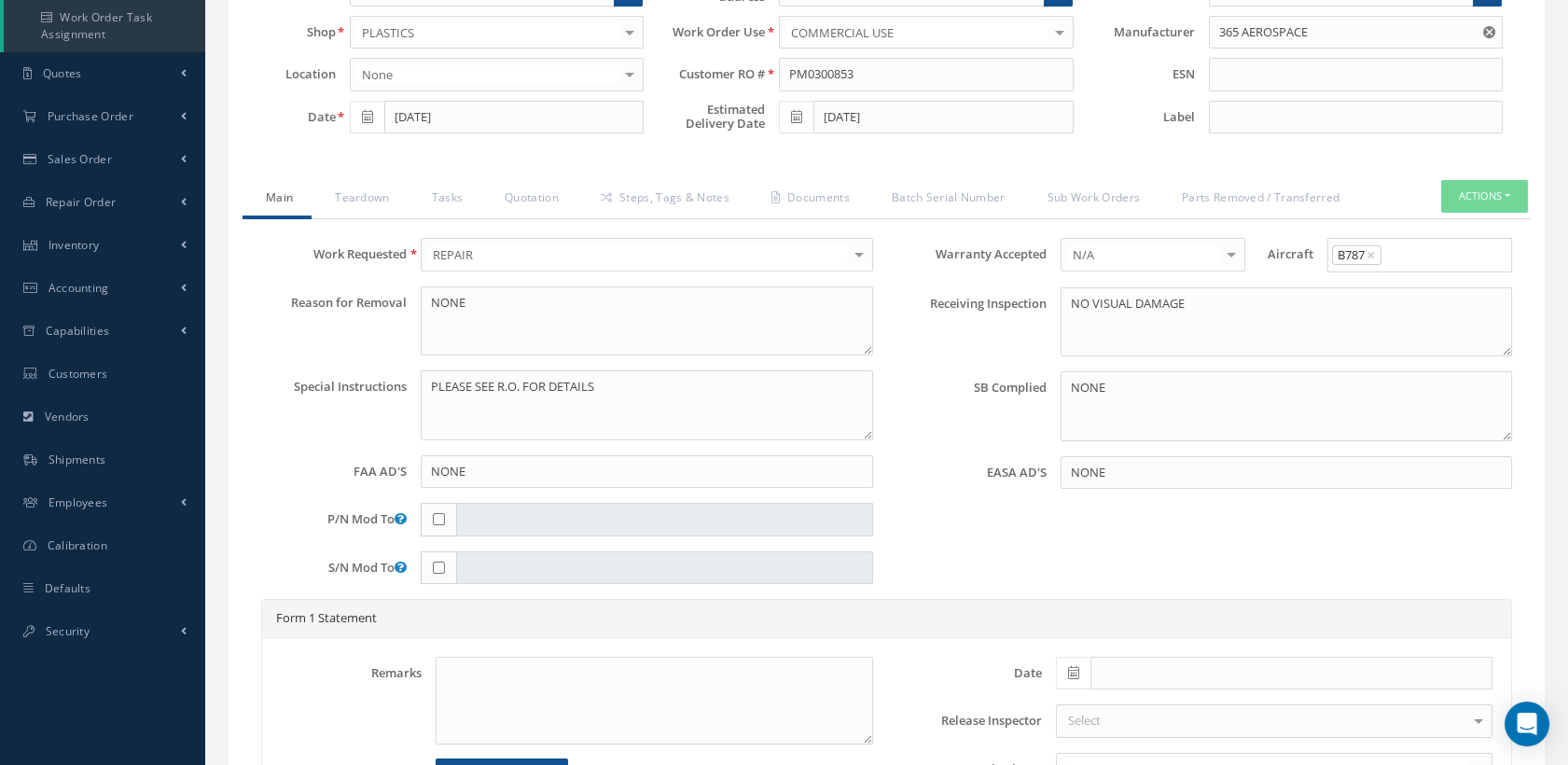
scroll to position [535, 0]
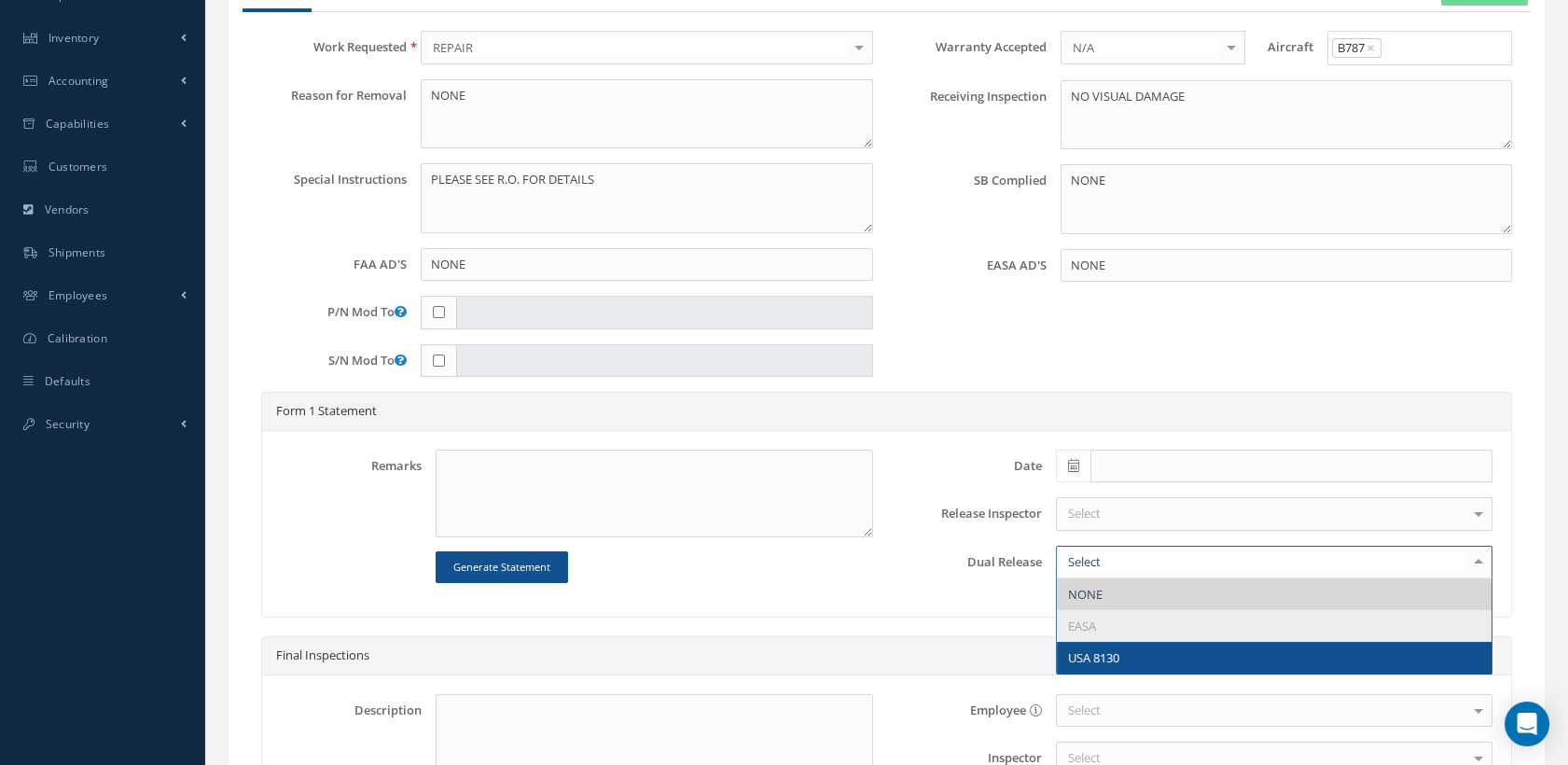
click at [1089, 652] on span "USA 8130" at bounding box center [1093, 657] width 51 height 17
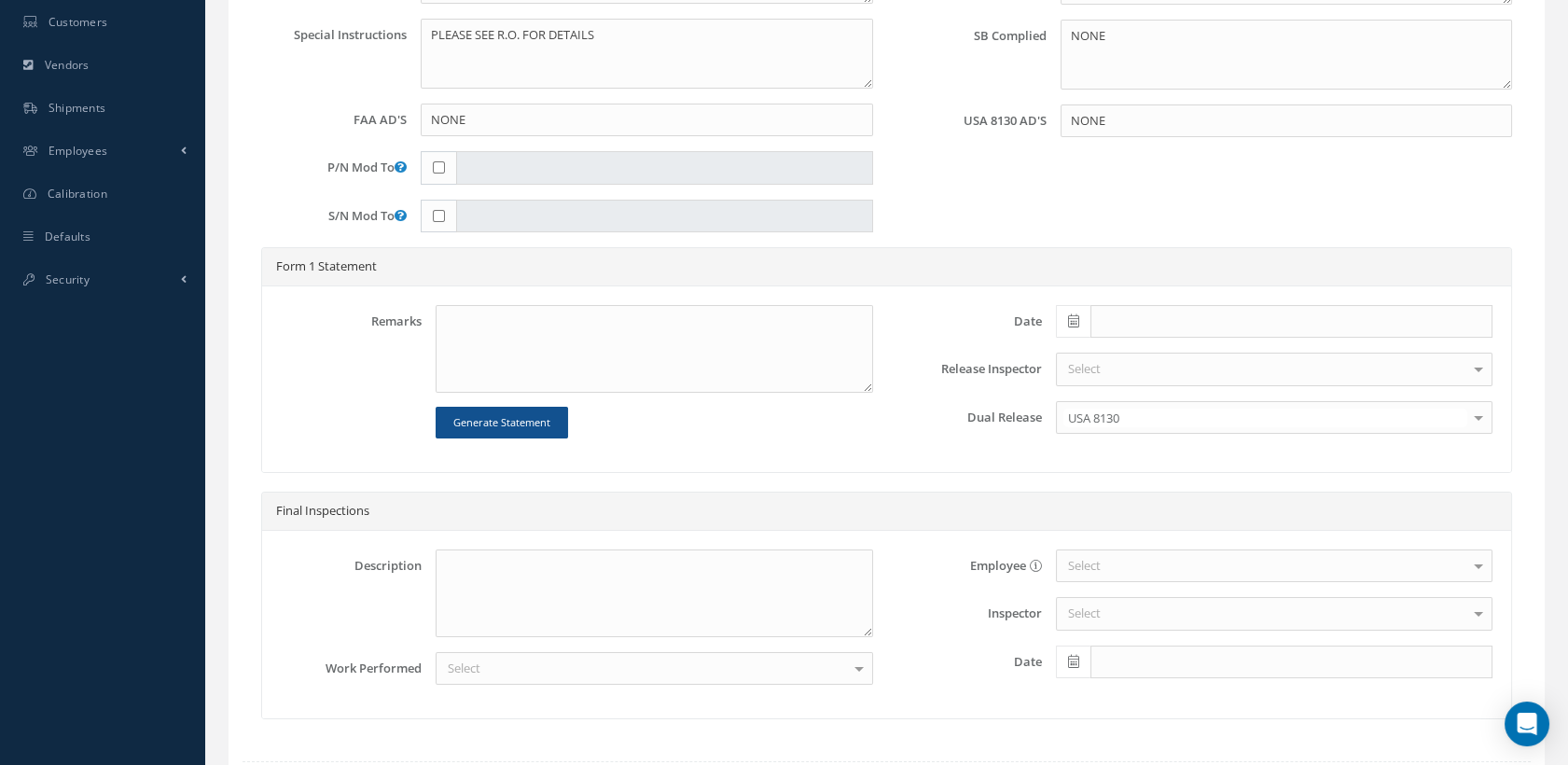
scroll to position [796, 0]
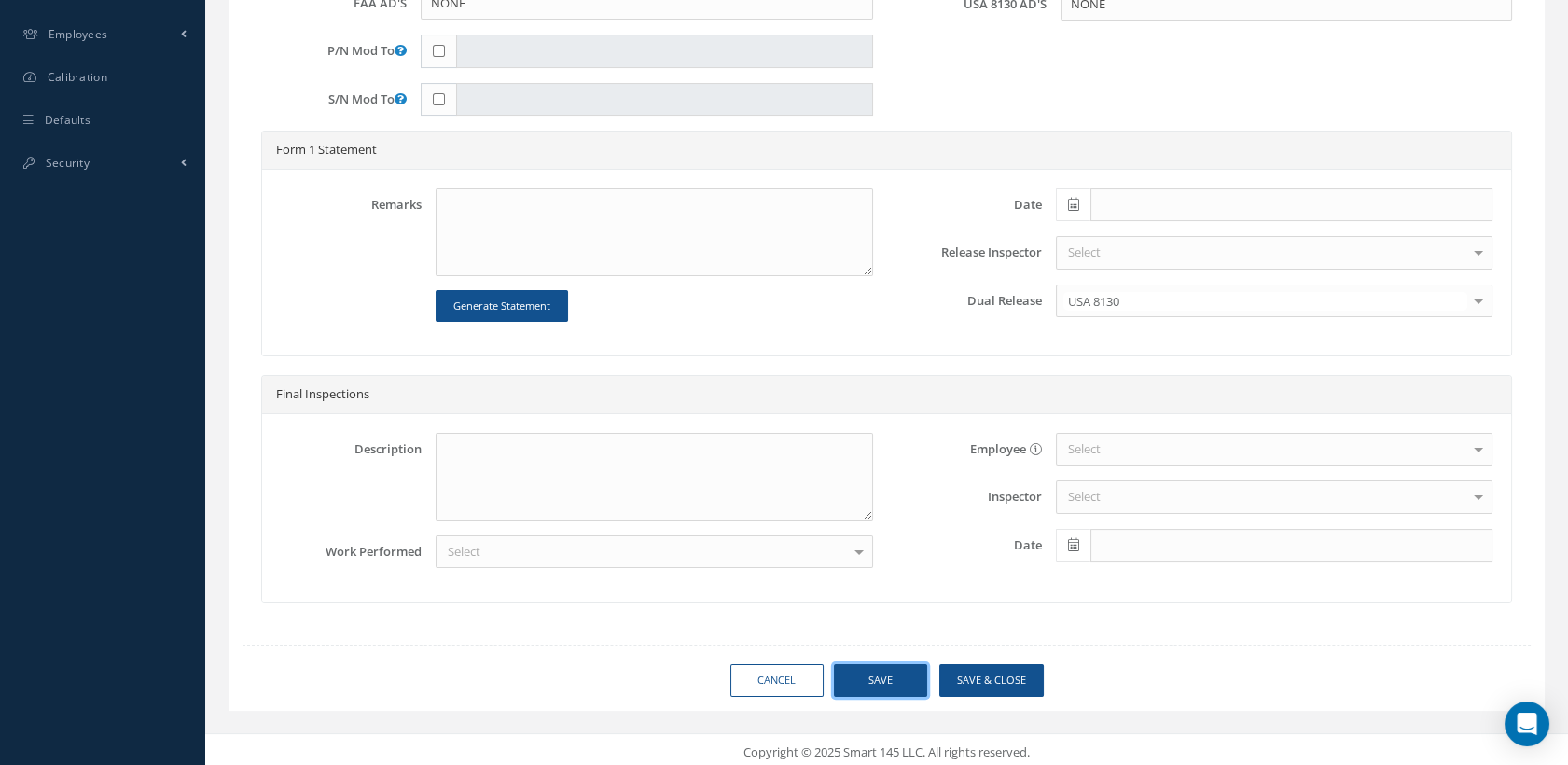
click at [878, 677] on button "Save" at bounding box center [881, 679] width 94 height 32
type input "365 AEROSPACE"
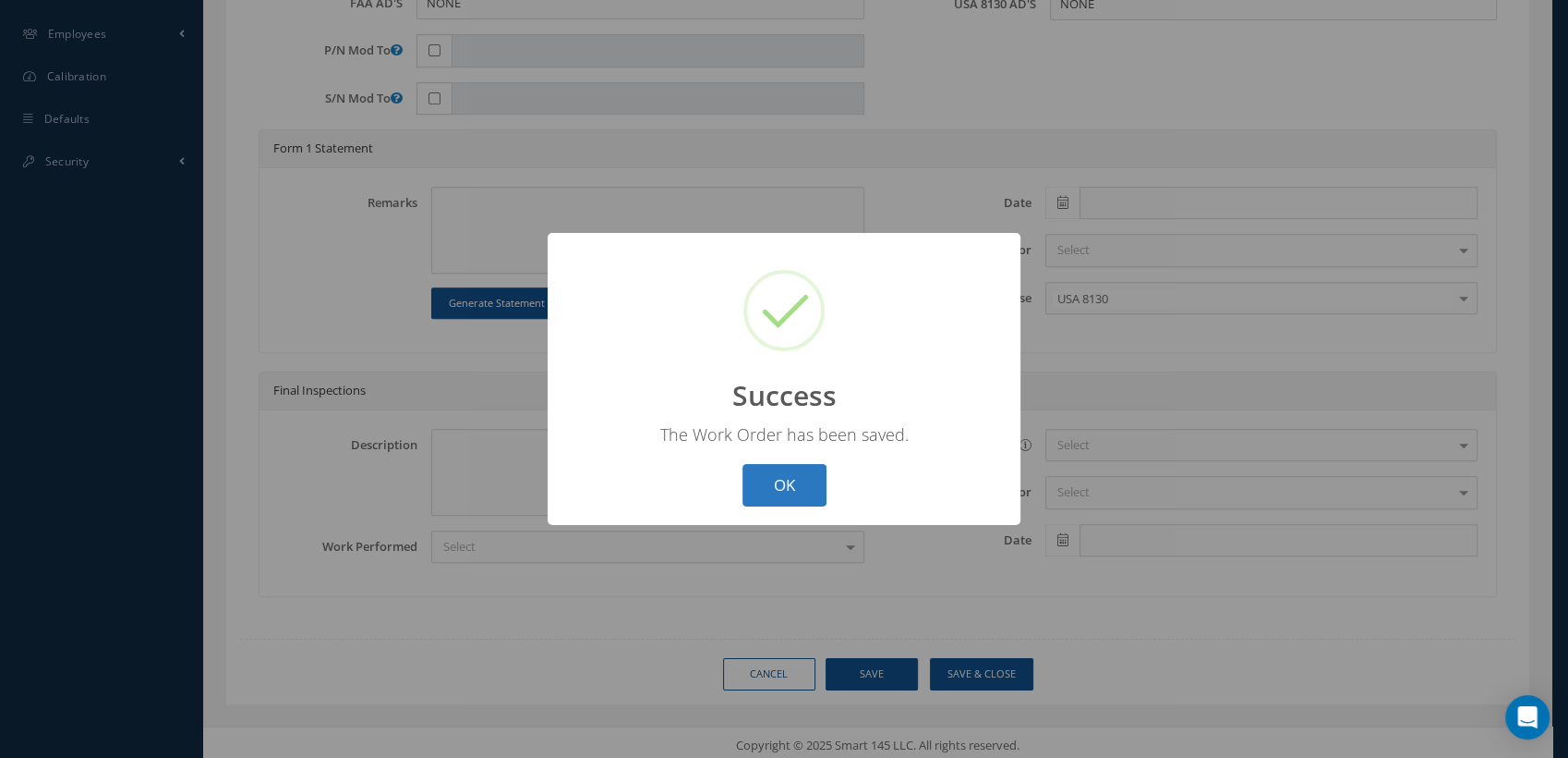
click at [773, 489] on button "OK" at bounding box center [784, 485] width 84 height 44
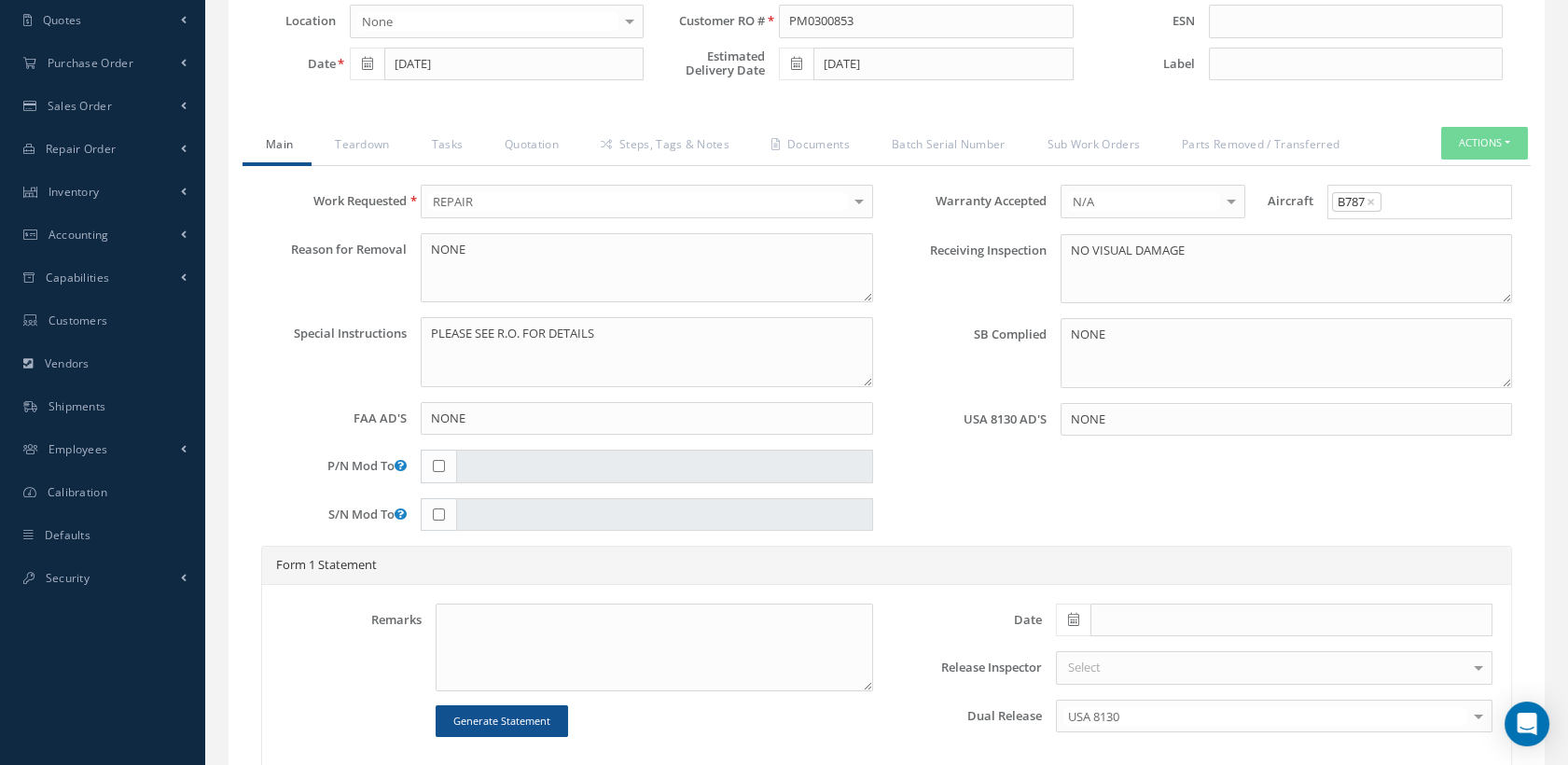
scroll to position [0, 0]
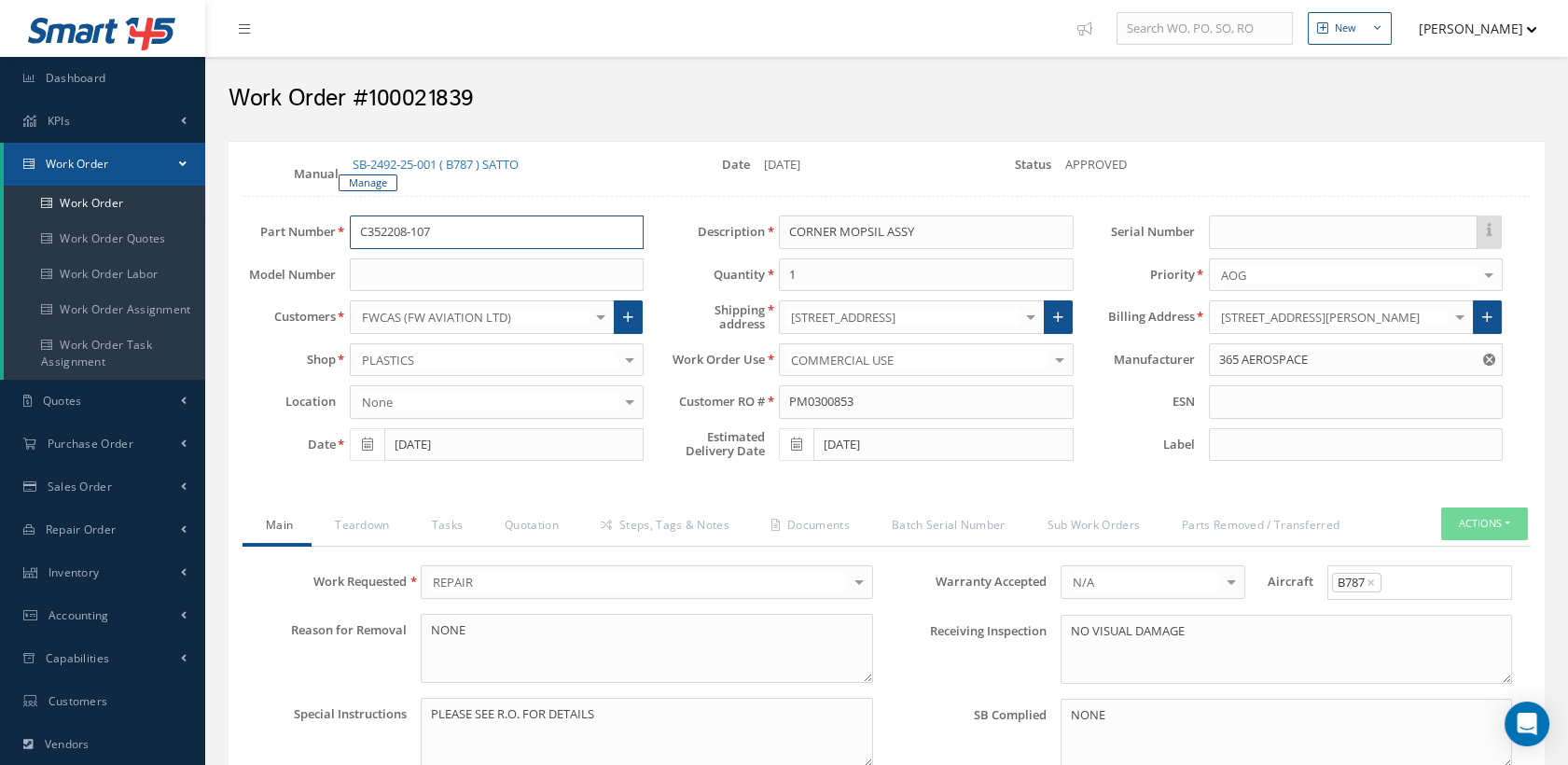
drag, startPoint x: 434, startPoint y: 227, endPoint x: 298, endPoint y: 227, distance: 136.0
click at [298, 227] on div "Part Number C352208-107" at bounding box center [443, 232] width 429 height 33
drag, startPoint x: 384, startPoint y: 227, endPoint x: 817, endPoint y: 477, distance: 500.0
click at [556, 519] on link "Quotation" at bounding box center [530, 527] width 97 height 39
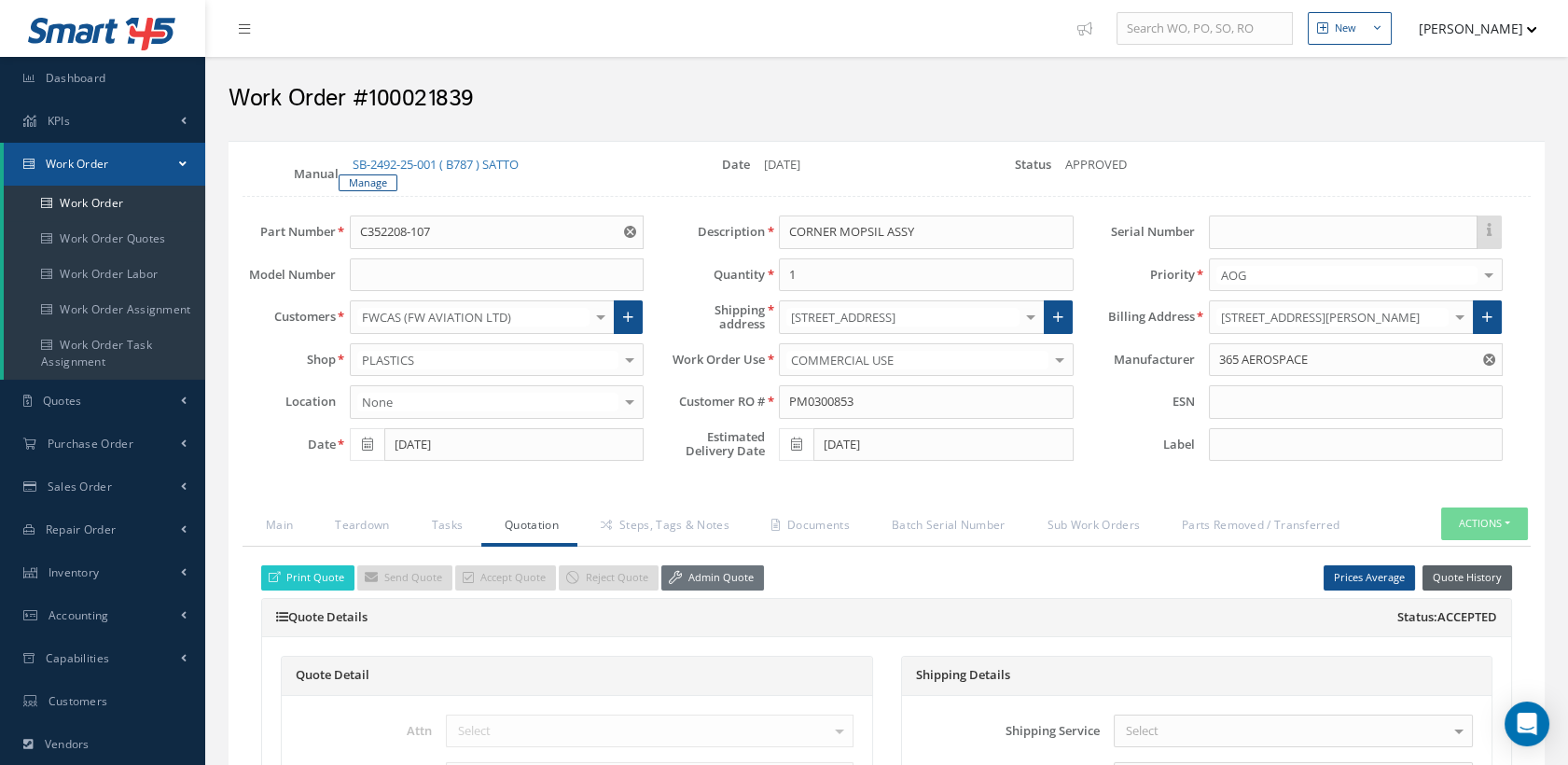
click at [1441, 572] on button "Quote History" at bounding box center [1467, 578] width 90 height 26
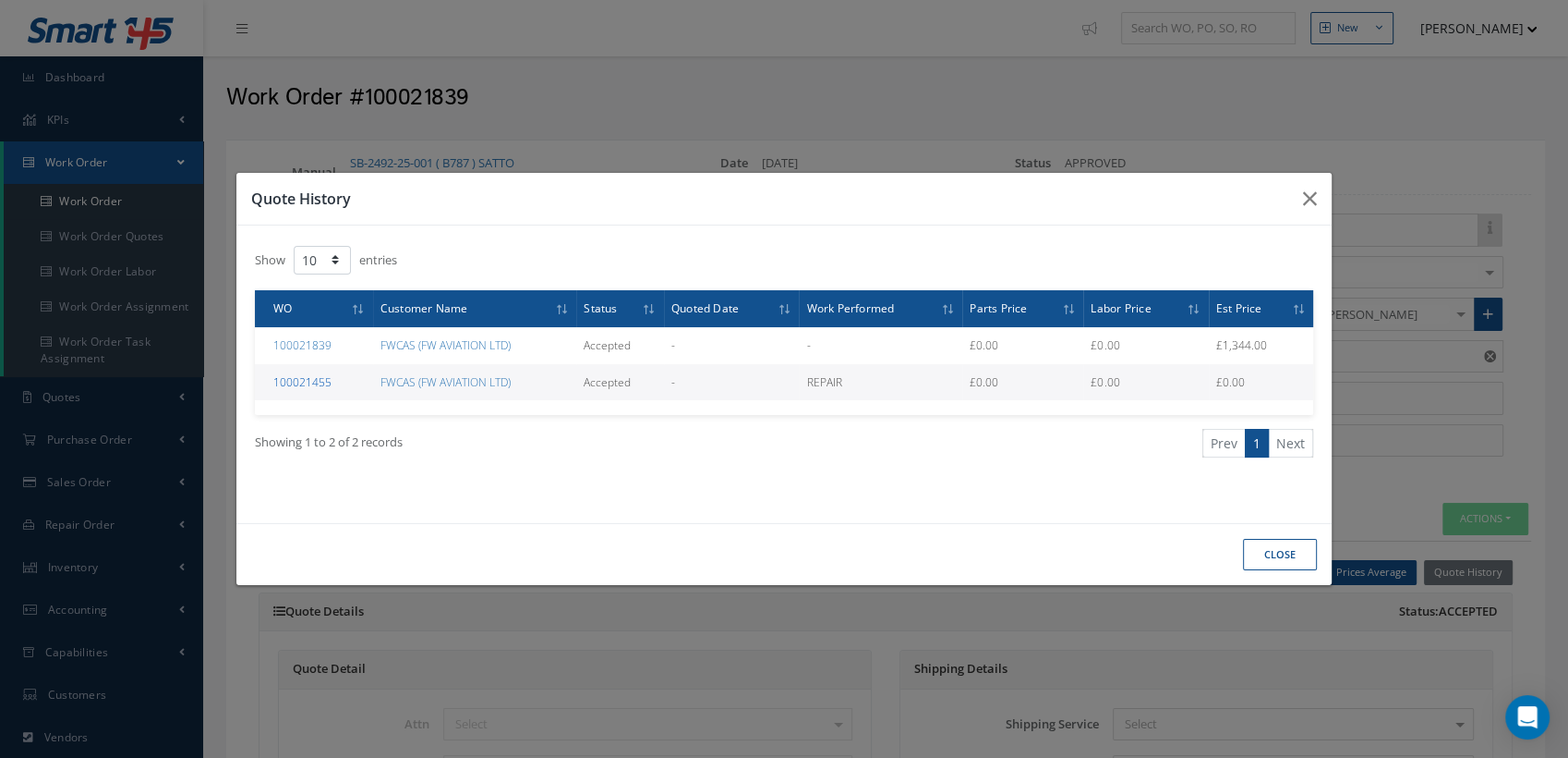
click at [324, 379] on link "100021455" at bounding box center [302, 382] width 59 height 16
click at [1295, 555] on button "CLOSE" at bounding box center [1280, 554] width 74 height 32
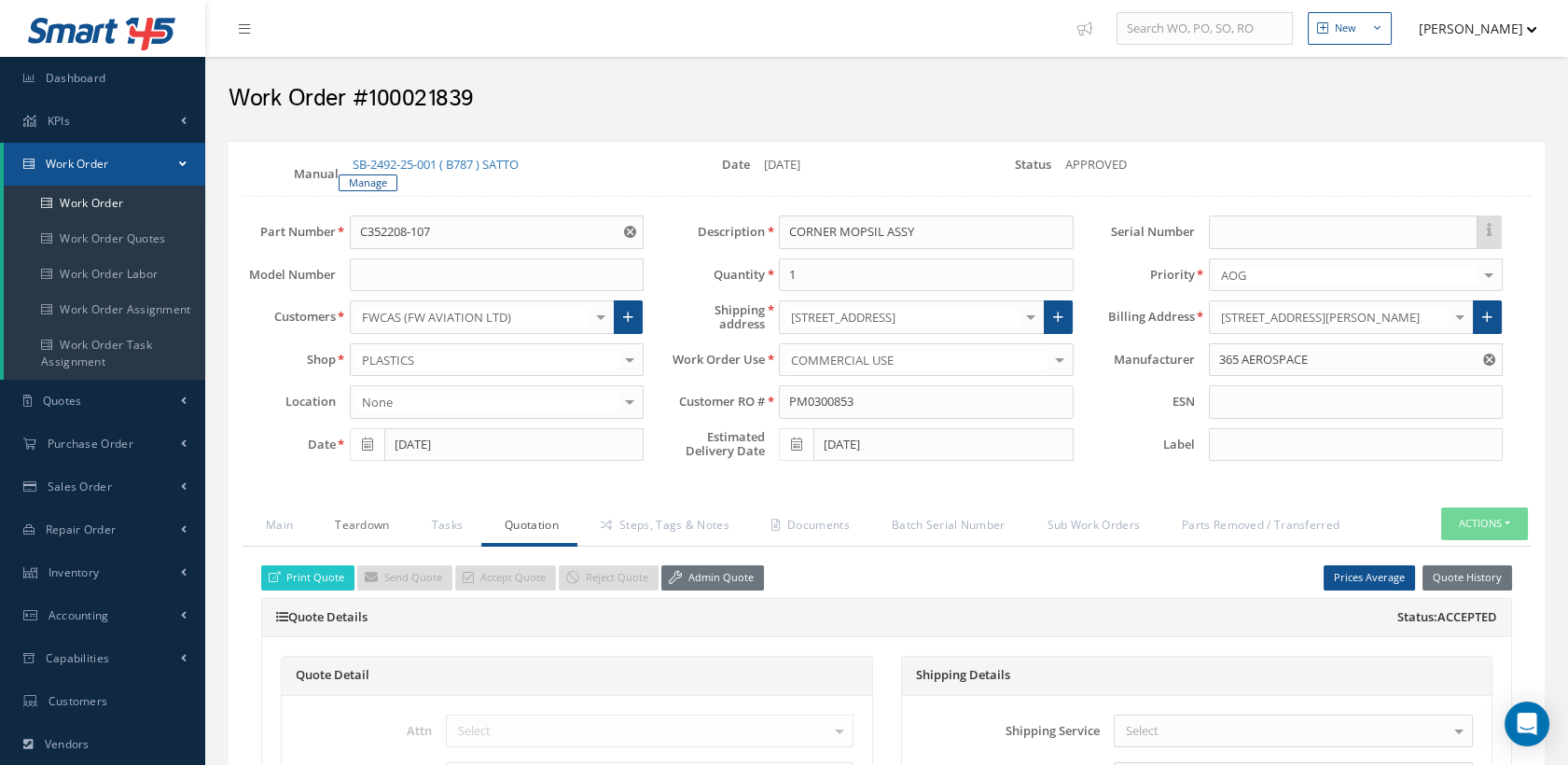
click at [385, 518] on link "Teardown" at bounding box center [359, 527] width 97 height 39
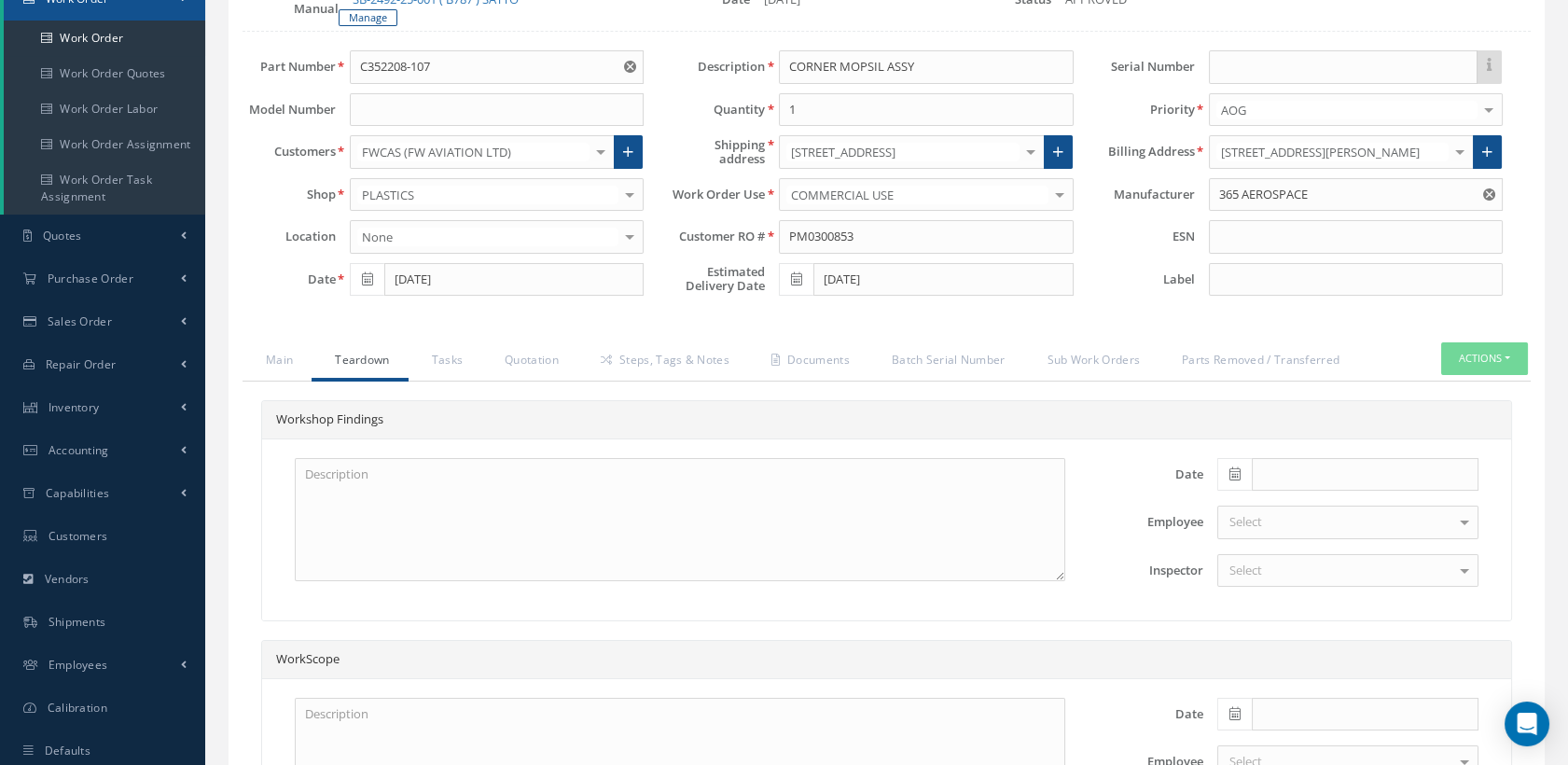
scroll to position [414, 0]
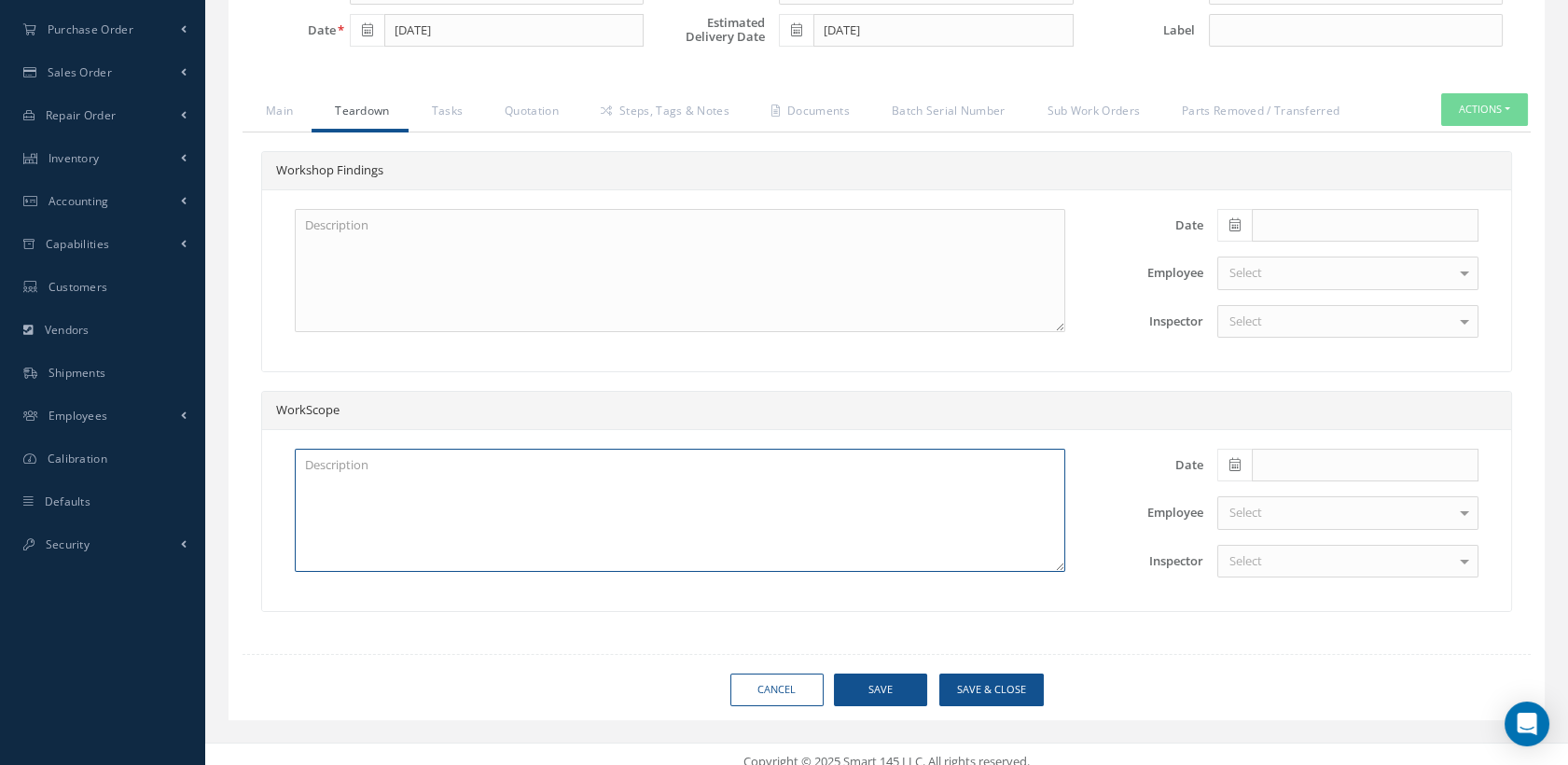
click at [378, 480] on textarea at bounding box center [680, 510] width 770 height 123
paste textarea "CLEANED, INSPECTED AND REPAIRED IAW 365 AEROSPACE SB-2492-25-001 REV B "EQUIPME…"
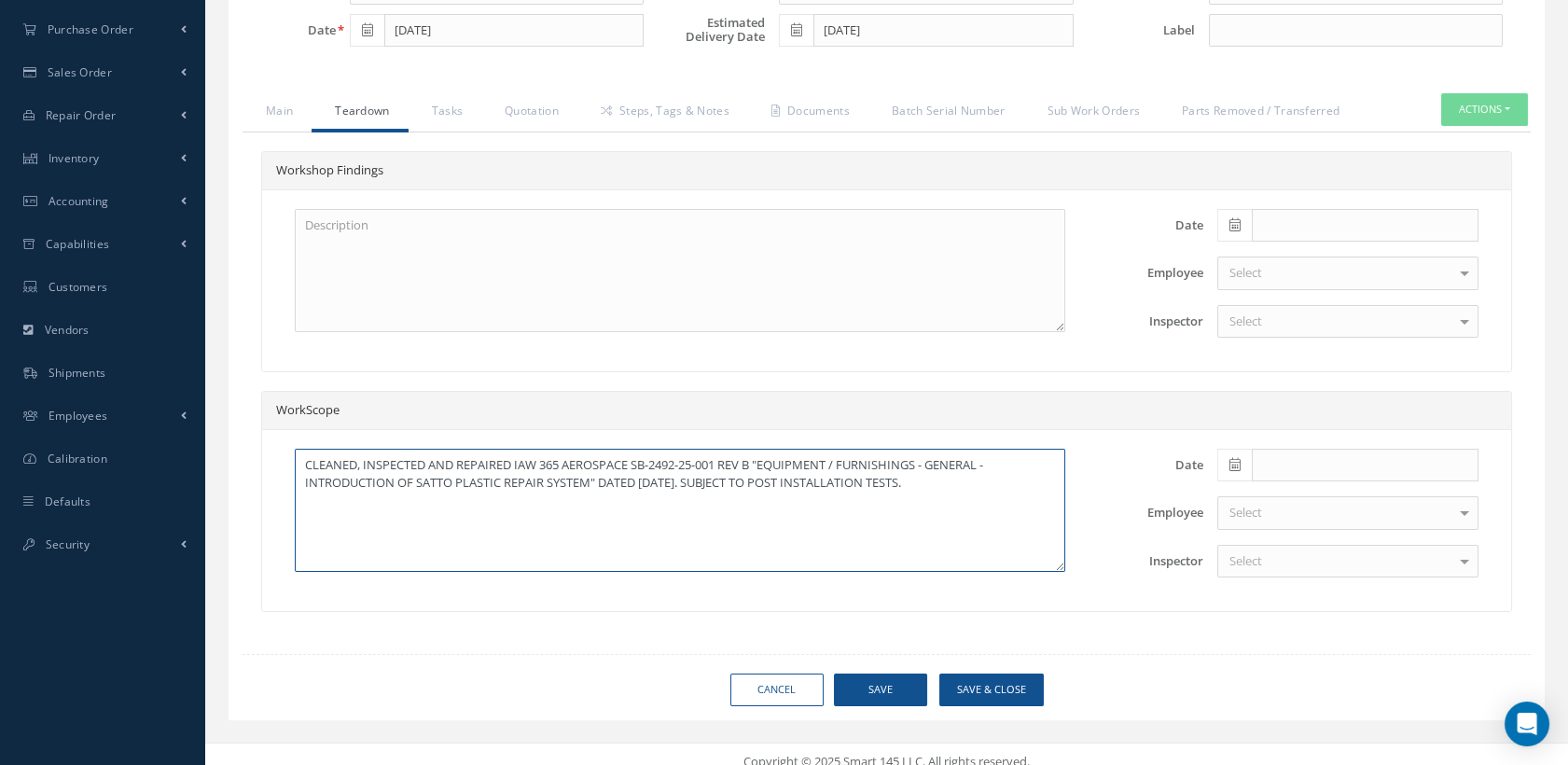
click at [305, 455] on textarea "CLEANED, INSPECTED AND REPAIRED IAW 365 AEROSPACE SB-2492-25-001 REV B "EQUIPME…" at bounding box center [680, 510] width 770 height 123
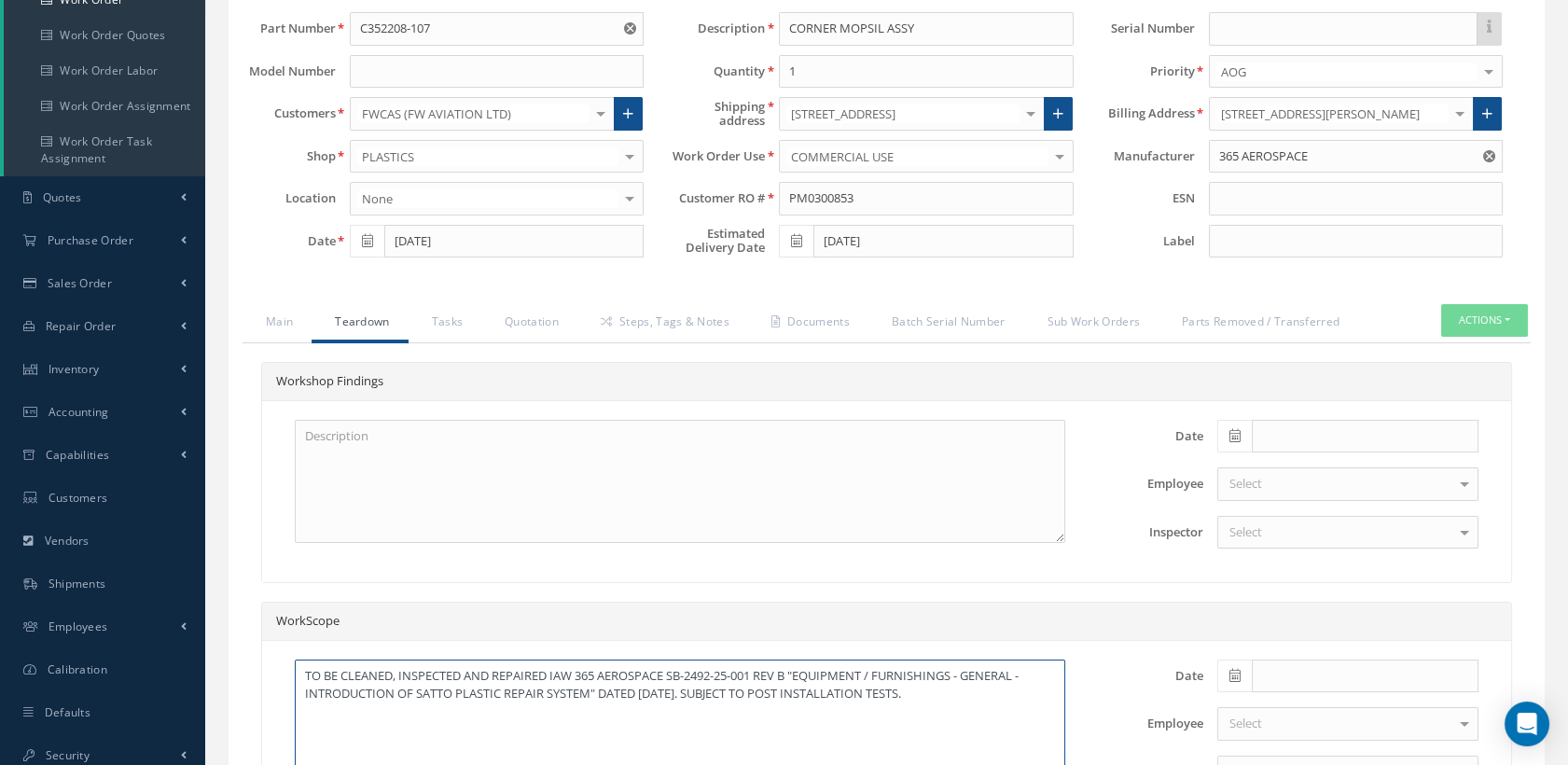
scroll to position [207, 0]
drag, startPoint x: 977, startPoint y: 690, endPoint x: 756, endPoint y: 677, distance: 221.4
click at [756, 677] on textarea "TO BE CLEANED, INSPECTED AND REPAIRED IAW 365 AEROSPACE SB-2492-25-001 REV B "E…" at bounding box center [680, 717] width 770 height 123
type textarea "TO BE CLEANED, INSPECTED AND REPAIRED IAW 365 AEROSPACE SB-2492-25-001 REV B "E…"
click at [279, 312] on link "Main" at bounding box center [277, 320] width 69 height 39
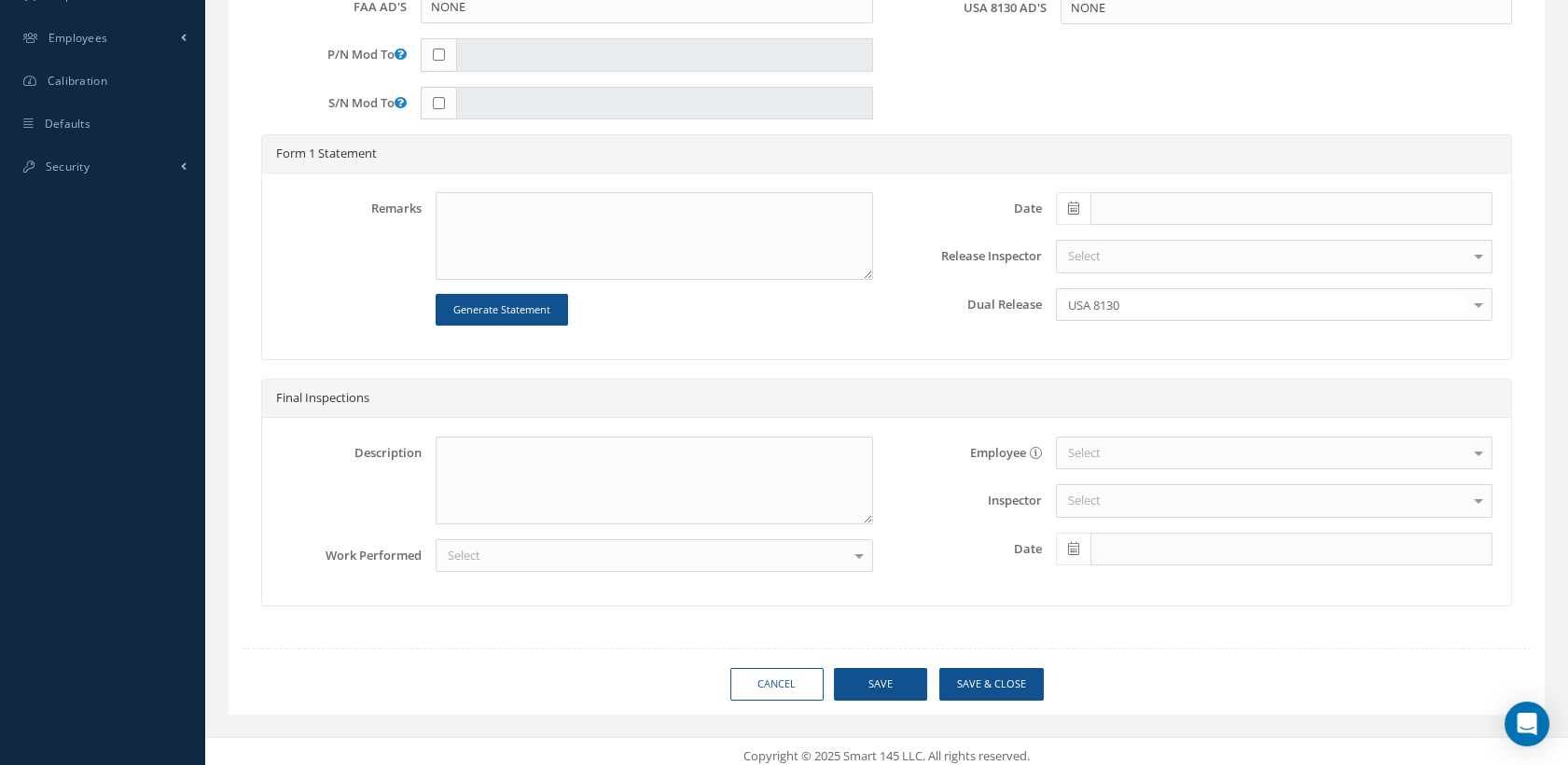
scroll to position [796, 0]
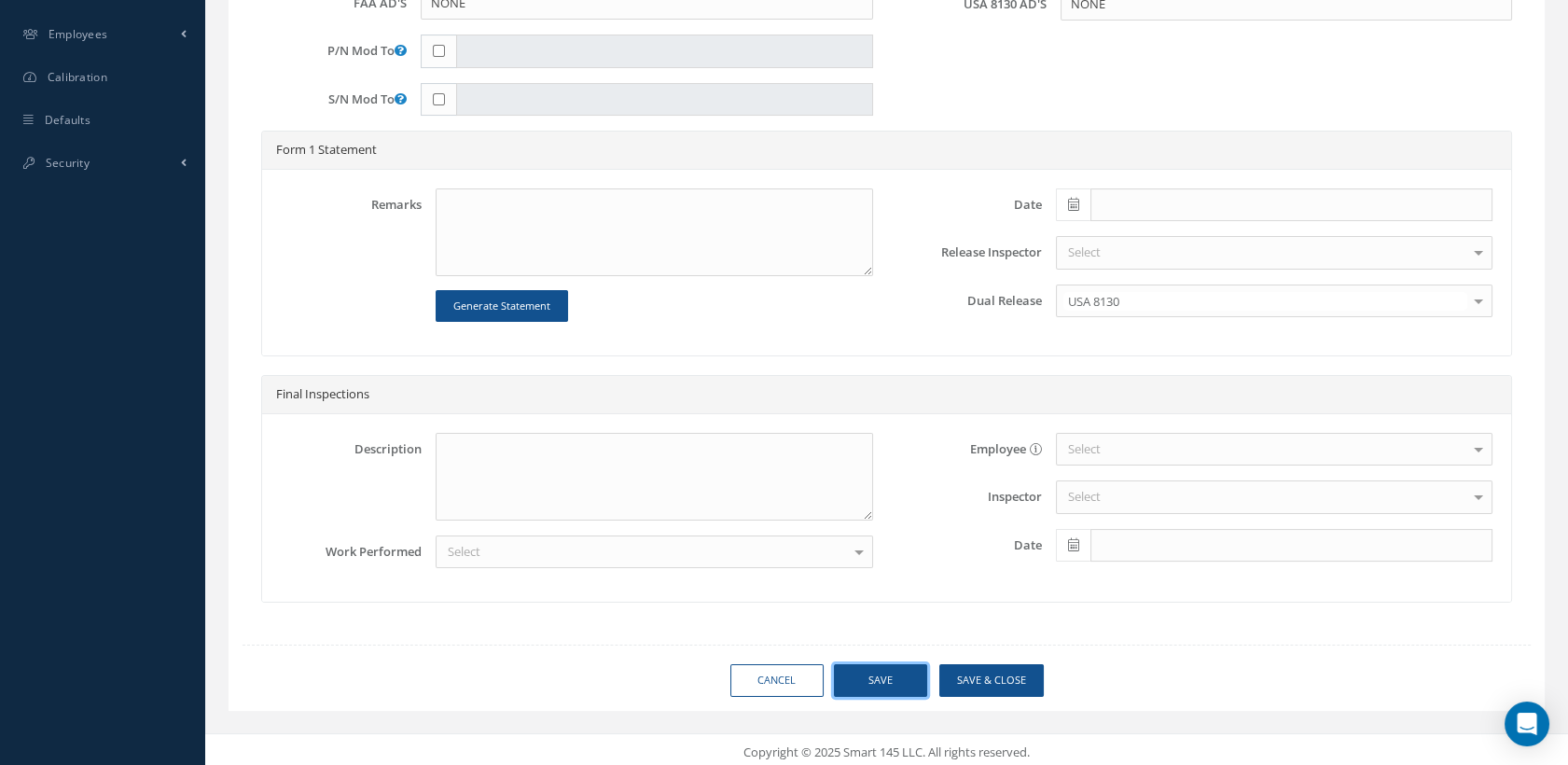
click at [912, 670] on button "Save" at bounding box center [881, 679] width 94 height 32
type input "365 AEROSPACE"
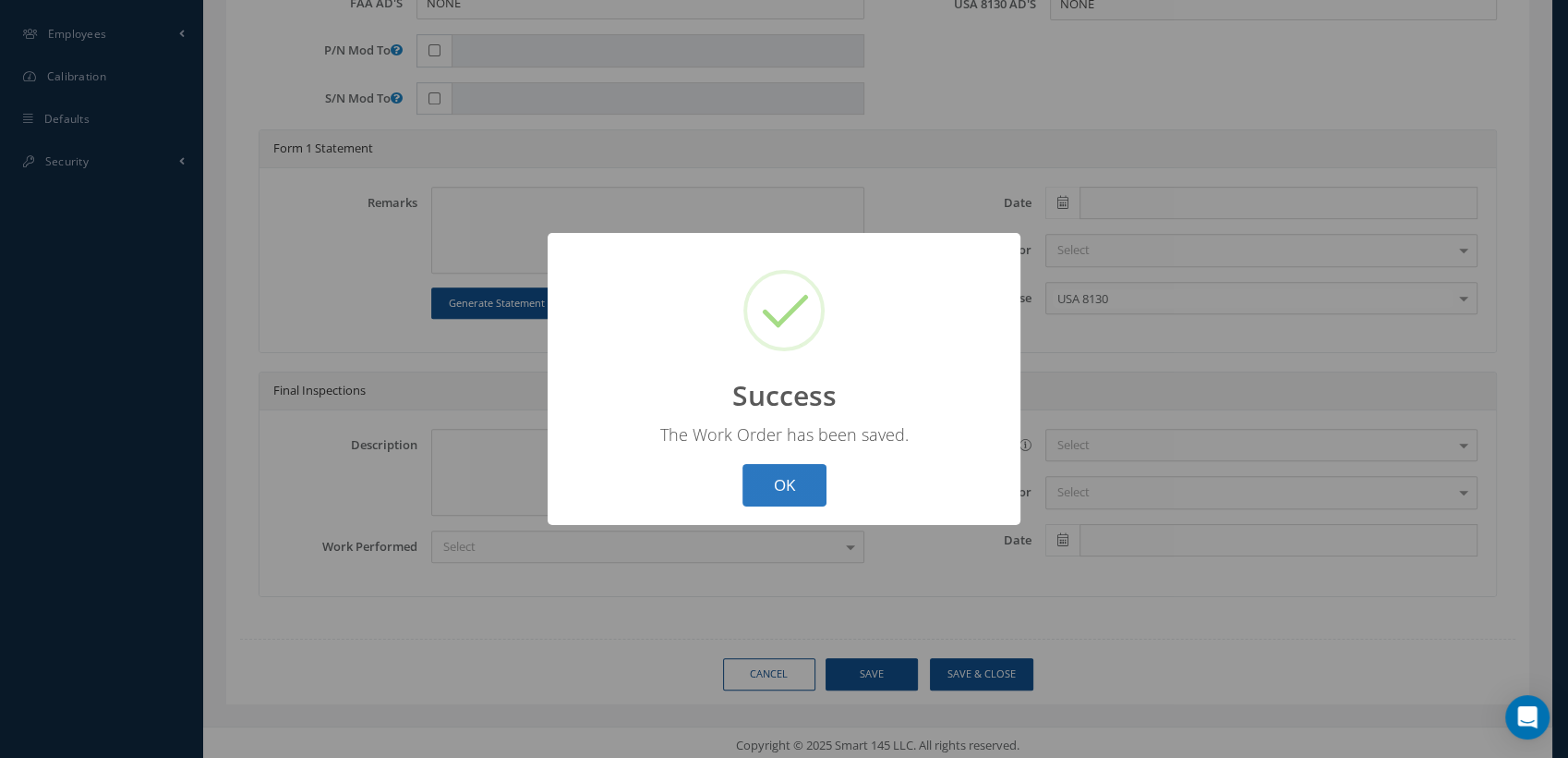
click at [797, 477] on button "OK" at bounding box center [784, 485] width 84 height 44
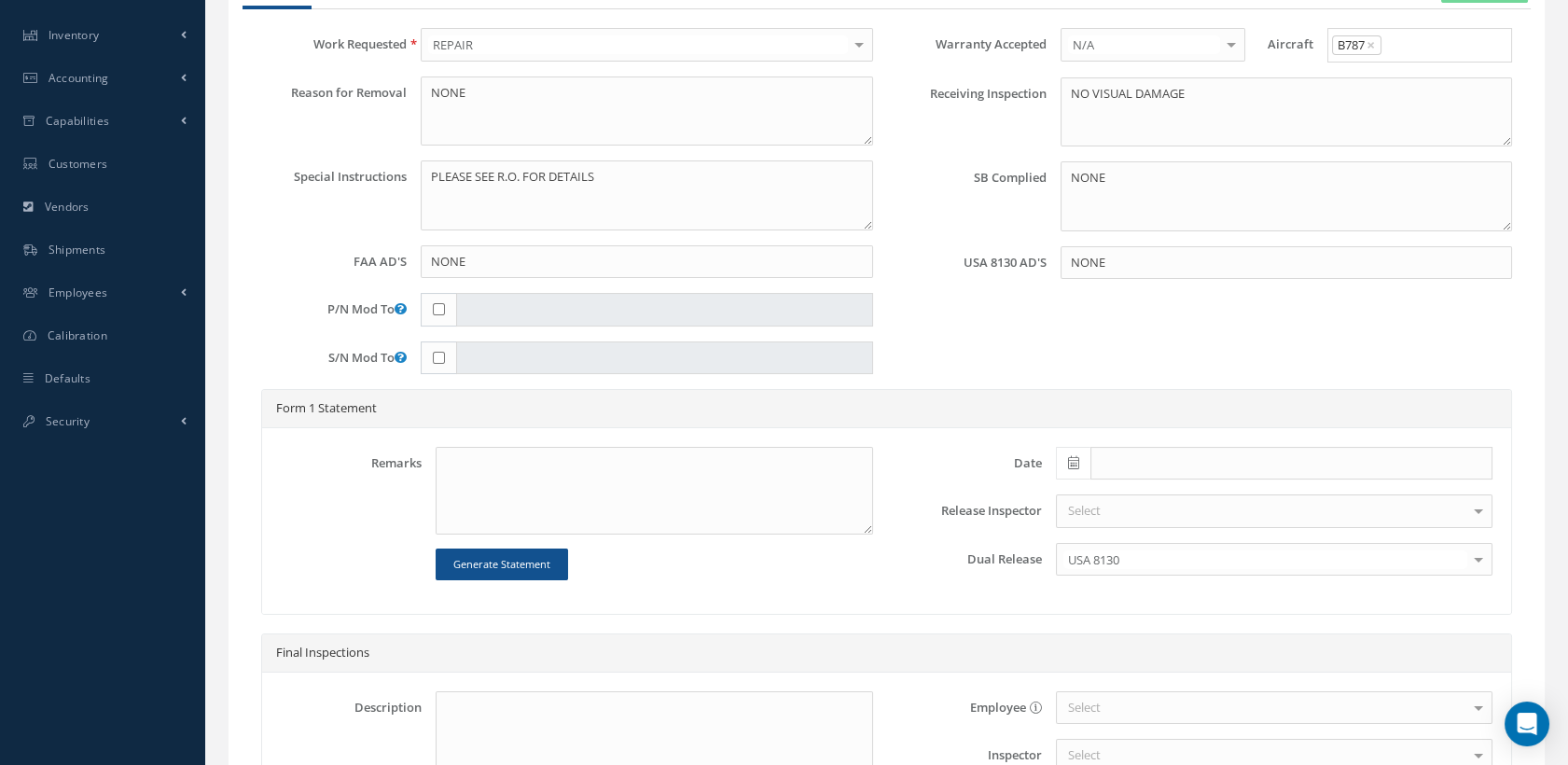
scroll to position [380, 0]
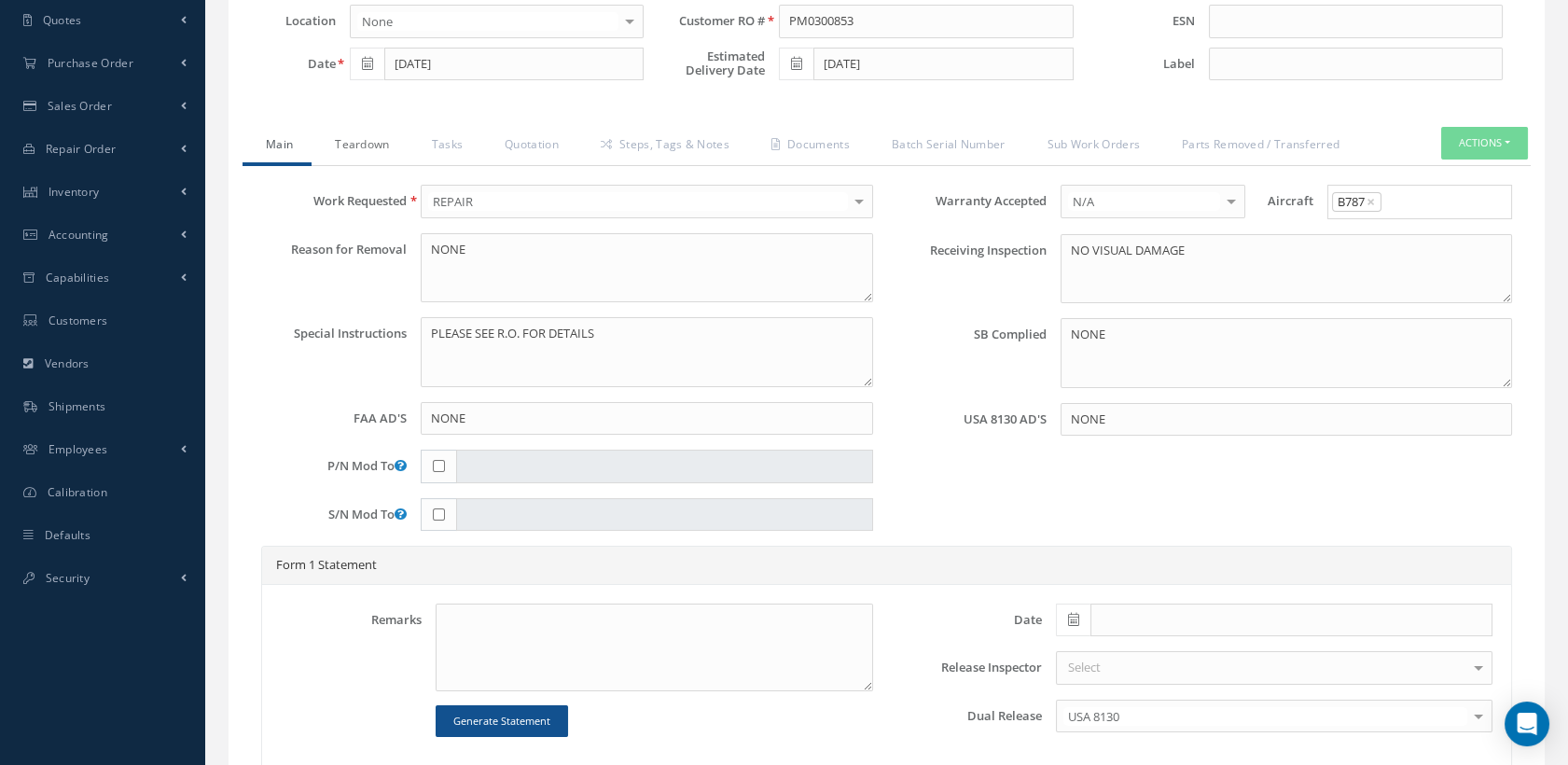
click at [363, 134] on link "Teardown" at bounding box center [359, 147] width 97 height 39
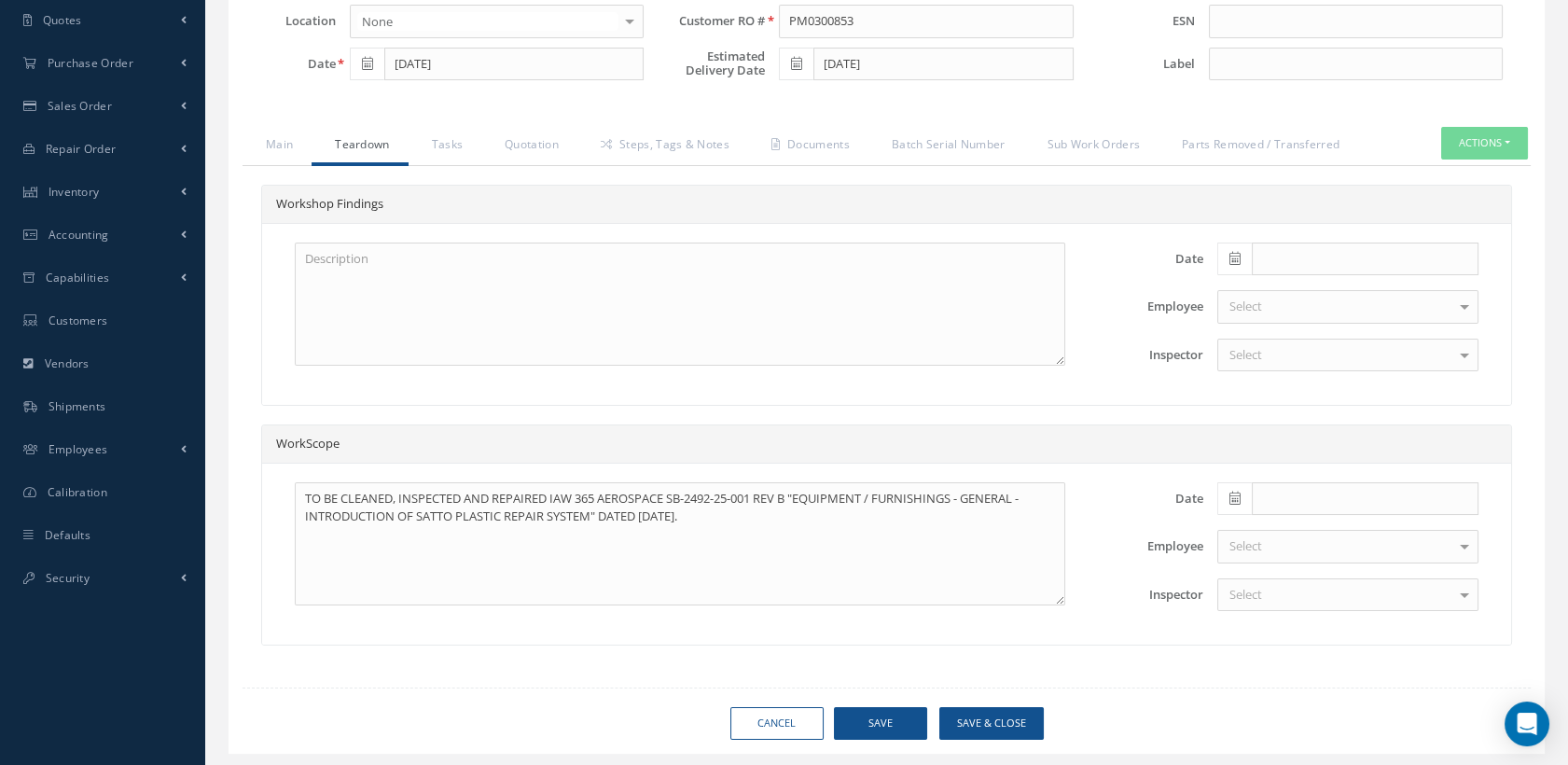
scroll to position [173, 0]
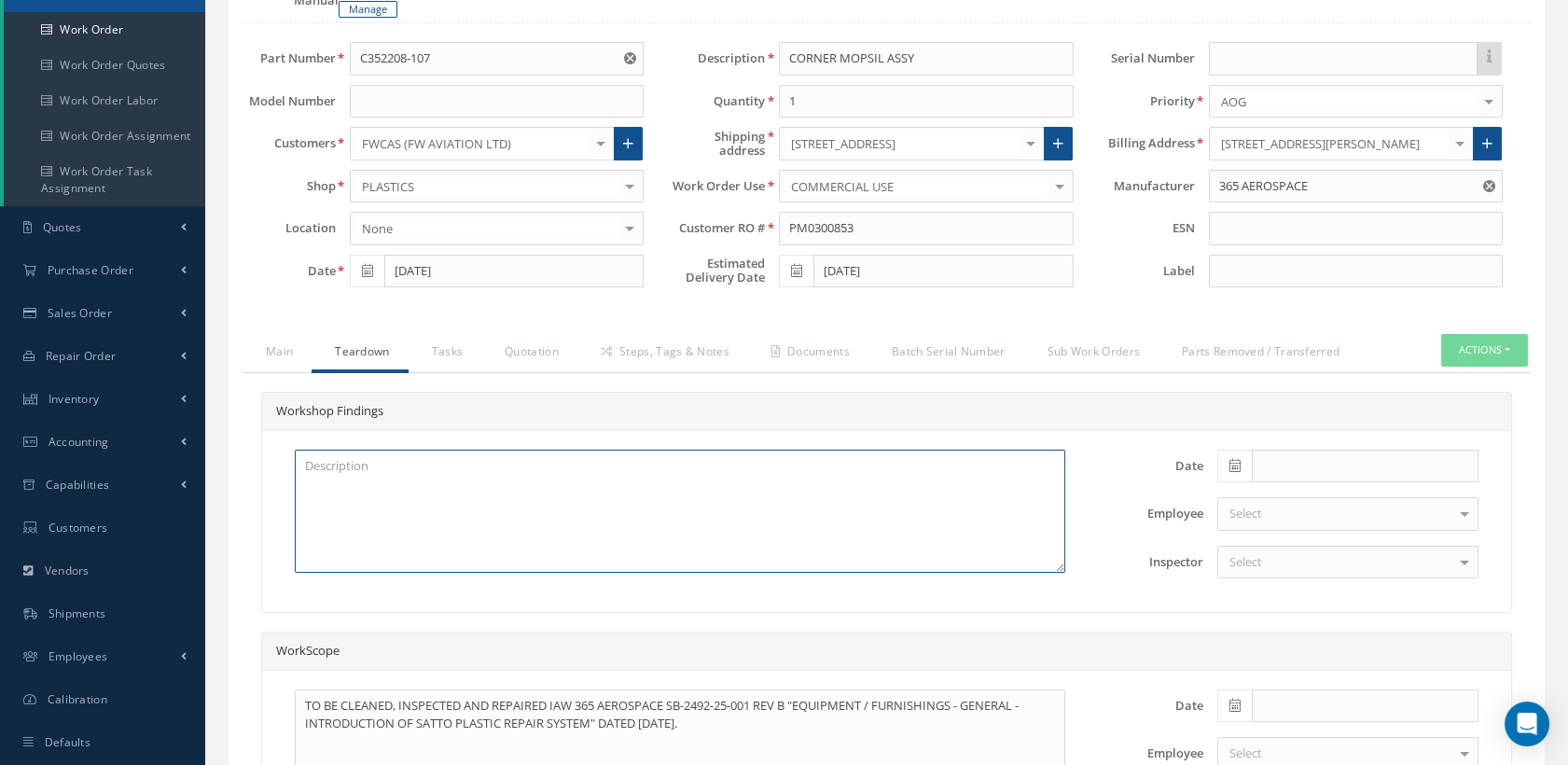
click at [671, 485] on textarea at bounding box center [680, 510] width 770 height 123
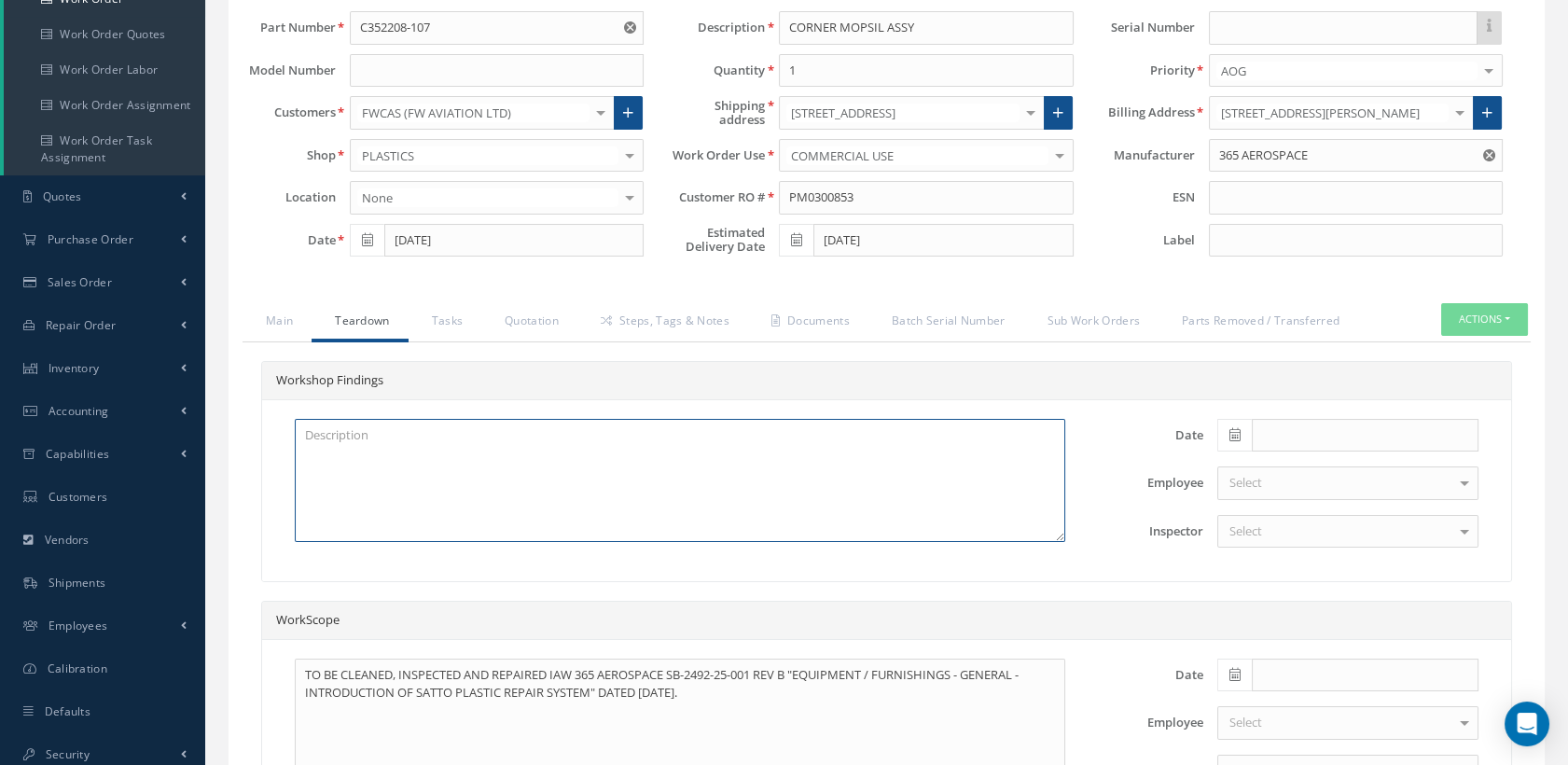
scroll to position [425, 0]
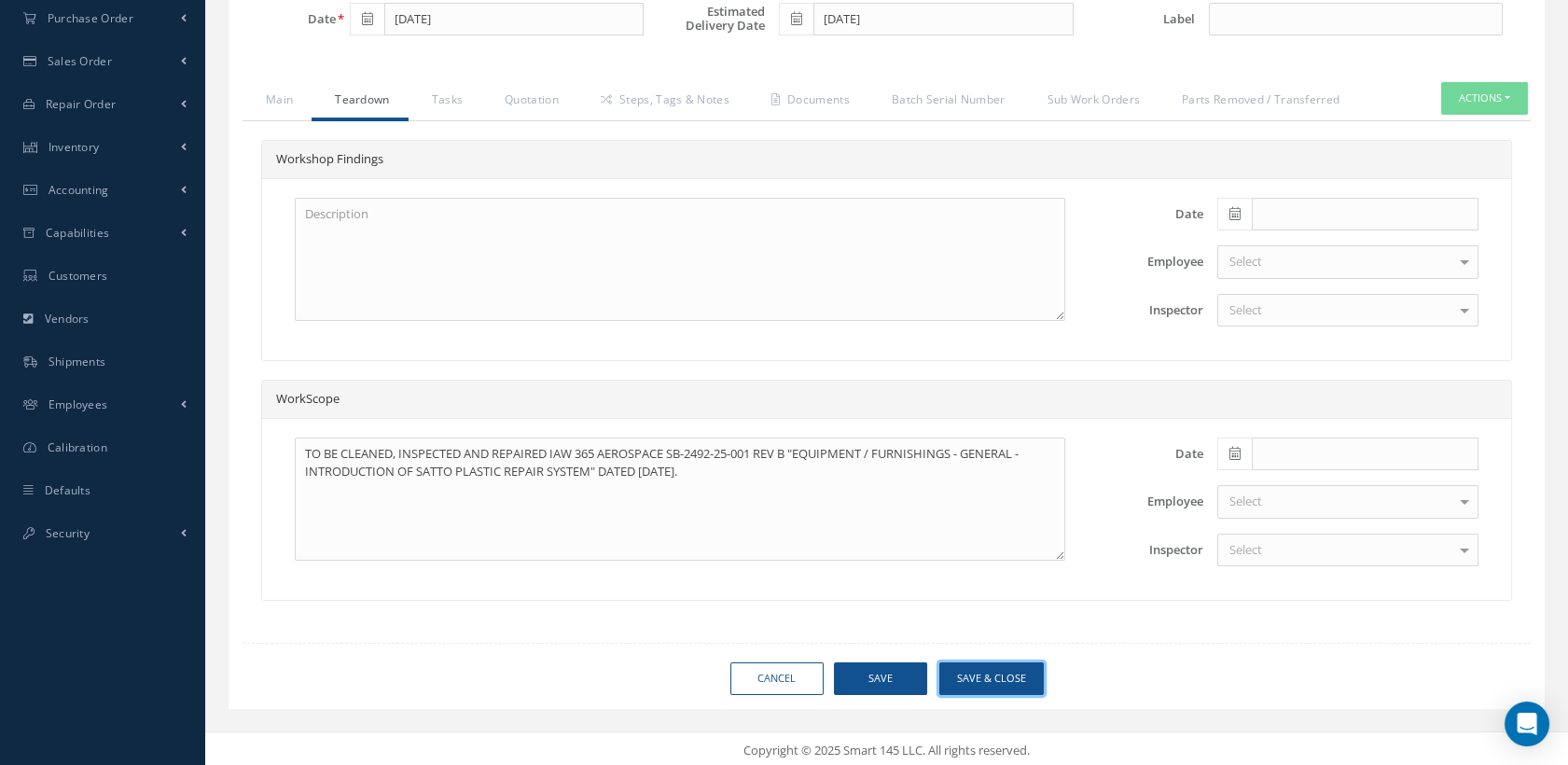
click at [1014, 665] on button "Save & Close" at bounding box center [992, 677] width 104 height 32
type input "365 AEROSPACE"
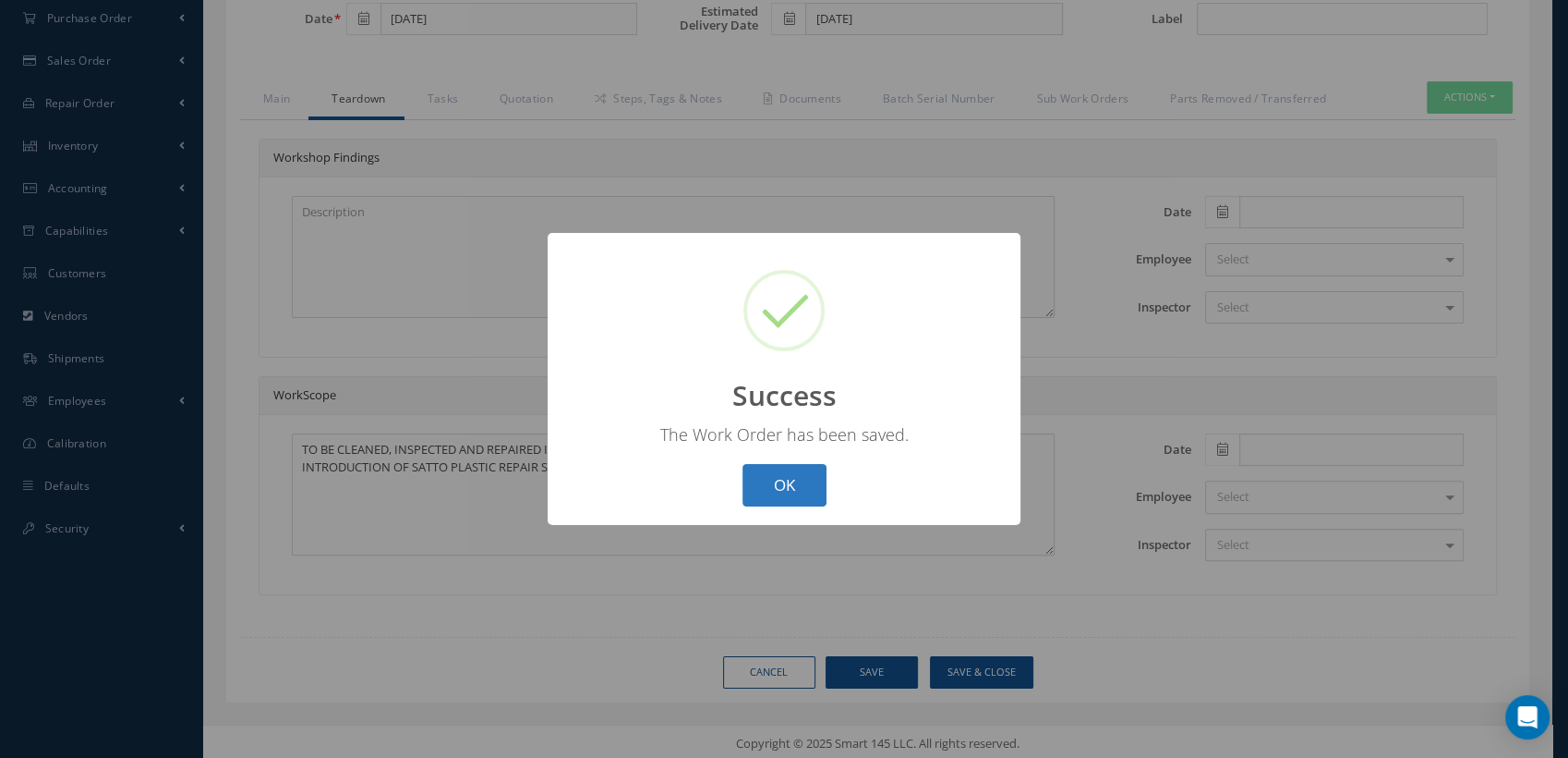
click at [814, 497] on button "OK" at bounding box center [784, 485] width 84 height 44
select select "25"
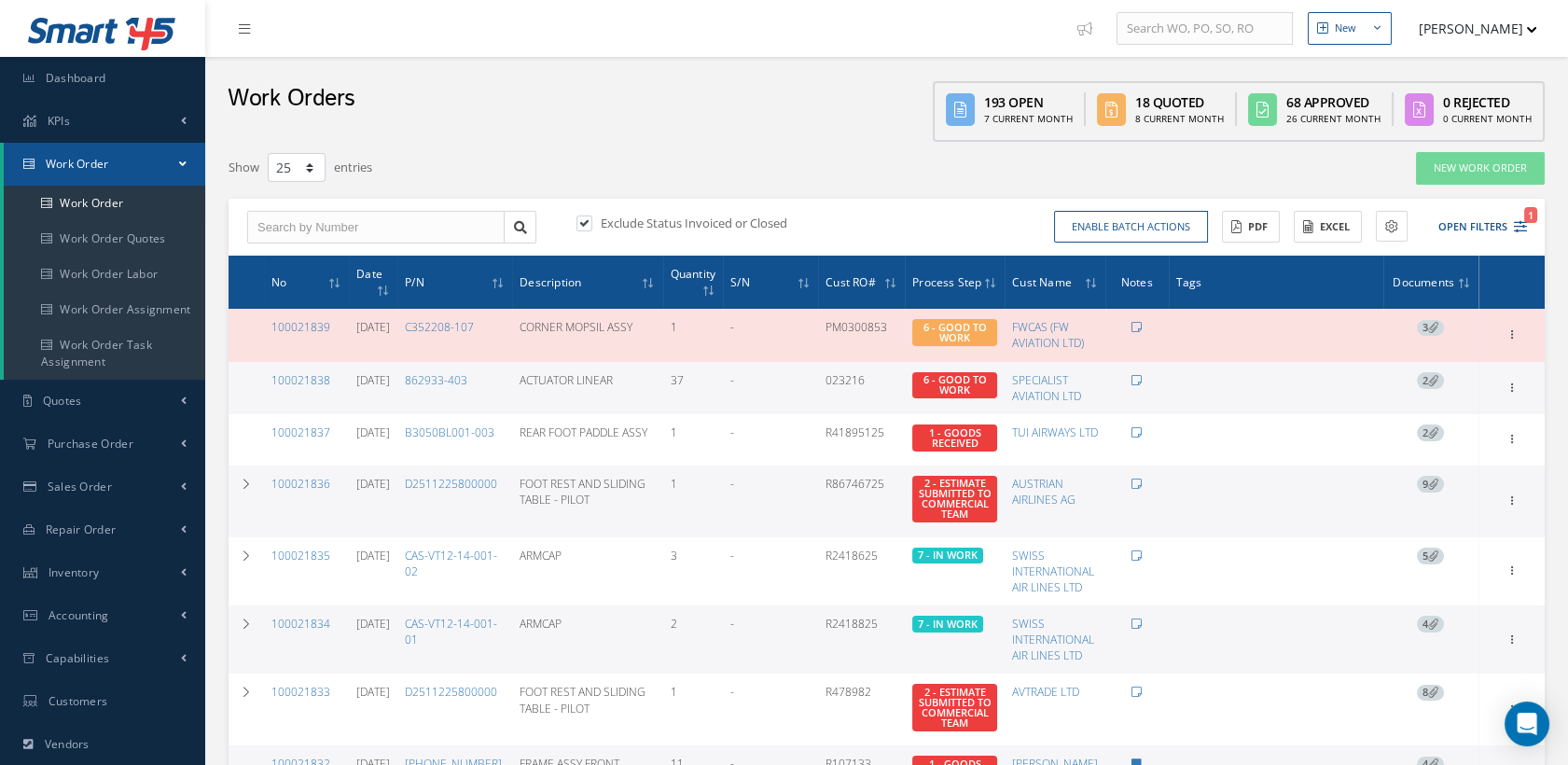
scroll to position [103, 0]
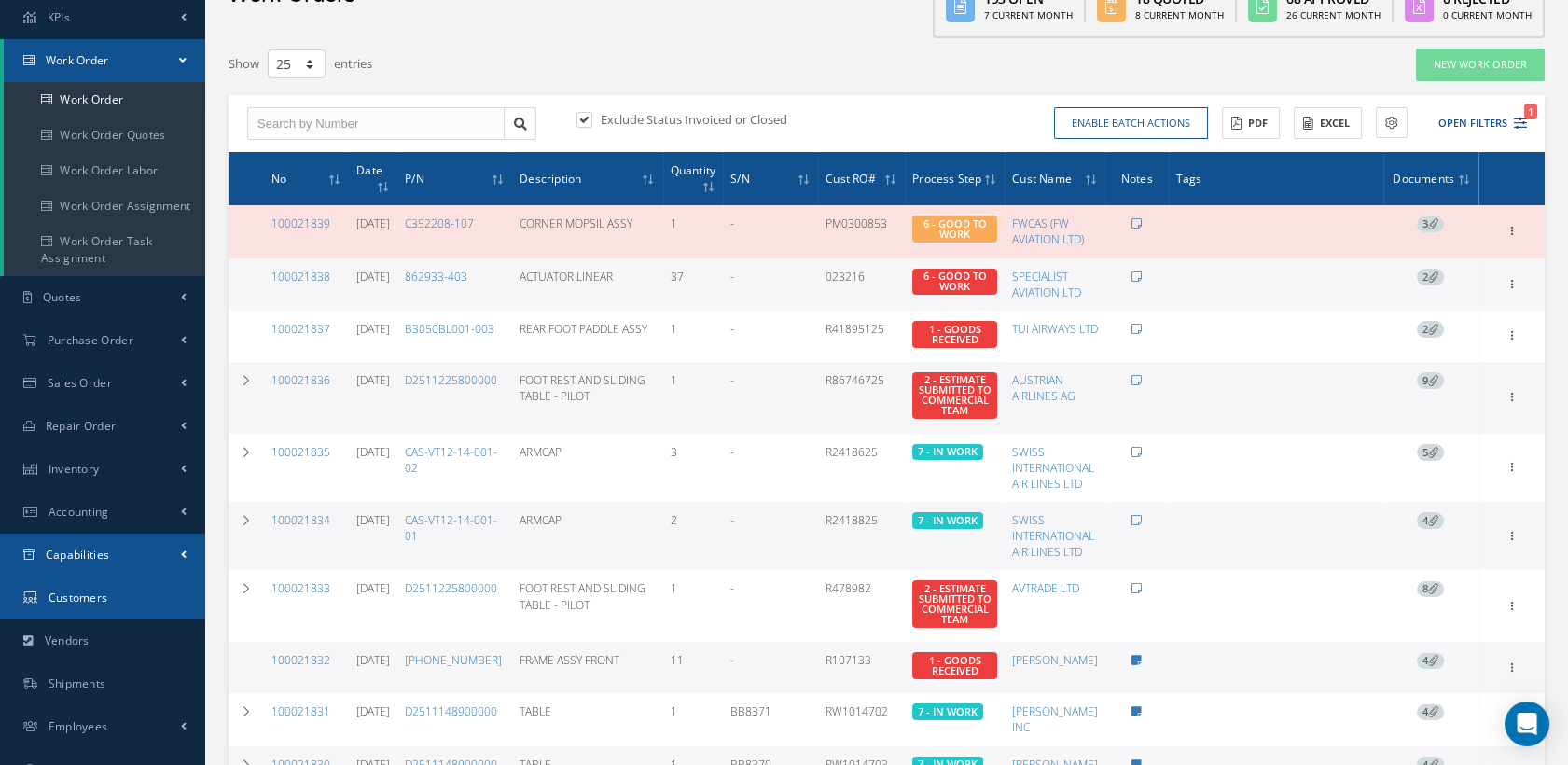
drag, startPoint x: 98, startPoint y: 554, endPoint x: 122, endPoint y: 550, distance: 24.3
click at [98, 553] on span "Capabilities" at bounding box center [77, 554] width 64 height 16
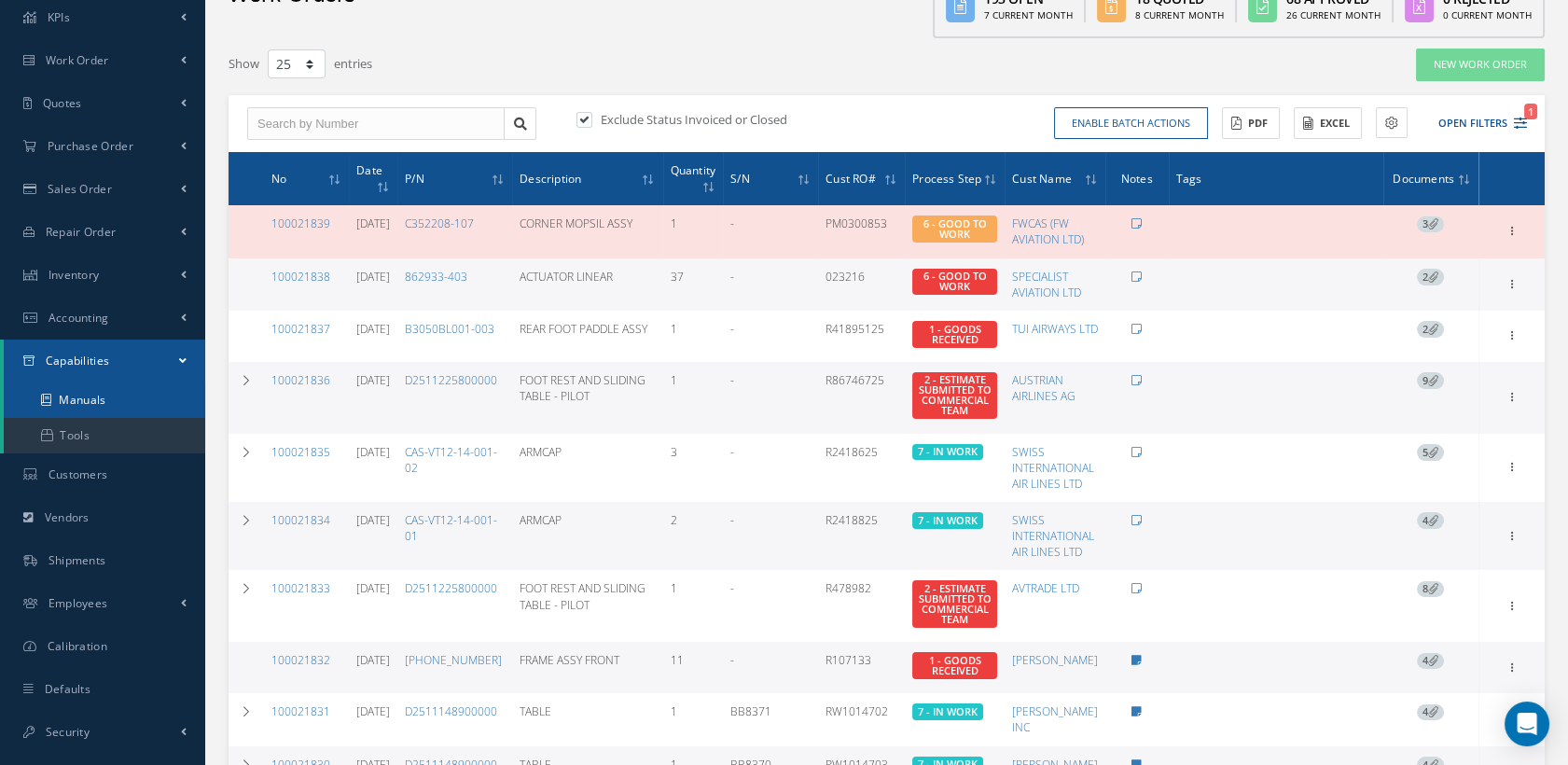
click at [100, 397] on link "Manuals" at bounding box center [104, 400] width 202 height 35
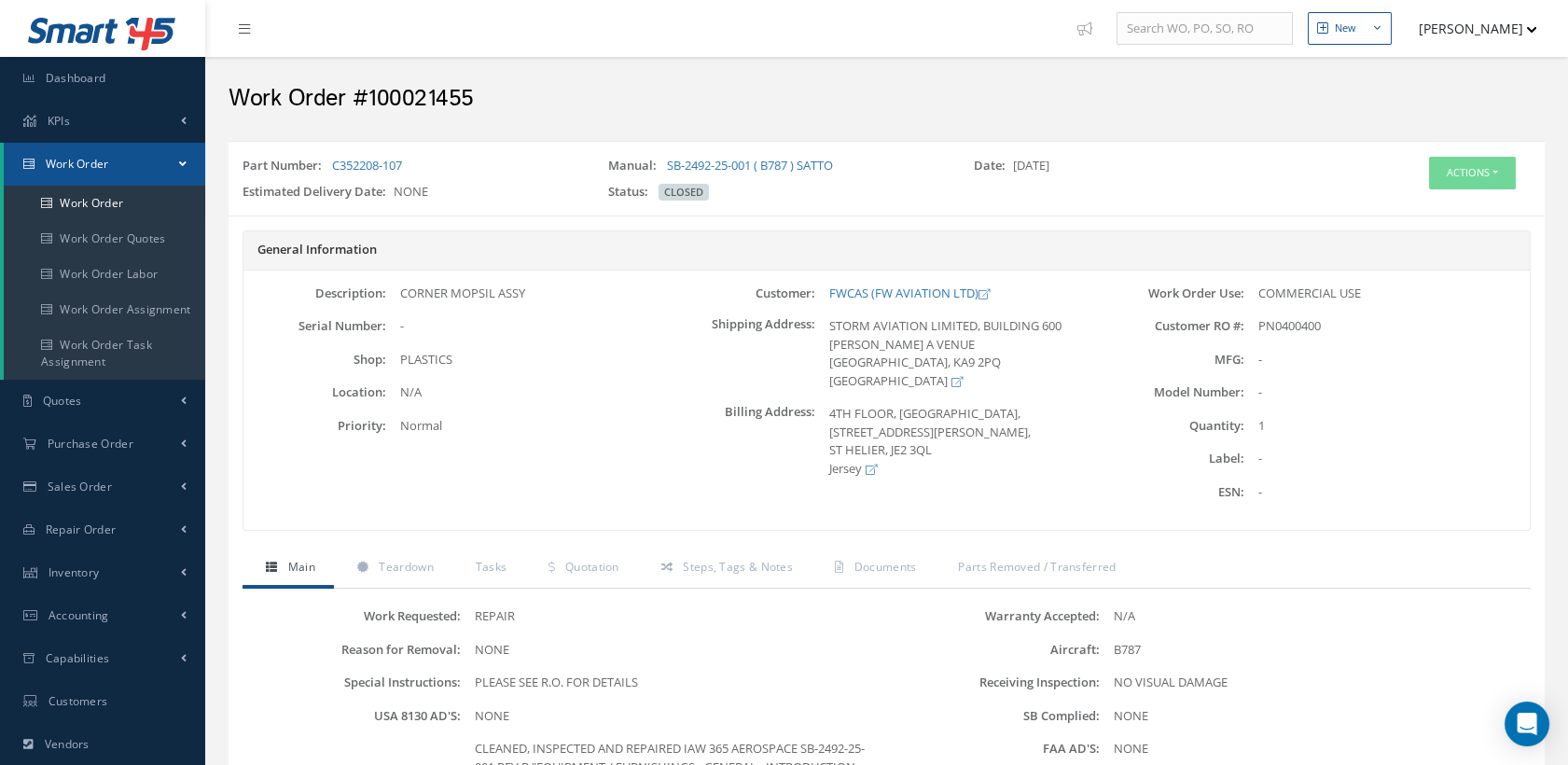
scroll to position [414, 0]
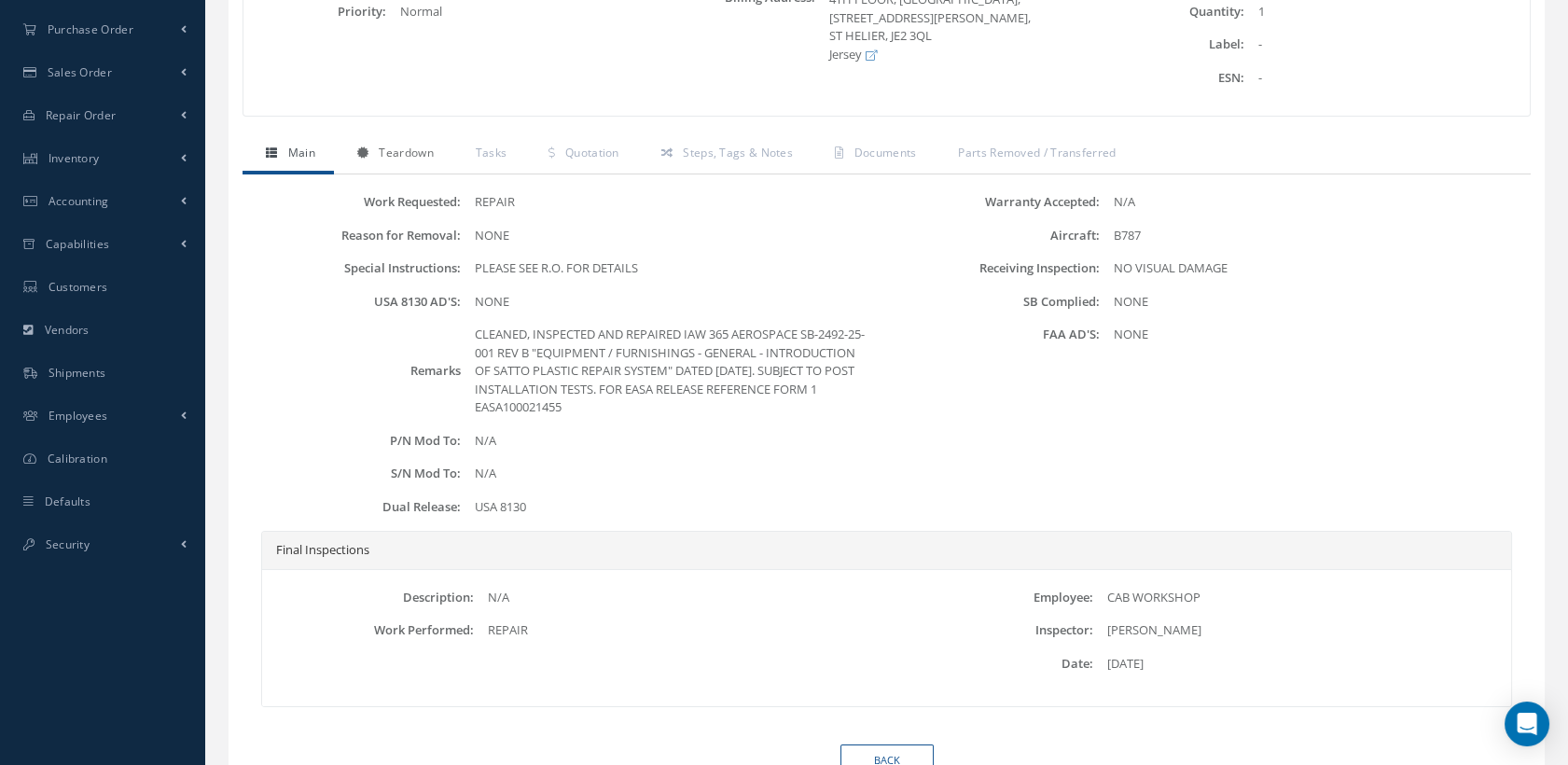
click at [403, 151] on span "Teardown" at bounding box center [405, 153] width 54 height 16
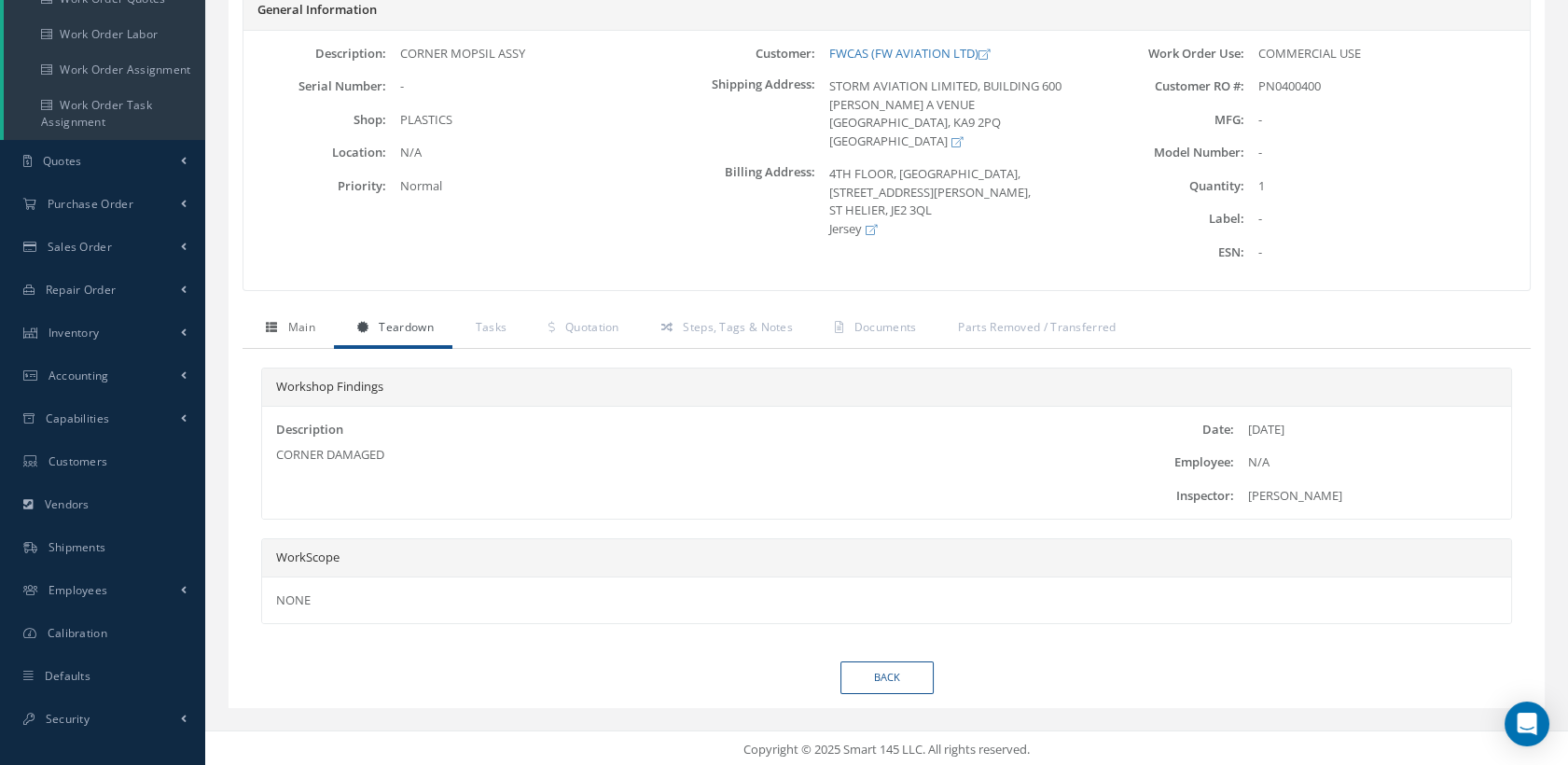
click at [308, 325] on span "Main" at bounding box center [301, 327] width 27 height 16
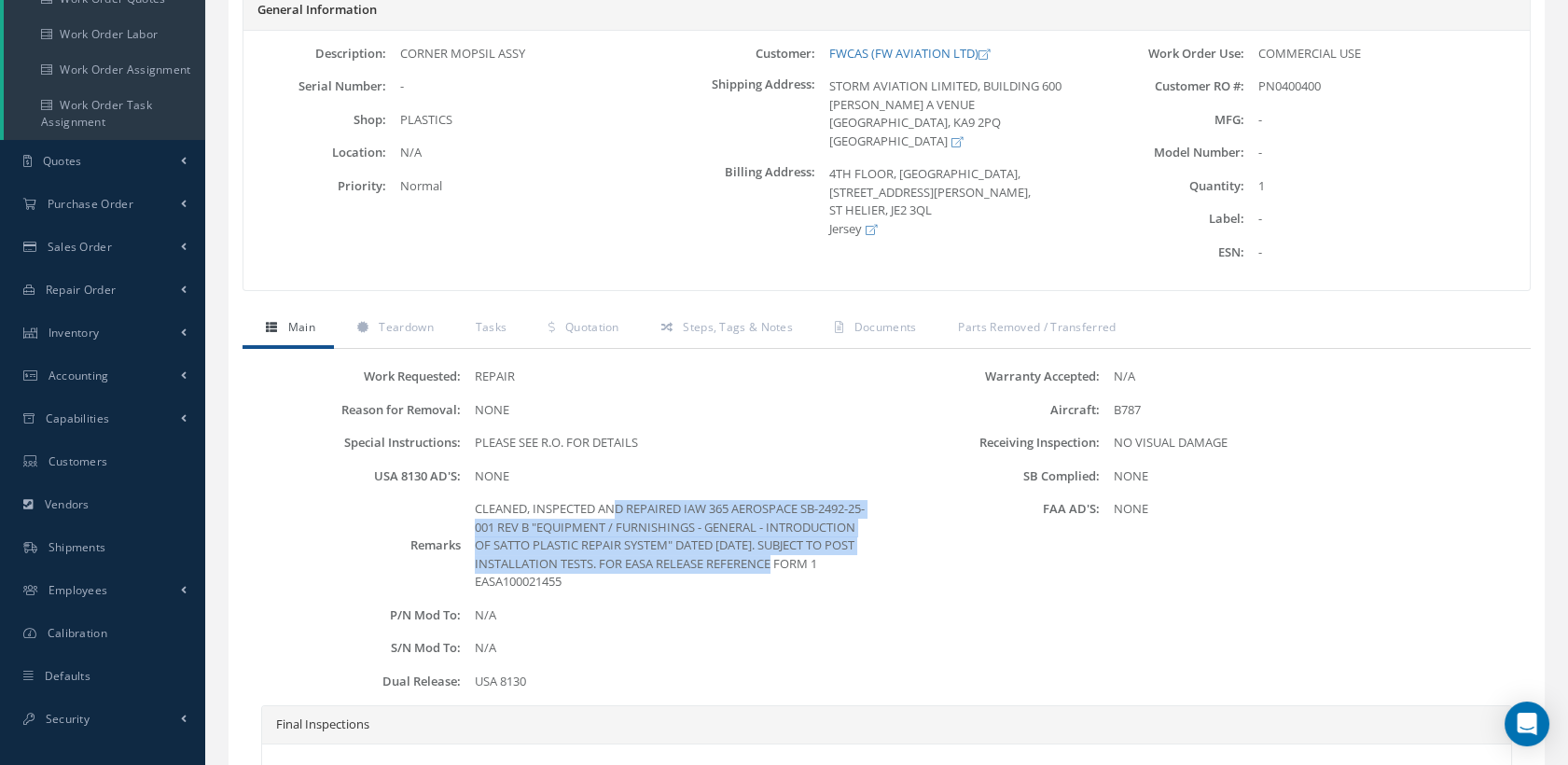
drag, startPoint x: 732, startPoint y: 562, endPoint x: 463, endPoint y: 514, distance: 273.2
click at [463, 514] on div "CLEANED, INSPECTED AND REPAIRED IAW 365 AEROSPACE SB-2492-25-001 REV B "EQUIPME…" at bounding box center [674, 545] width 426 height 92
drag, startPoint x: 463, startPoint y: 514, endPoint x: 555, endPoint y: 515, distance: 92.0
copy div "CLEANED, INSPECTED AND REPAIRED IAW 365 AEROSPACE SB-2492-25-001 REV B "EQUIPME…"
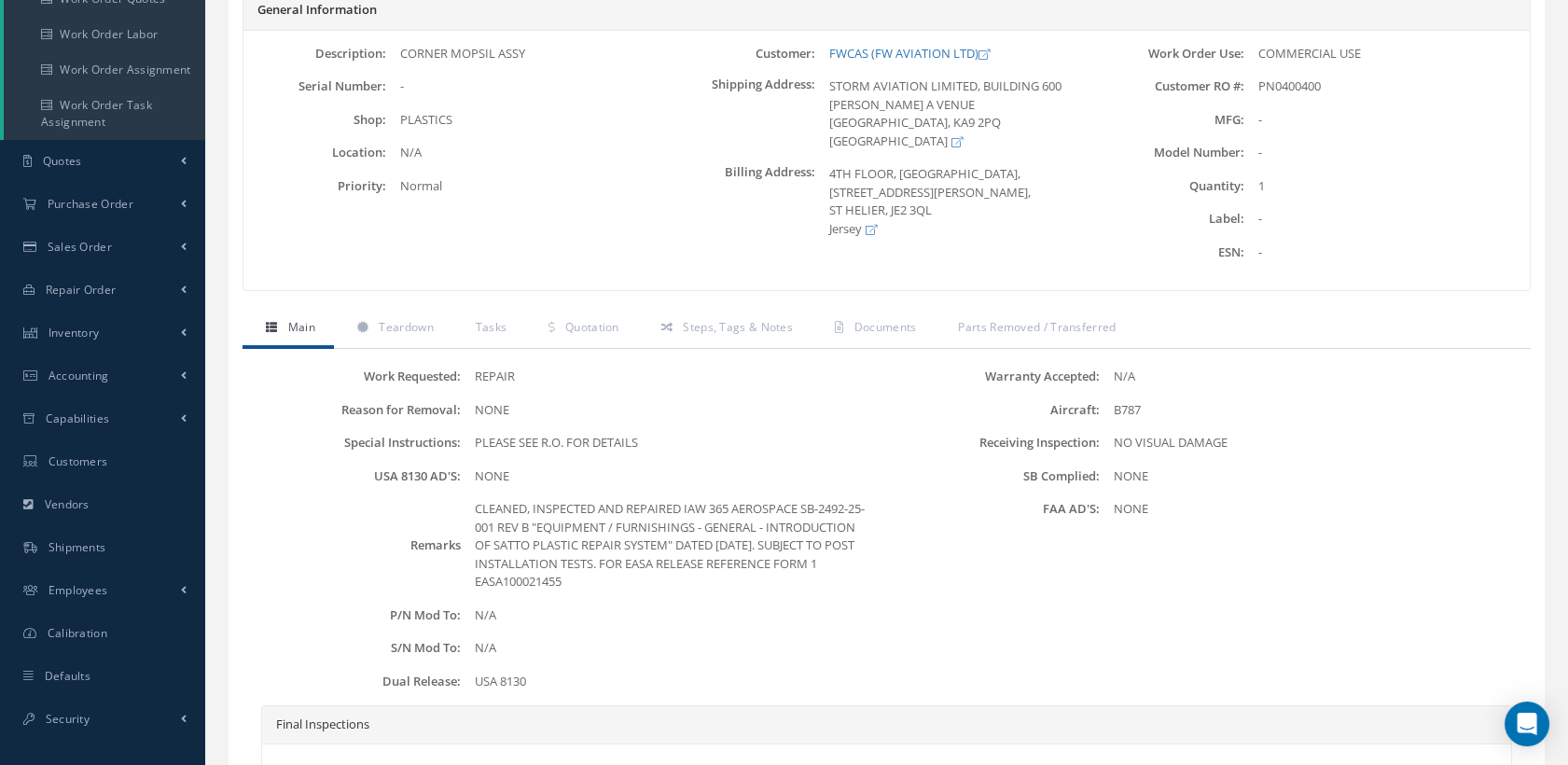
click at [648, 612] on div "N/A" at bounding box center [674, 615] width 426 height 19
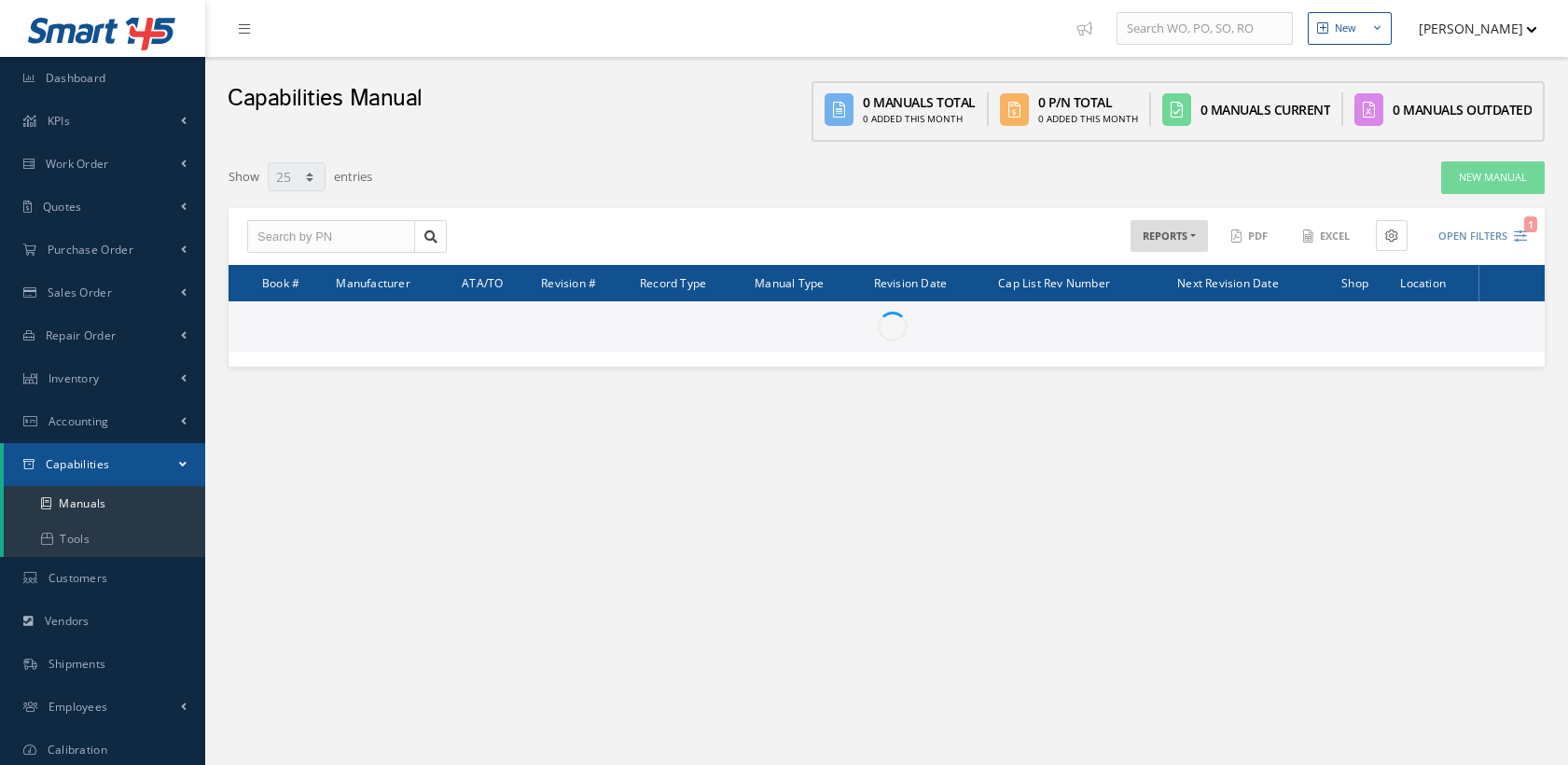
select select "25"
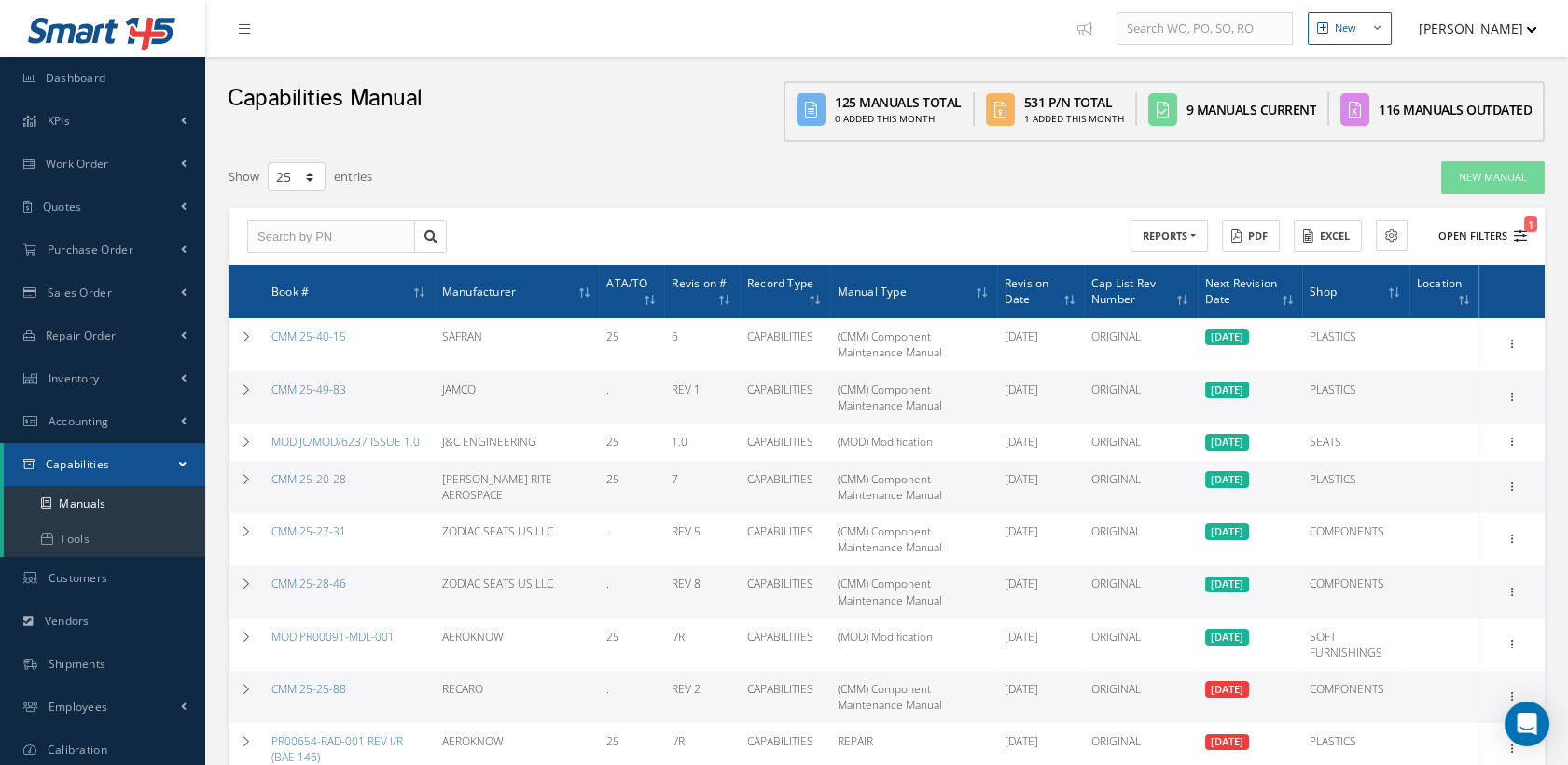
click at [1520, 232] on icon "1" at bounding box center [1520, 235] width 13 height 13
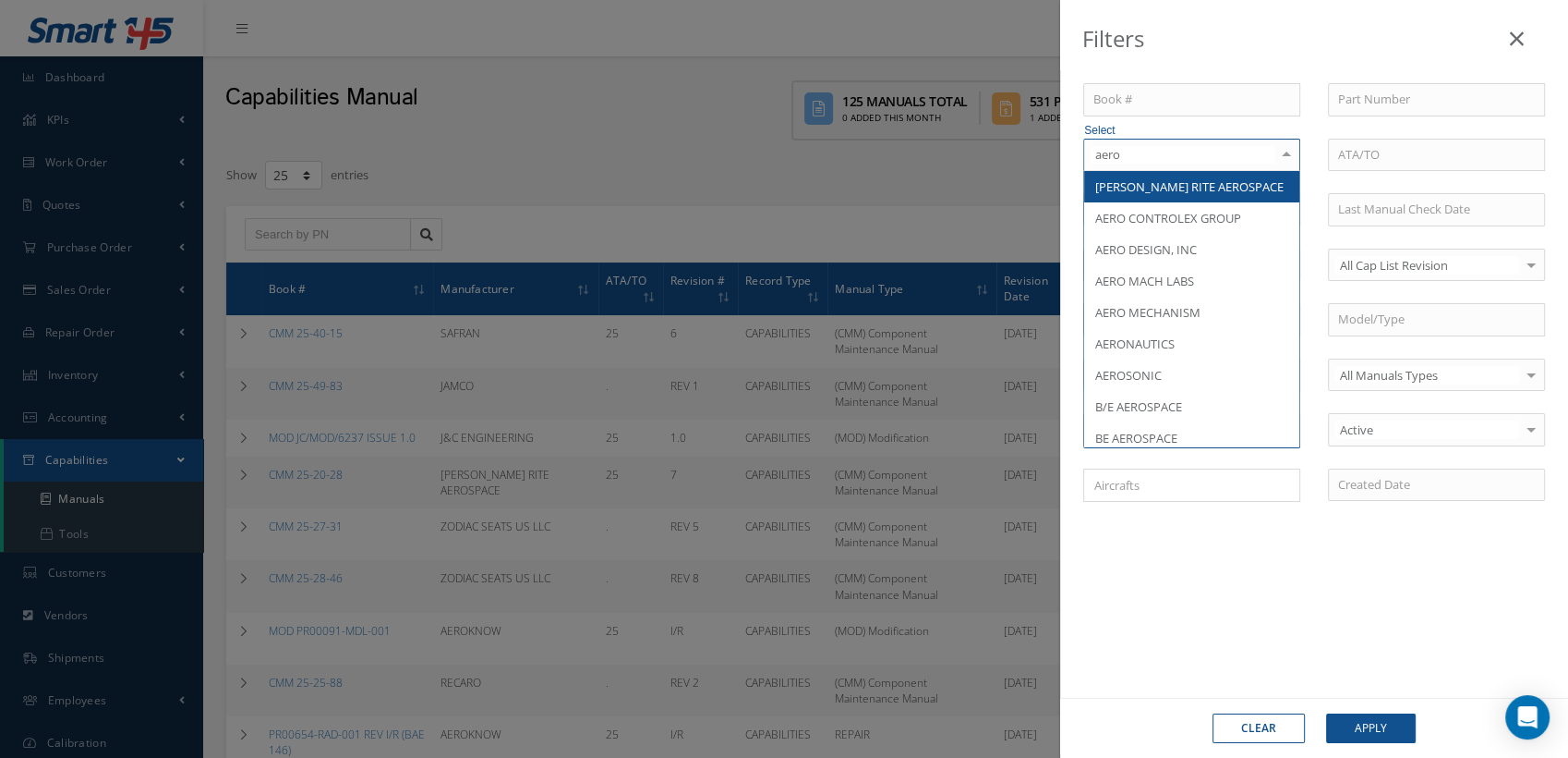
type input "aerok"
click at [1125, 183] on span "AEROKNOW" at bounding box center [1128, 186] width 67 height 17
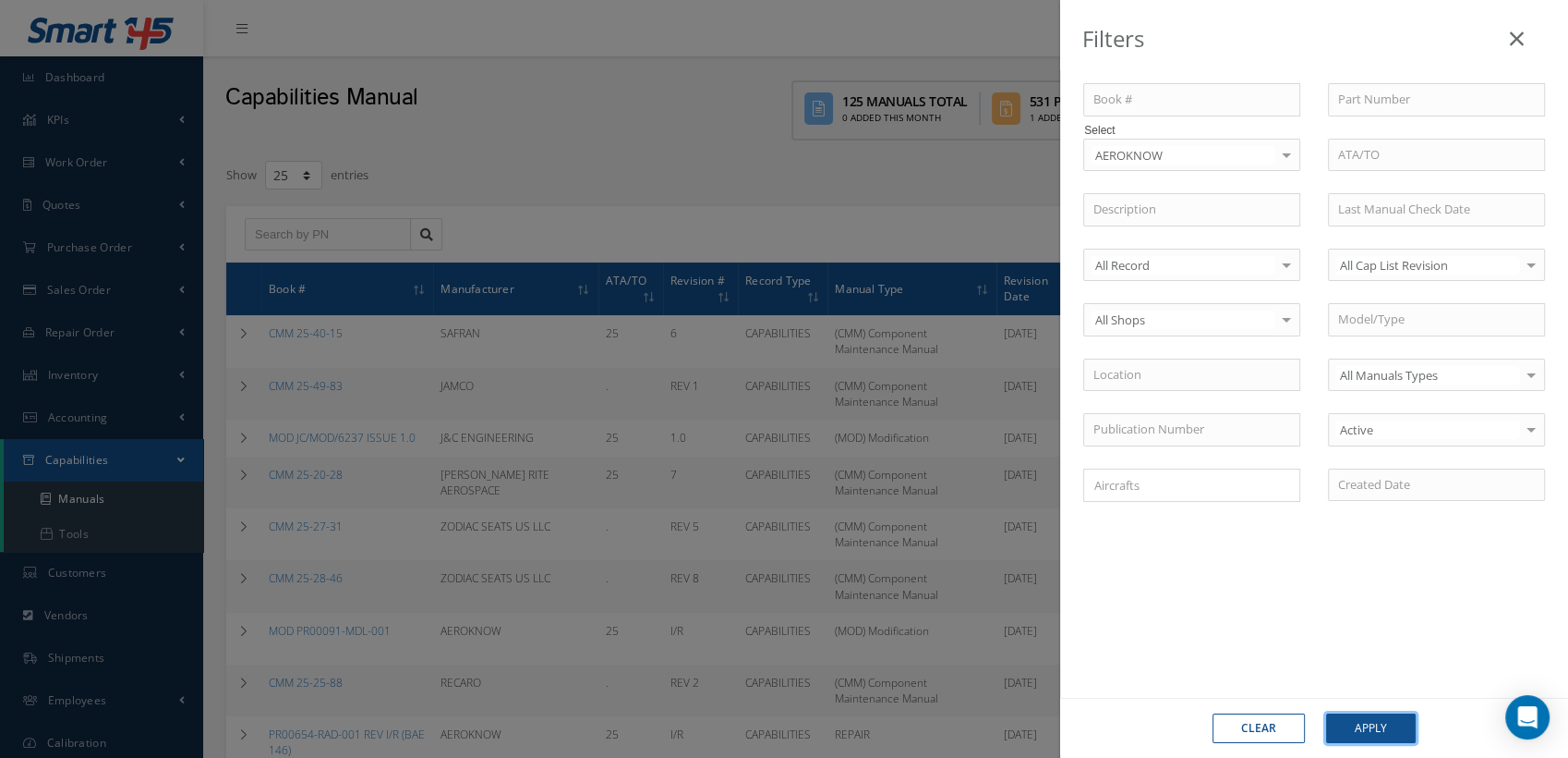
click at [1371, 726] on button "Apply" at bounding box center [1371, 728] width 90 height 29
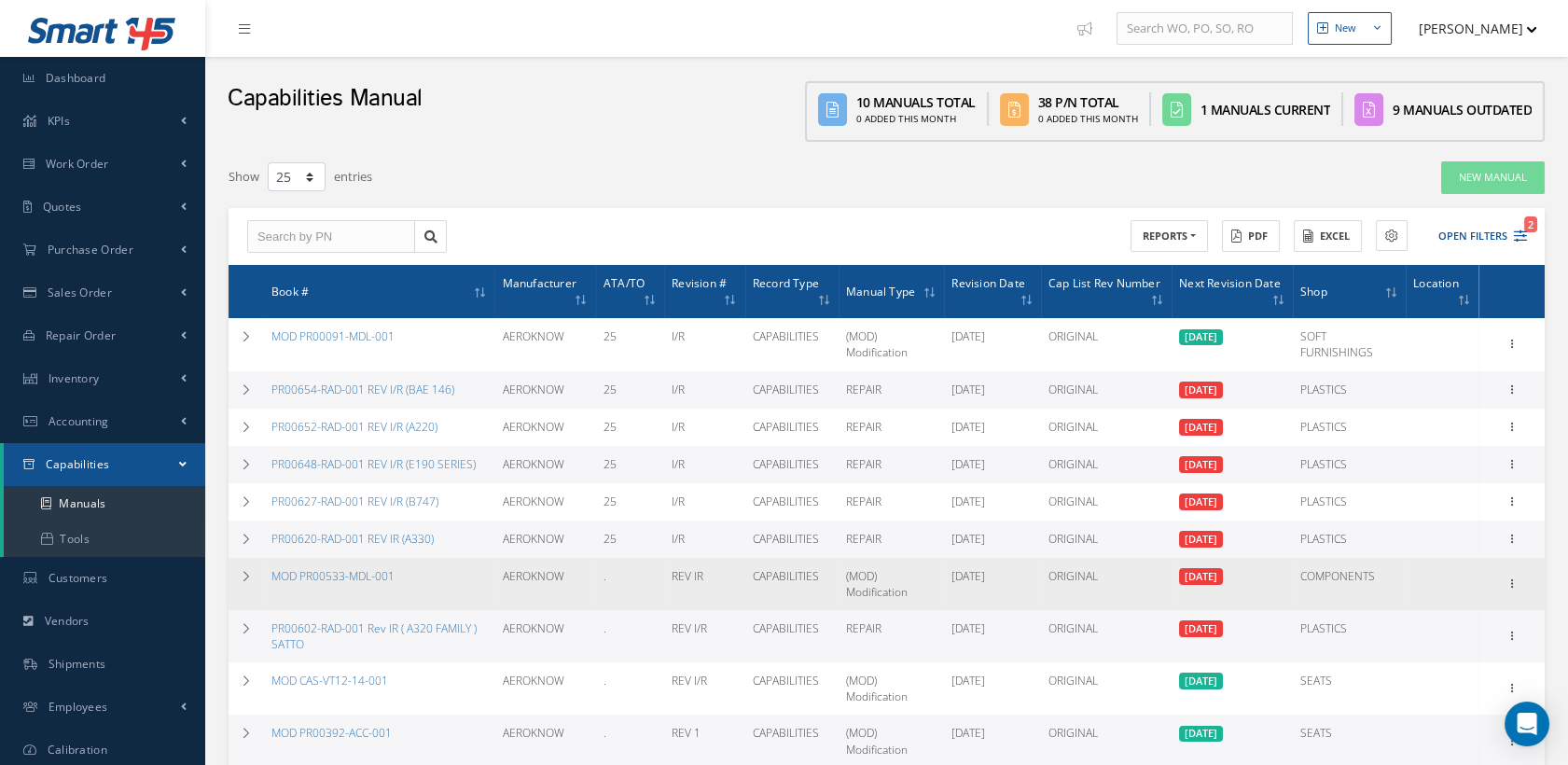
scroll to position [103, 0]
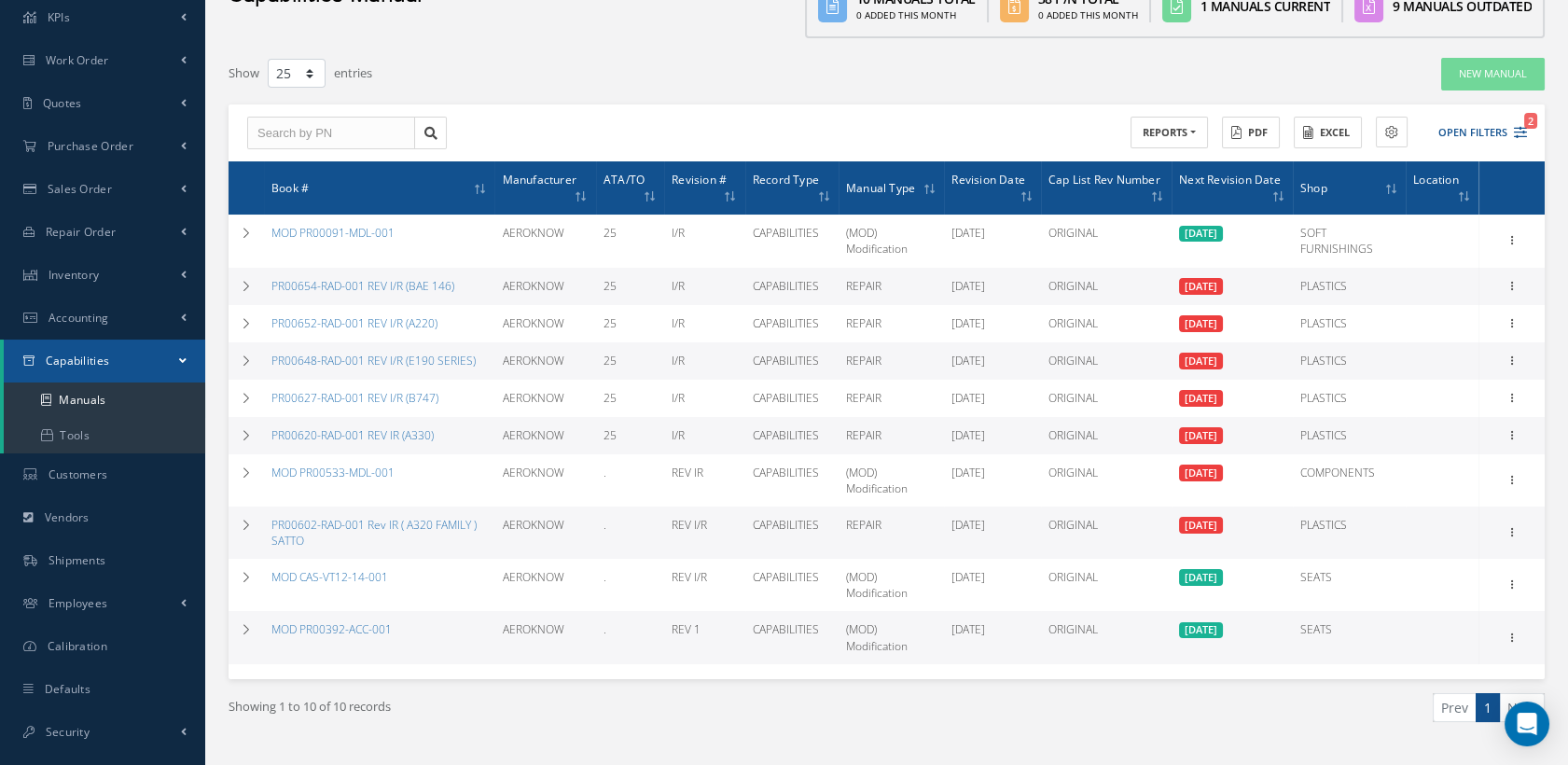
drag, startPoint x: 88, startPoint y: 355, endPoint x: 281, endPoint y: 300, distance: 200.7
click at [88, 355] on span "Capabilities" at bounding box center [77, 360] width 64 height 16
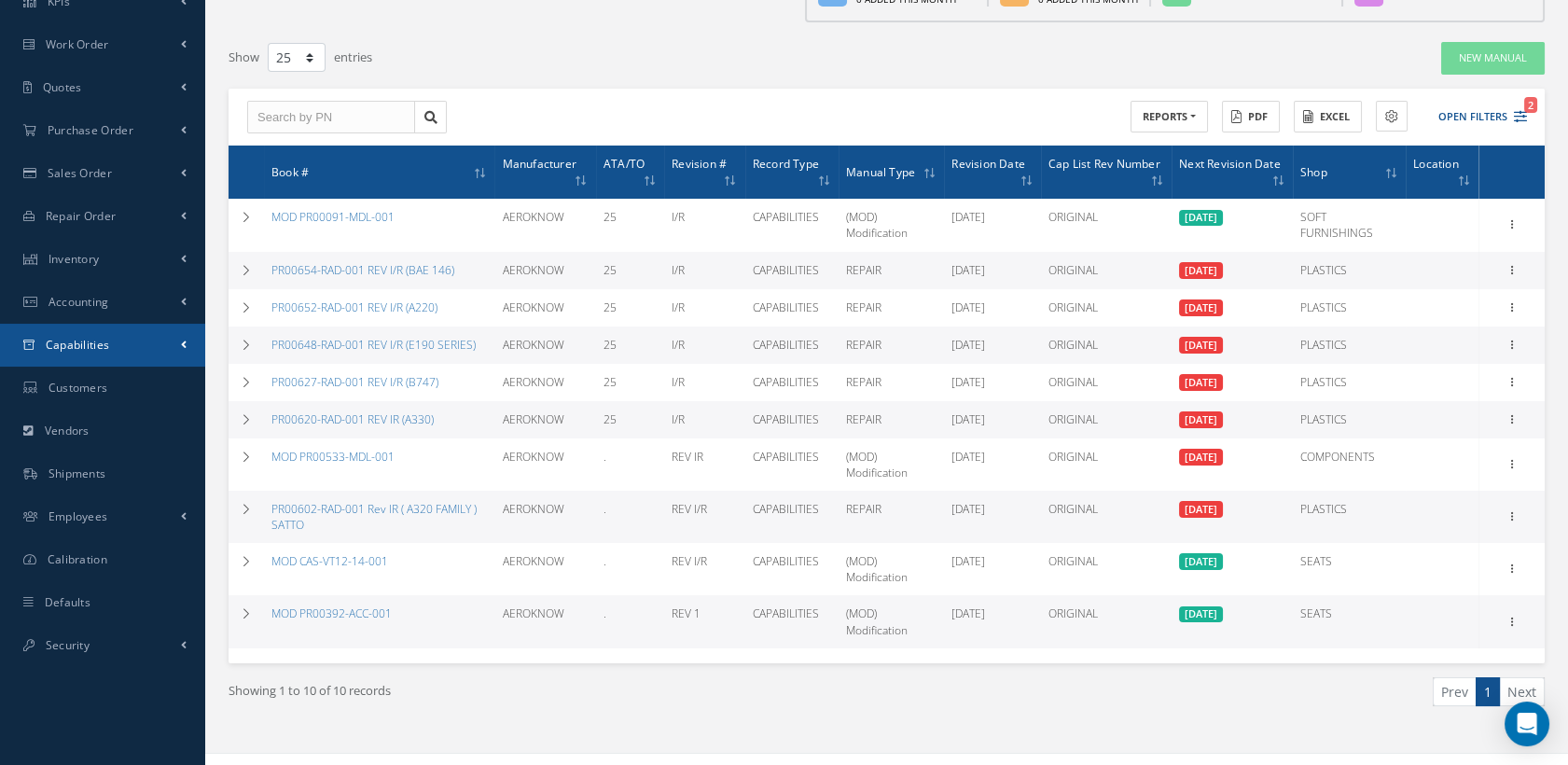
scroll to position [147, 0]
